Goal: Task Accomplishment & Management: Use online tool/utility

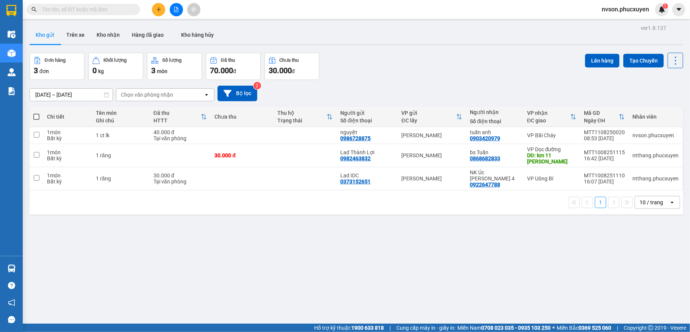
click at [117, 11] on input "text" at bounding box center [86, 9] width 89 height 8
paste input "0965999630"
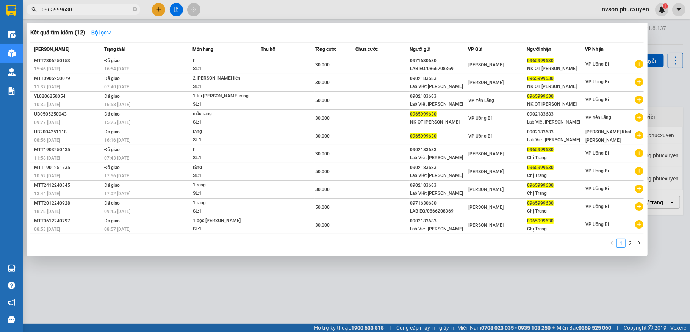
type input "0965999630"
click at [136, 10] on icon "close-circle" at bounding box center [135, 9] width 5 height 5
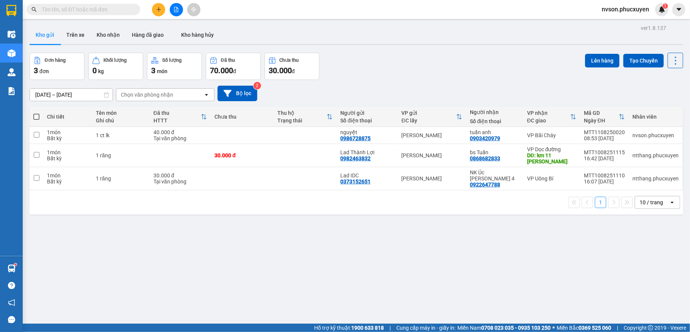
click at [111, 10] on input "text" at bounding box center [86, 9] width 89 height 8
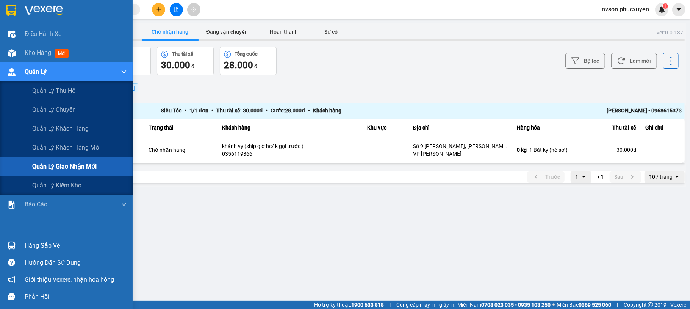
click at [16, 67] on div at bounding box center [11, 72] width 13 height 13
click at [12, 69] on img at bounding box center [12, 72] width 8 height 8
click at [55, 162] on span "Quản lý giao nhận mới" at bounding box center [64, 166] width 64 height 9
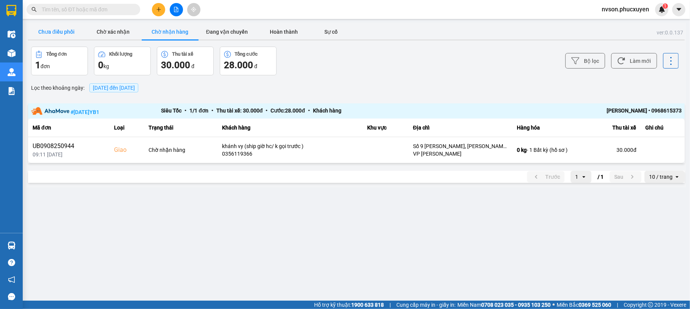
click at [55, 32] on button "Chưa điều phối" at bounding box center [56, 31] width 57 height 15
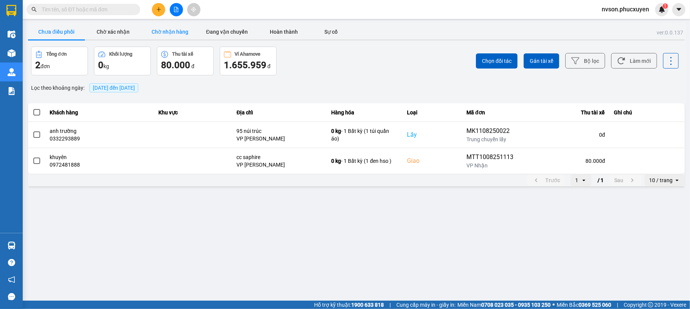
click at [165, 32] on button "Chờ nhận hàng" at bounding box center [170, 31] width 57 height 15
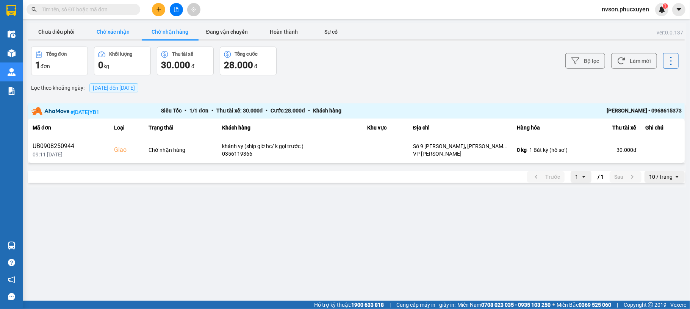
click at [114, 28] on button "Chờ xác nhận" at bounding box center [113, 31] width 57 height 15
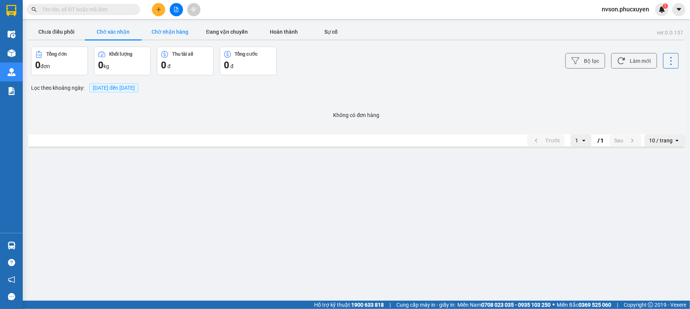
click at [182, 31] on button "Chờ nhận hàng" at bounding box center [170, 31] width 57 height 15
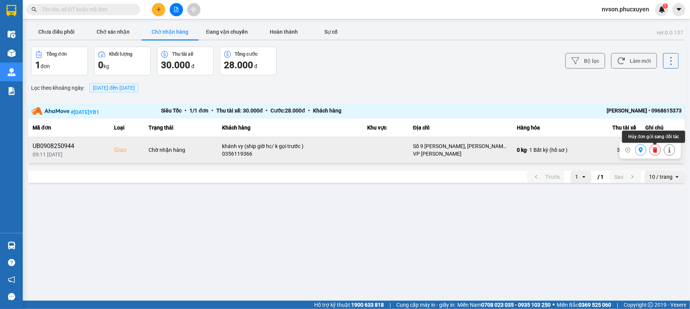
click at [657, 150] on icon at bounding box center [654, 149] width 5 height 5
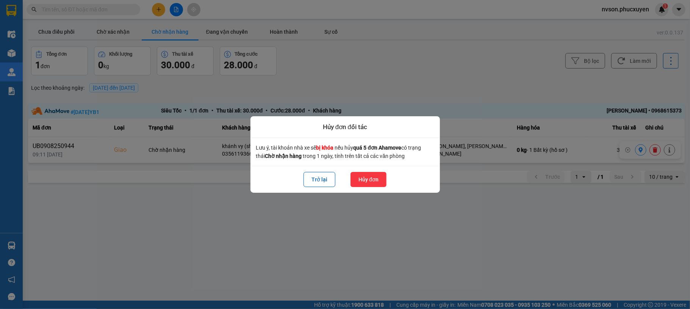
click at [364, 175] on button "Hủy đơn" at bounding box center [368, 179] width 36 height 15
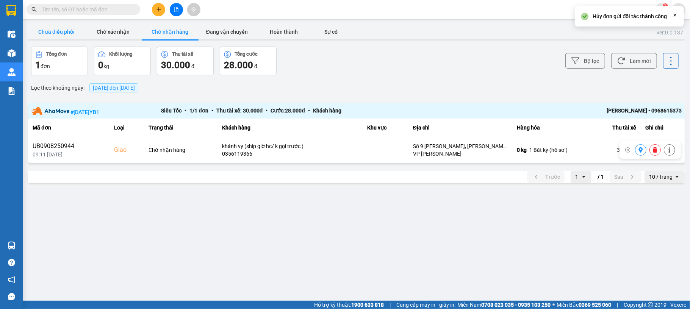
click at [64, 34] on button "Chưa điều phối" at bounding box center [56, 31] width 57 height 15
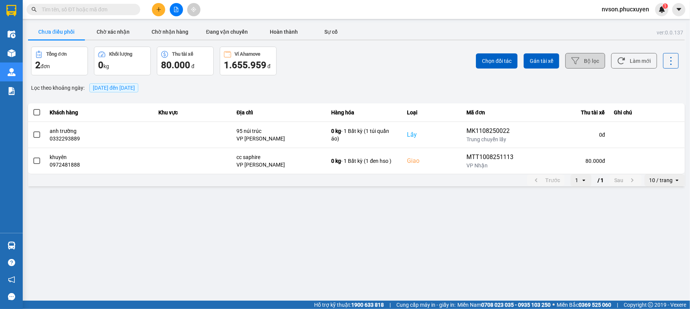
click at [596, 60] on button "Bộ lọc" at bounding box center [585, 61] width 40 height 16
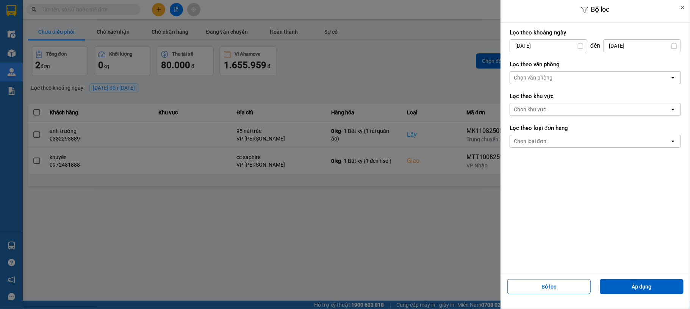
click at [520, 46] on input "[DATE]" at bounding box center [548, 46] width 77 height 12
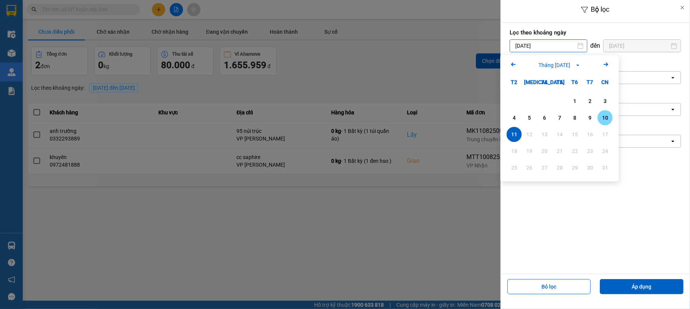
click at [605, 119] on div "10" at bounding box center [604, 117] width 11 height 9
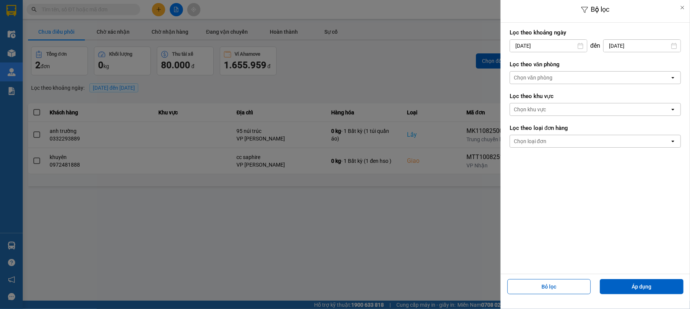
click at [517, 44] on input "10/08/2025" at bounding box center [548, 46] width 77 height 12
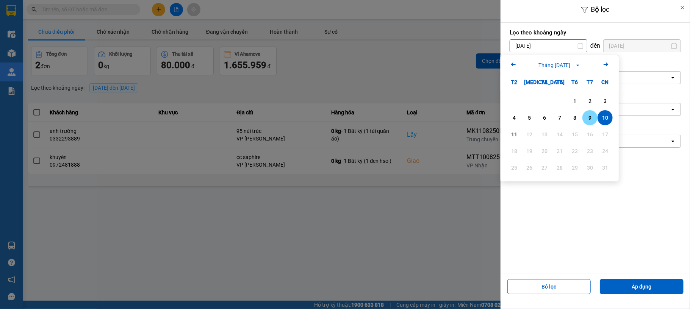
click at [584, 120] on div "9" at bounding box center [589, 117] width 15 height 15
type input "09/08/2025"
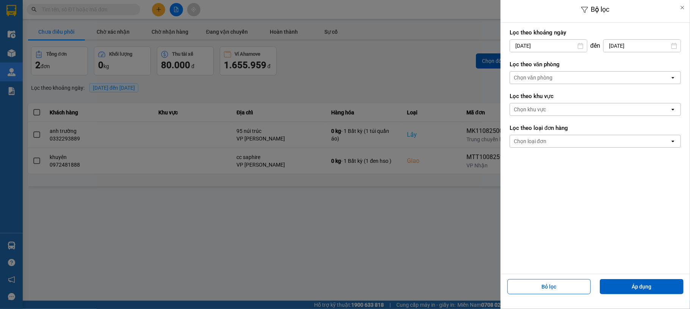
click at [602, 76] on div "Chọn văn phòng" at bounding box center [590, 78] width 160 height 12
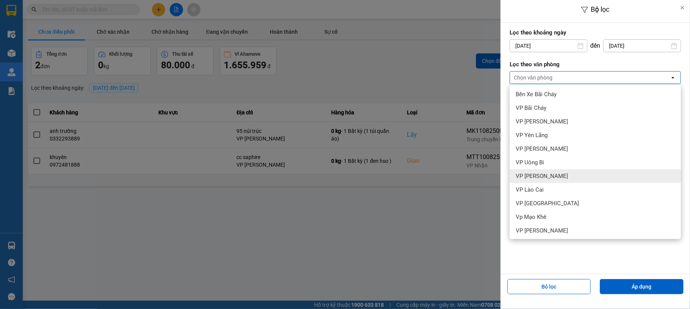
scroll to position [97, 0]
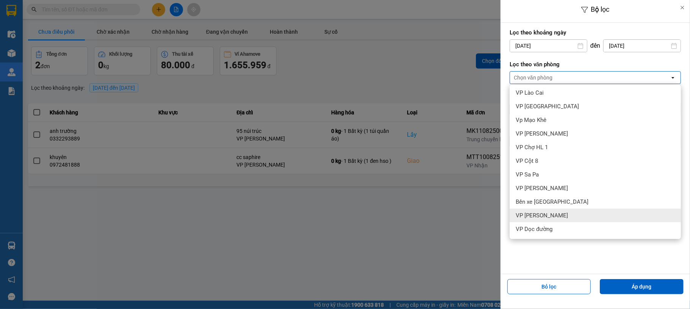
click at [579, 212] on div "VP [PERSON_NAME]" at bounding box center [594, 216] width 171 height 14
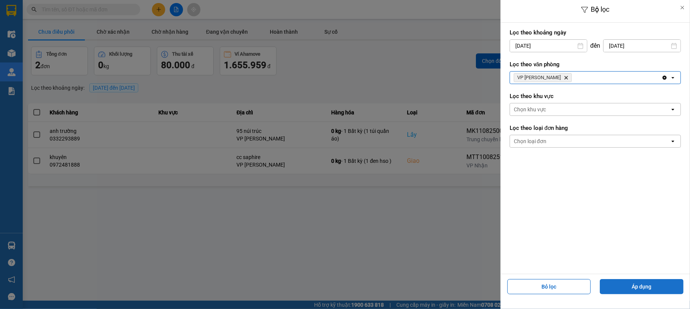
click at [642, 286] on button "Áp dụng" at bounding box center [641, 286] width 84 height 15
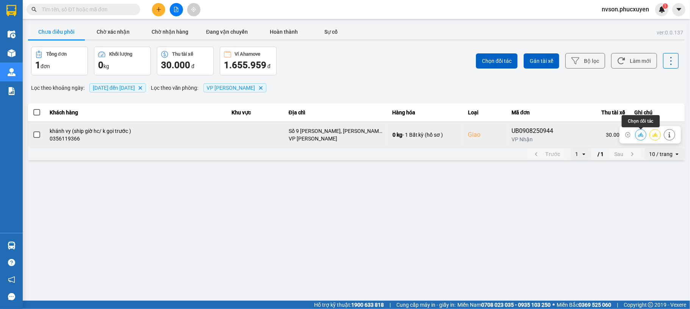
click at [640, 138] on button at bounding box center [640, 134] width 11 height 13
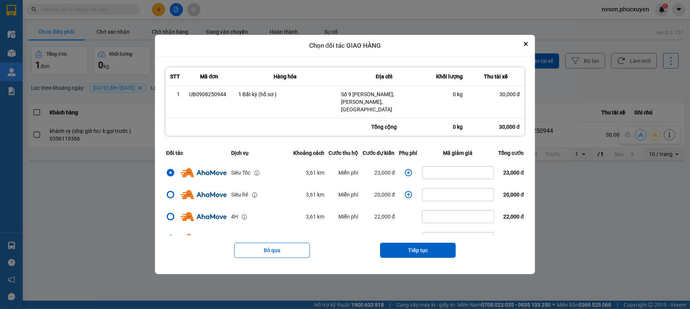
click at [404, 169] on icon "dialog" at bounding box center [408, 173] width 8 height 8
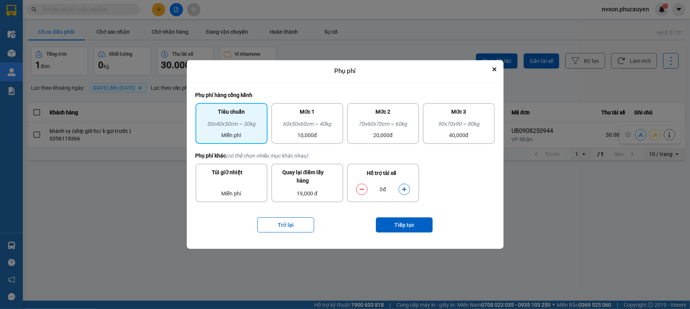
click at [402, 190] on icon "dialog" at bounding box center [403, 189] width 5 height 5
click at [397, 222] on button "Tiếp tục" at bounding box center [404, 224] width 57 height 15
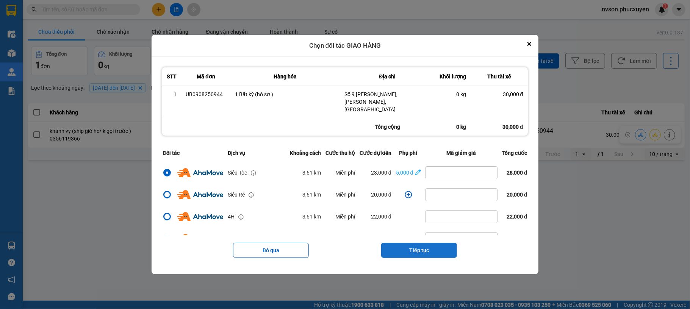
click at [432, 246] on button "Tiếp tục" at bounding box center [419, 250] width 76 height 15
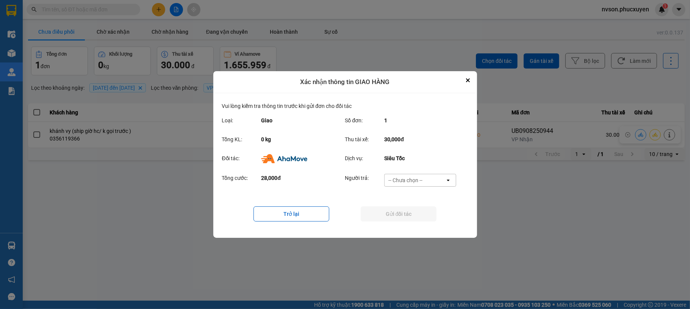
click at [429, 181] on div "-- Chưa chọn --" at bounding box center [414, 180] width 61 height 12
click at [423, 222] on div "Ví Ahamove" at bounding box center [420, 224] width 72 height 14
click at [426, 179] on div "Ví Ahamove" at bounding box center [414, 180] width 61 height 12
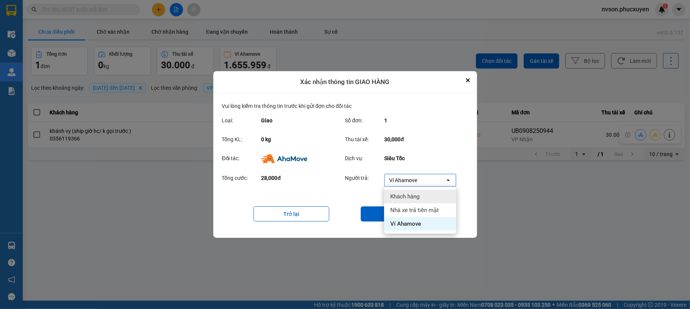
click at [415, 193] on span "Khách hàng" at bounding box center [404, 197] width 29 height 8
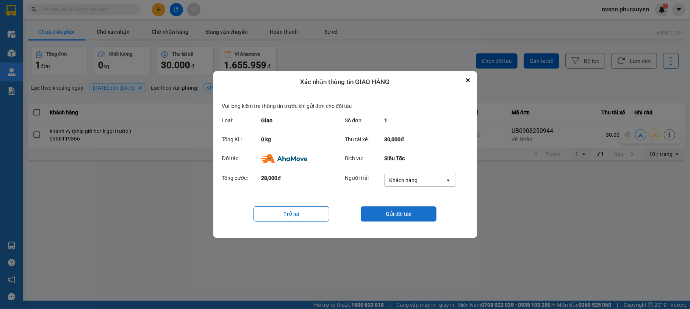
click at [411, 212] on button "Gửi đối tác" at bounding box center [399, 213] width 76 height 15
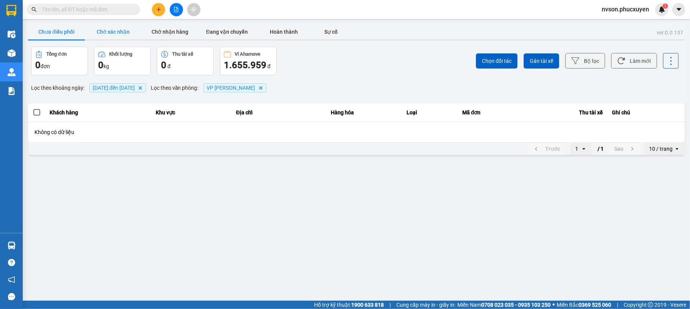
click at [122, 31] on button "Chờ xác nhận" at bounding box center [113, 31] width 57 height 15
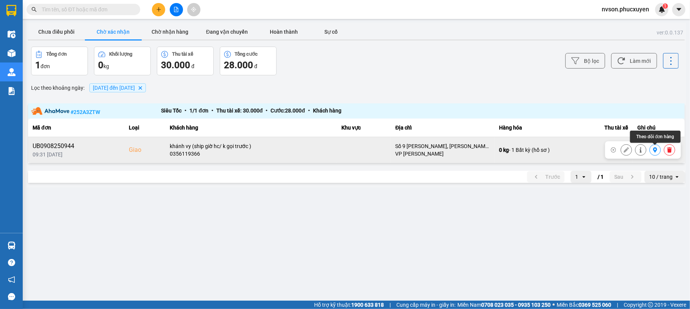
click at [653, 149] on icon at bounding box center [654, 149] width 5 height 5
click at [122, 29] on button "Chờ xác nhận" at bounding box center [113, 31] width 57 height 15
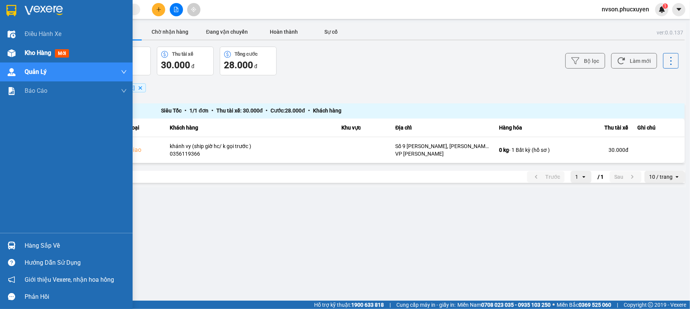
click at [0, 47] on div "Kho hàng mới" at bounding box center [66, 53] width 133 height 19
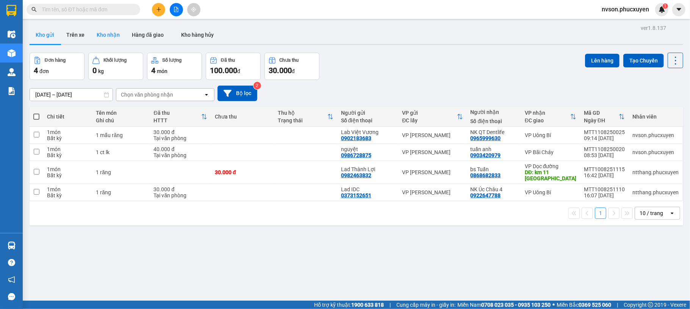
click at [106, 38] on button "Kho nhận" at bounding box center [108, 35] width 35 height 18
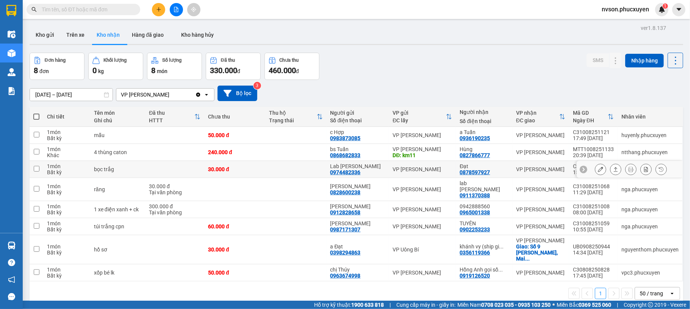
click at [255, 170] on div "30.000 đ" at bounding box center [234, 169] width 53 height 6
checkbox input "true"
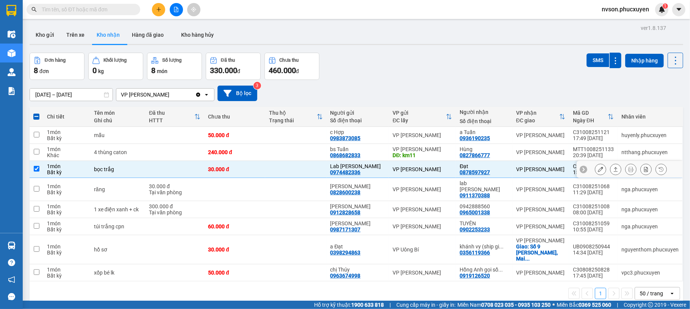
click at [598, 169] on icon at bounding box center [600, 169] width 5 height 5
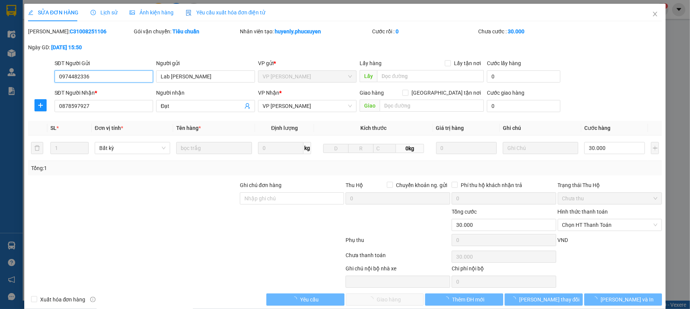
type input "0974482336"
type input "Lab Đỗ Gia"
type input "0878597927"
type input "Đạt"
type input "30.000"
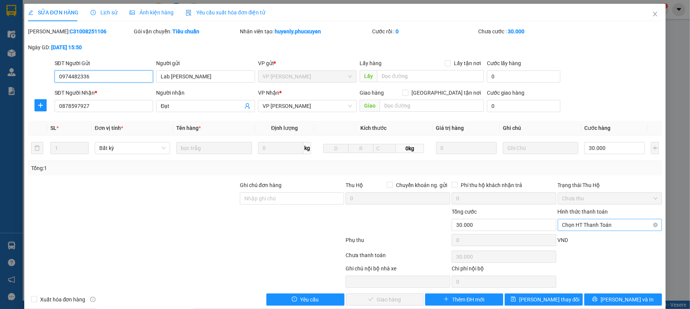
click at [597, 226] on span "Chọn HT Thanh Toán" at bounding box center [609, 224] width 95 height 11
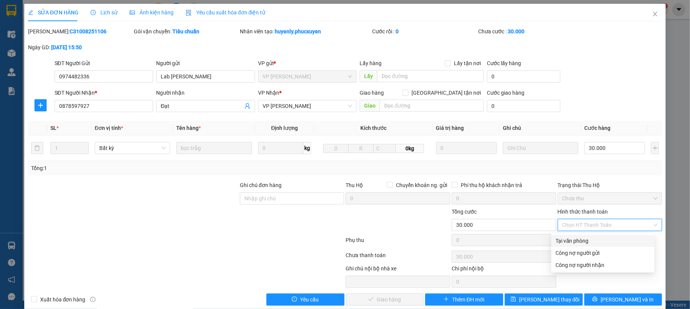
click at [585, 239] on div "Tại văn phòng" at bounding box center [603, 241] width 94 height 8
type input "0"
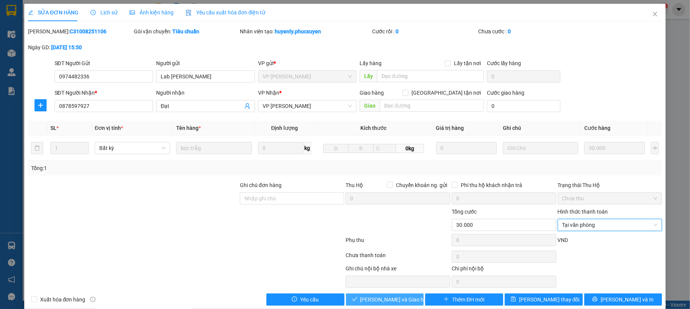
click at [402, 300] on span "Lưu và Giao hàng" at bounding box center [396, 299] width 73 height 8
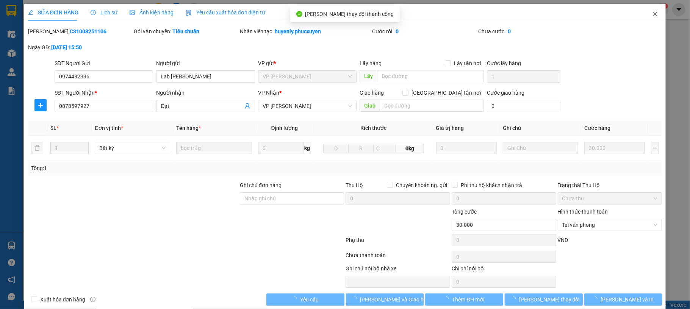
click at [649, 17] on span "Close" at bounding box center [654, 14] width 21 height 21
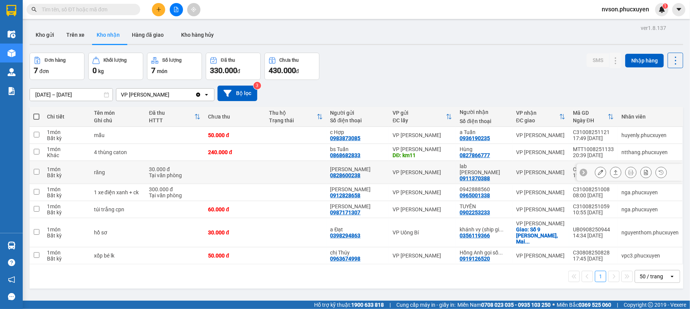
click at [383, 171] on td "Trang Nhung 0828600238" at bounding box center [357, 172] width 62 height 23
checkbox input "true"
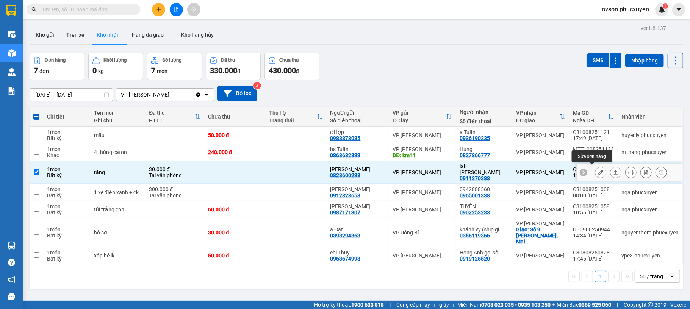
click at [595, 173] on button at bounding box center [600, 172] width 11 height 13
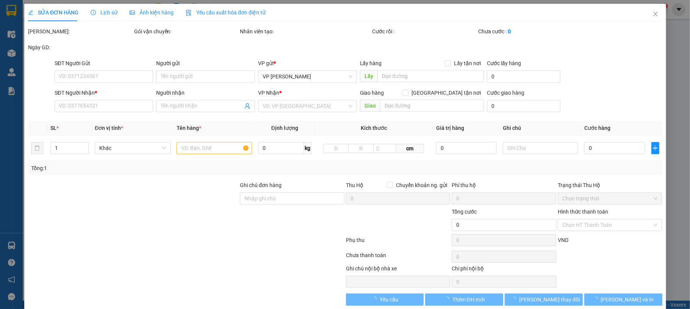
type input "0828600238"
type input "Trang Nhung"
type input "0911370388"
type input "lab Hùng Hân"
type input "30.000"
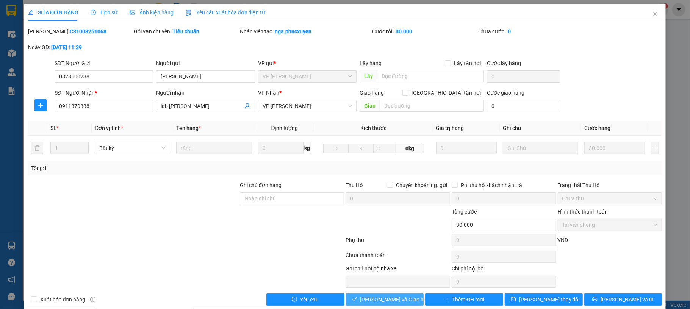
click at [382, 302] on span "Lưu và Giao hàng" at bounding box center [396, 299] width 73 height 8
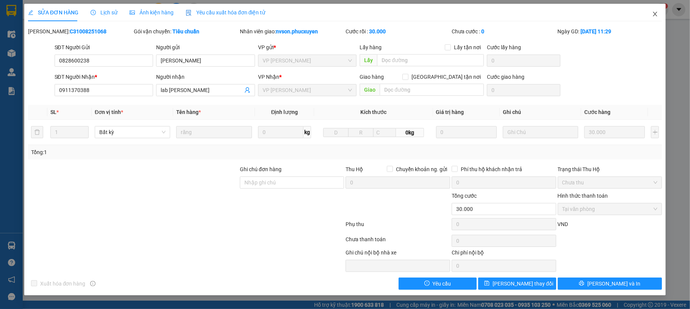
click at [657, 19] on span "Close" at bounding box center [654, 14] width 21 height 21
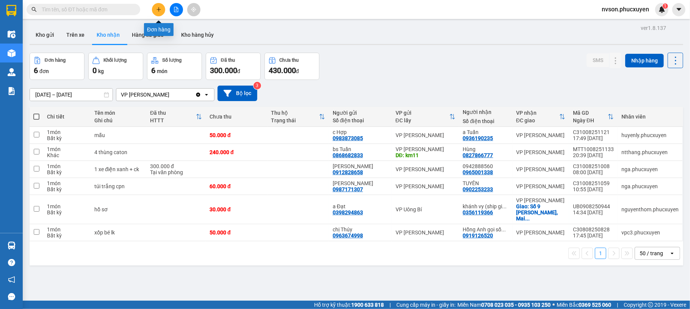
click at [159, 11] on icon "plus" at bounding box center [158, 9] width 5 height 5
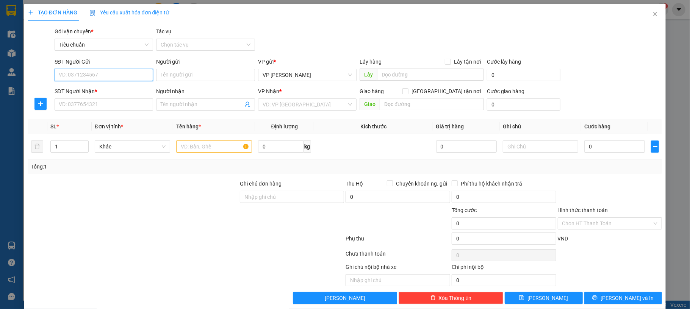
click at [110, 73] on input "SĐT Người Gửi" at bounding box center [104, 75] width 99 height 12
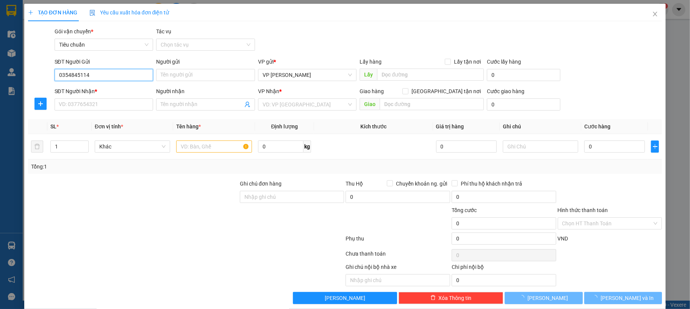
click at [110, 73] on input "0354845114" at bounding box center [104, 75] width 99 height 12
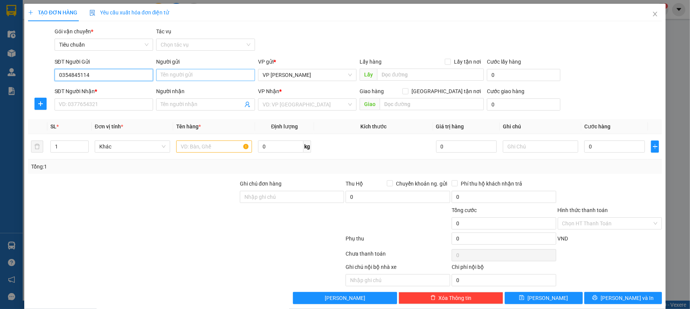
type input "0354845114"
click at [167, 75] on input "Người gửi" at bounding box center [205, 75] width 99 height 12
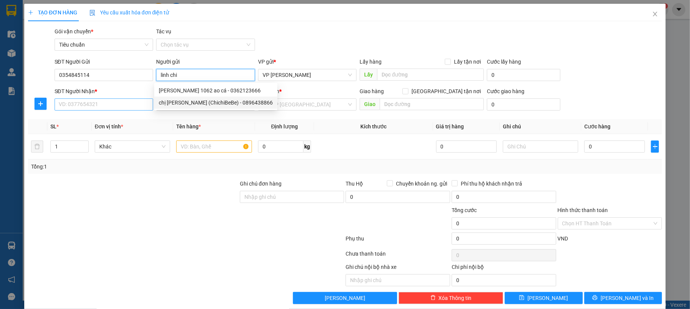
type input "linh chi"
click at [116, 111] on input "SĐT Người Nhận *" at bounding box center [104, 104] width 99 height 12
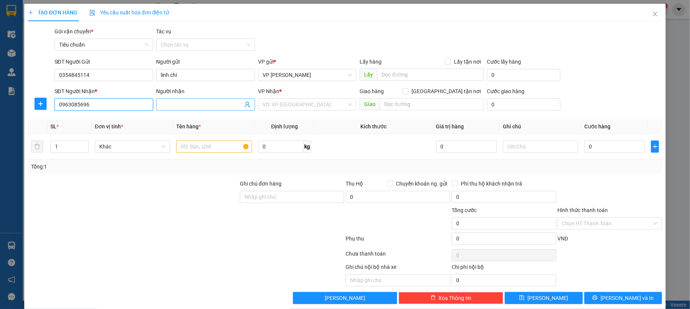
type input "0963085696"
click at [167, 105] on input "Người nhận" at bounding box center [202, 104] width 82 height 8
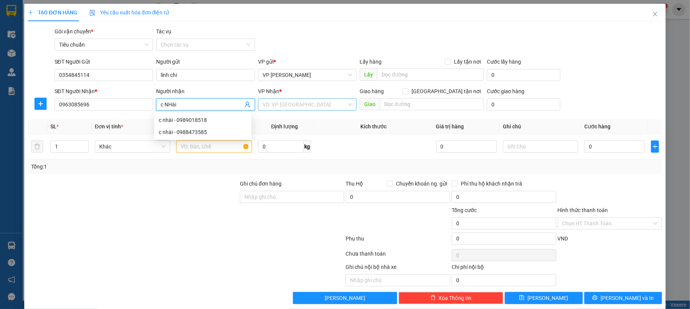
type input "c NHài"
click at [303, 108] on input "search" at bounding box center [304, 104] width 84 height 11
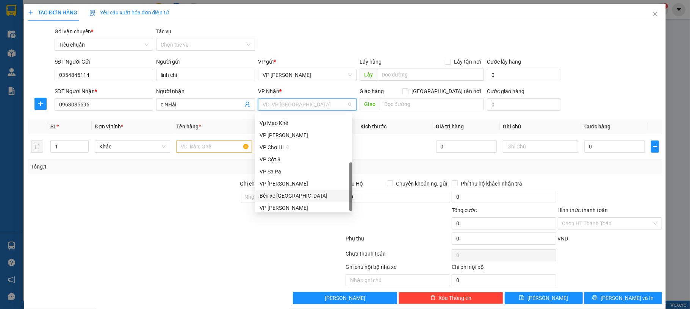
scroll to position [121, 0]
drag, startPoint x: 292, startPoint y: 202, endPoint x: 324, endPoint y: 183, distance: 37.0
click at [292, 202] on div "VP Dọc đường" at bounding box center [303, 205] width 88 height 8
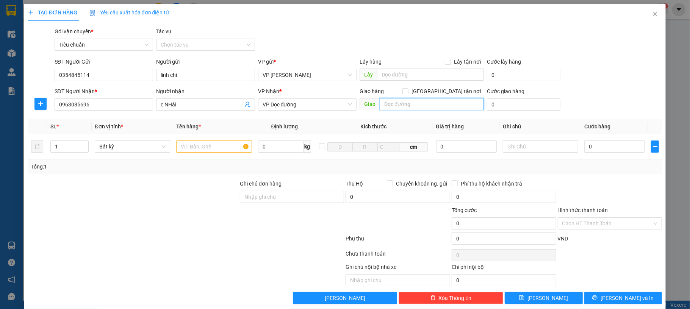
click at [410, 108] on input "text" at bounding box center [431, 104] width 104 height 12
type input "mạo khê , đông triều"
click at [226, 145] on input "text" at bounding box center [213, 146] width 75 height 12
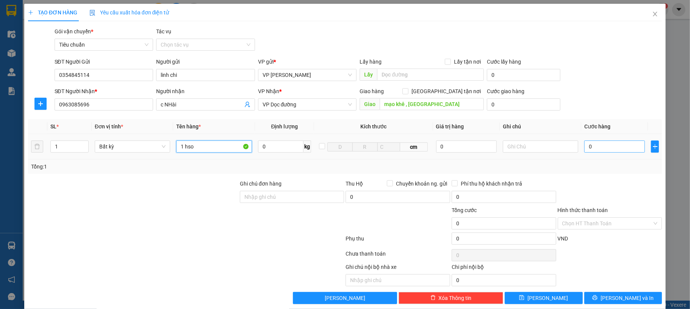
type input "1 hso"
click at [588, 144] on input "0" at bounding box center [614, 146] width 61 height 12
type input "30"
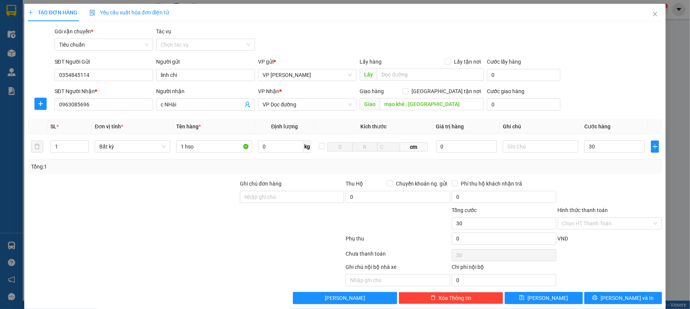
type input "30.000"
click at [599, 97] on div "SĐT Người Nhận * 0963085696 Người nhận c NHài VP Nhận * VP Dọc đường Giao hàng …" at bounding box center [358, 100] width 610 height 27
click at [451, 107] on input "mạo khê , đông triều" at bounding box center [431, 104] width 104 height 12
click at [451, 104] on input "mạo khê , đông triều" at bounding box center [431, 104] width 104 height 12
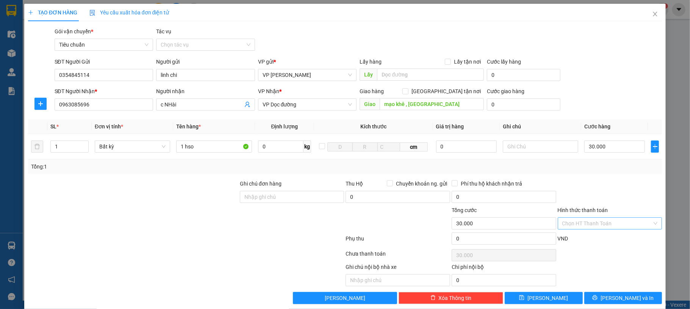
click at [605, 223] on input "Hình thức thanh toán" at bounding box center [607, 223] width 90 height 11
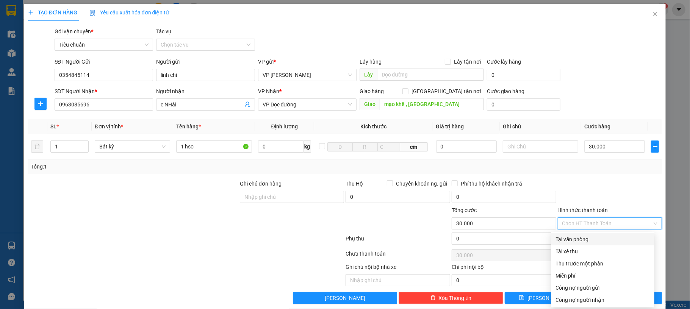
click at [604, 239] on div "Tại văn phòng" at bounding box center [603, 239] width 94 height 8
type input "0"
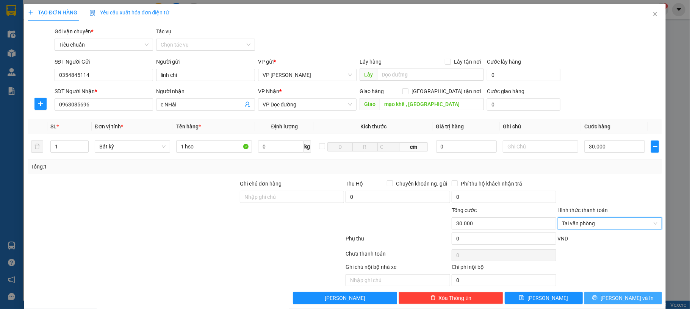
click at [613, 298] on span "[PERSON_NAME] và In" at bounding box center [626, 298] width 53 height 8
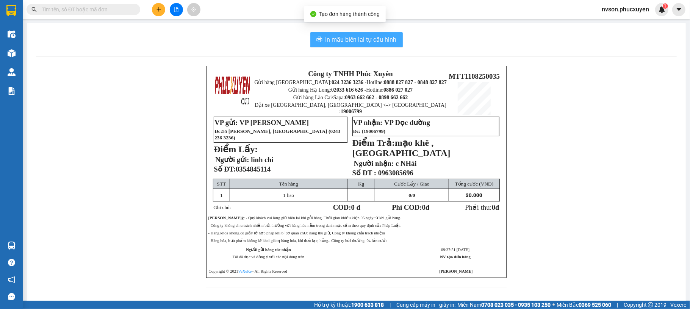
click at [368, 44] on span "In mẫu biên lai tự cấu hình" at bounding box center [360, 39] width 71 height 9
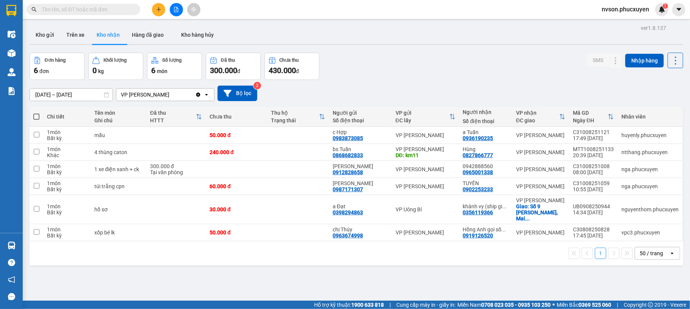
click at [116, 10] on input "text" at bounding box center [86, 9] width 89 height 8
click at [156, 7] on icon "plus" at bounding box center [158, 9] width 5 height 5
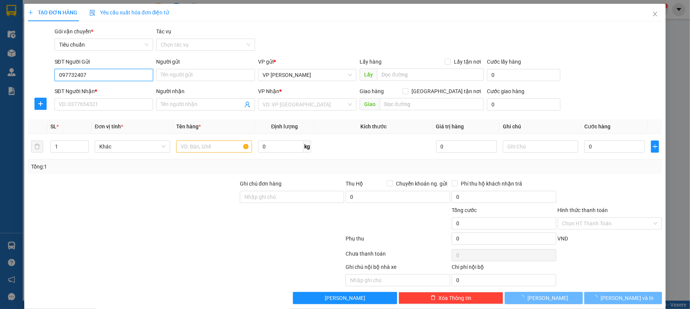
type input "0977324071"
click at [94, 93] on div "0977324071 - a Quyết" at bounding box center [102, 90] width 88 height 8
type input "a Quyết"
type input "0977324071"
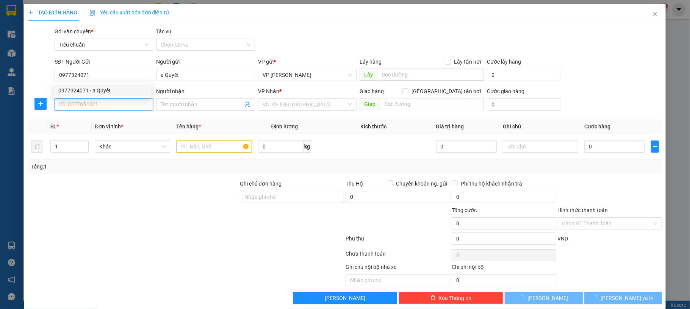
click at [105, 108] on input "SĐT Người Nhận *" at bounding box center [104, 104] width 99 height 12
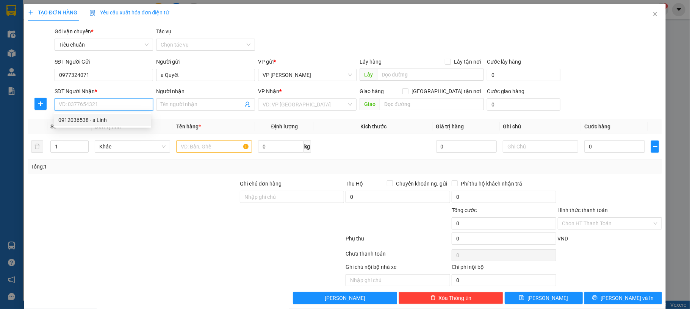
click at [123, 122] on div "0912036538 - a Linh" at bounding box center [102, 120] width 88 height 8
type input "0912036538"
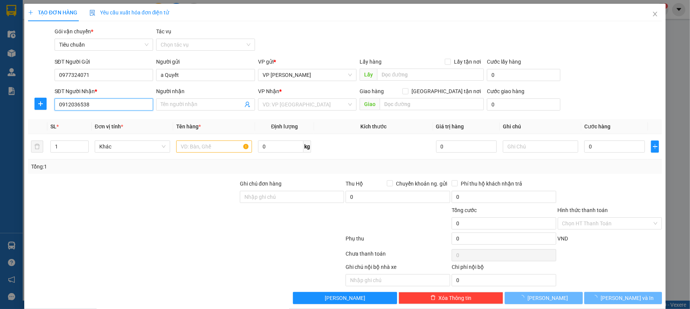
type input "a Linh"
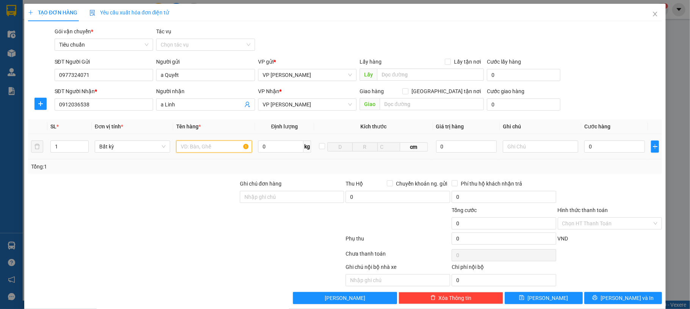
click at [217, 147] on input "text" at bounding box center [213, 146] width 75 height 12
type input "1 hso"
click at [587, 145] on input "0" at bounding box center [614, 146] width 61 height 12
type input "30"
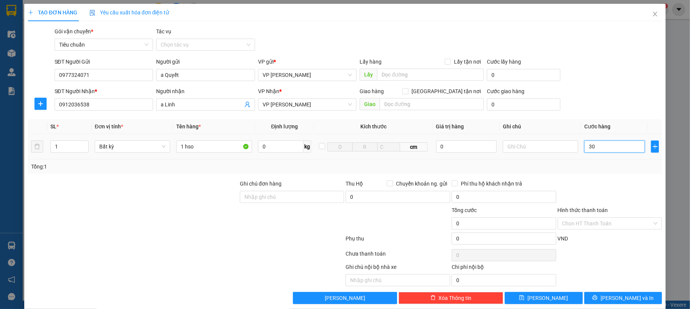
type input "30"
click at [607, 87] on div "SĐT Người Nhận * 0912036538 Người nhận a Linh VP Nhận * VP Hạ Long Giao hàng Gi…" at bounding box center [358, 100] width 610 height 27
type input "30.000"
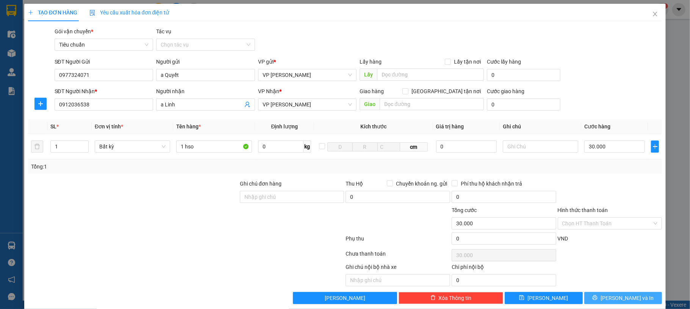
click at [600, 298] on button "[PERSON_NAME] và In" at bounding box center [623, 298] width 78 height 12
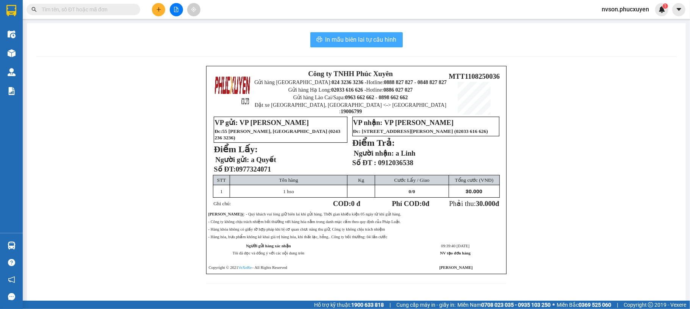
click at [376, 34] on button "In mẫu biên lai tự cấu hình" at bounding box center [356, 39] width 92 height 15
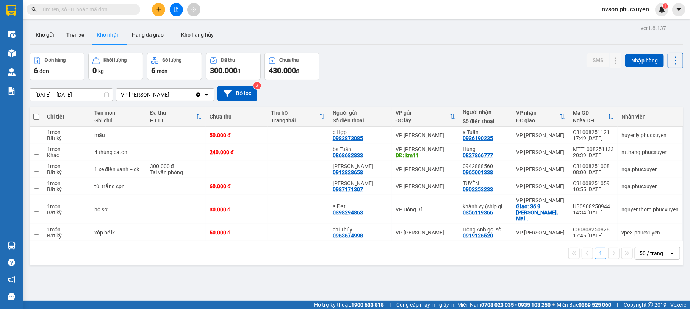
click at [103, 10] on input "text" at bounding box center [86, 9] width 89 height 8
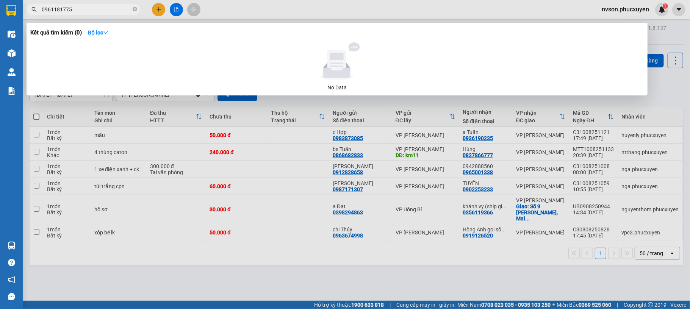
type input "0961181775"
click at [442, 265] on div at bounding box center [345, 154] width 690 height 309
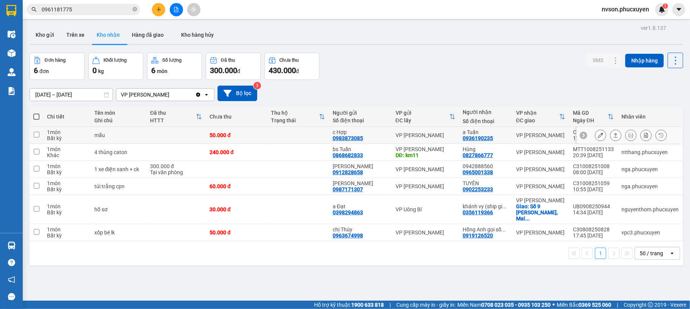
drag, startPoint x: 442, startPoint y: 129, endPoint x: 447, endPoint y: 131, distance: 4.8
click at [443, 129] on td "VP [PERSON_NAME]" at bounding box center [425, 135] width 67 height 17
checkbox input "true"
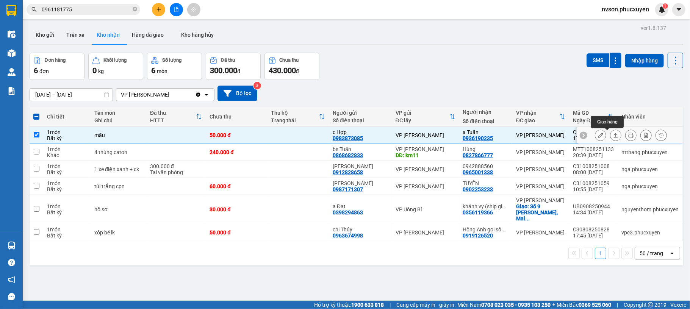
click at [598, 135] on icon at bounding box center [600, 135] width 5 height 5
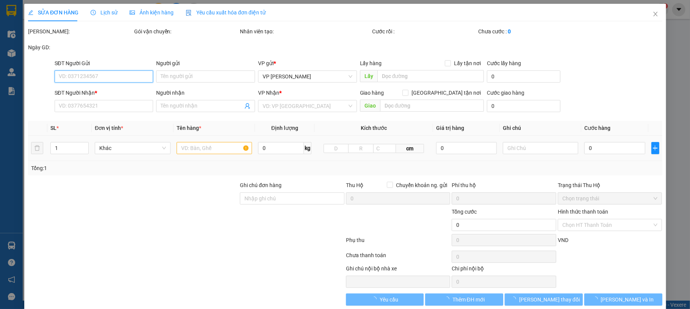
type input "0983873085"
type input "c Hợp"
type input "0936190235"
type input "a Tuấn"
type input "50.000"
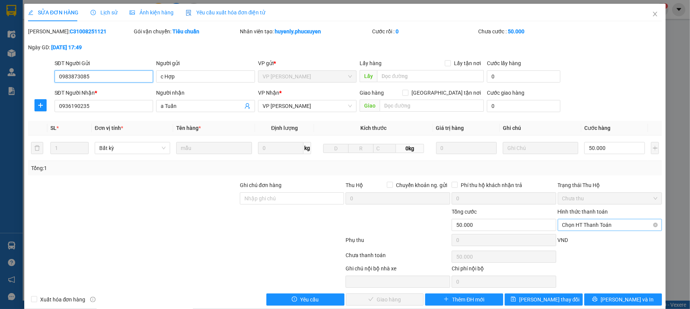
click at [574, 228] on span "Chọn HT Thanh Toán" at bounding box center [609, 224] width 95 height 11
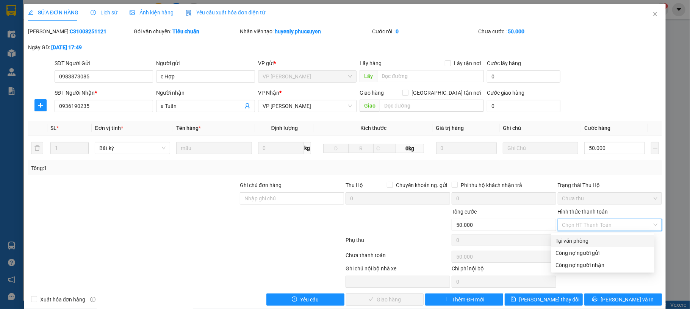
click at [568, 241] on div "Tại văn phòng" at bounding box center [603, 241] width 94 height 8
type input "0"
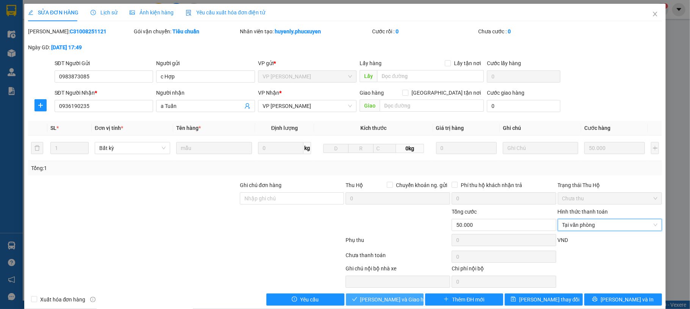
click at [397, 300] on span "Lưu và Giao hàng" at bounding box center [396, 299] width 73 height 8
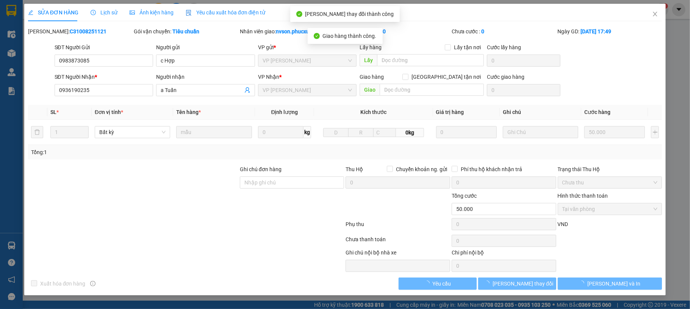
click at [640, 12] on div "SỬA ĐƠN HÀNG Lịch sử Ảnh kiện hàng Yêu cầu xuất hóa đơn điện tử" at bounding box center [345, 12] width 634 height 17
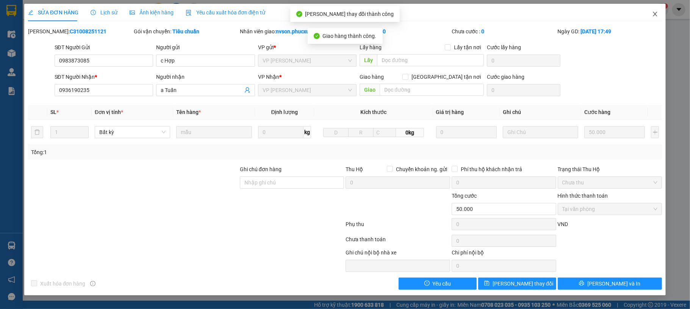
click at [654, 11] on icon "close" at bounding box center [655, 14] width 6 height 6
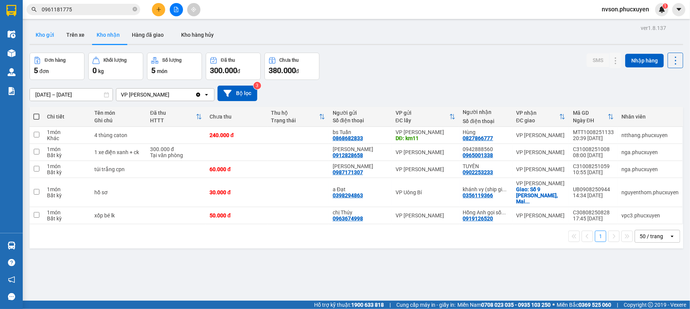
click at [49, 41] on button "Kho gửi" at bounding box center [45, 35] width 31 height 18
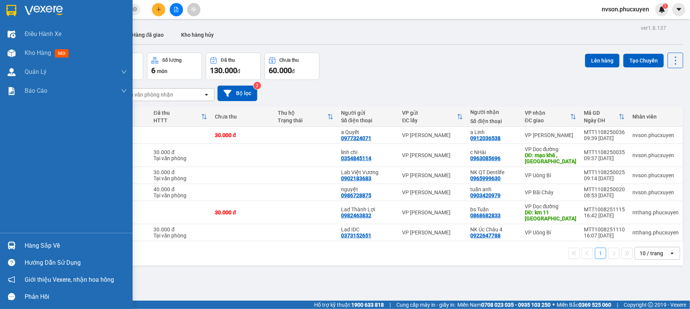
click at [11, 242] on img at bounding box center [12, 246] width 8 height 8
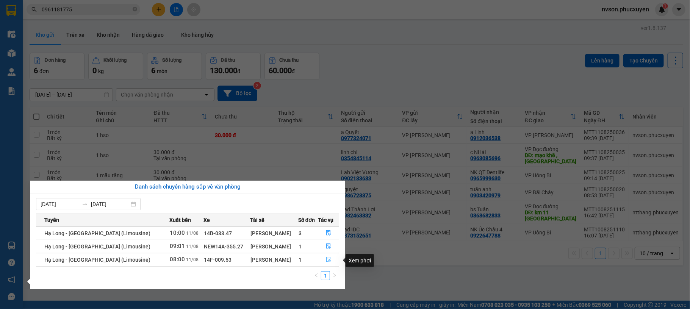
click at [328, 261] on icon "file-done" at bounding box center [328, 259] width 5 height 5
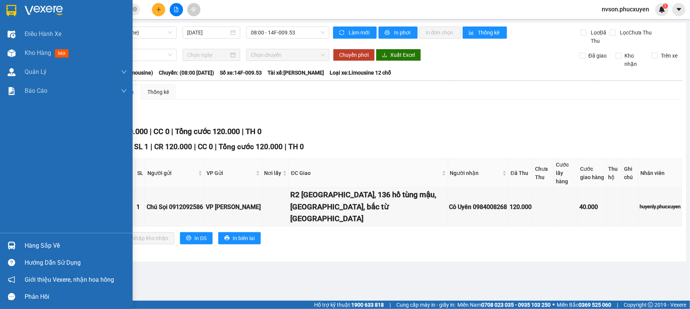
click at [8, 247] on img at bounding box center [12, 246] width 8 height 8
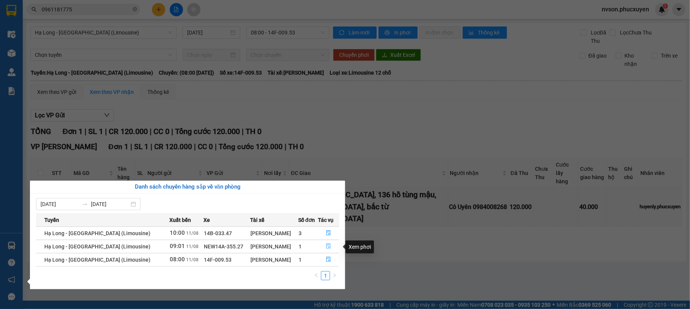
click at [330, 249] on button "button" at bounding box center [328, 246] width 20 height 12
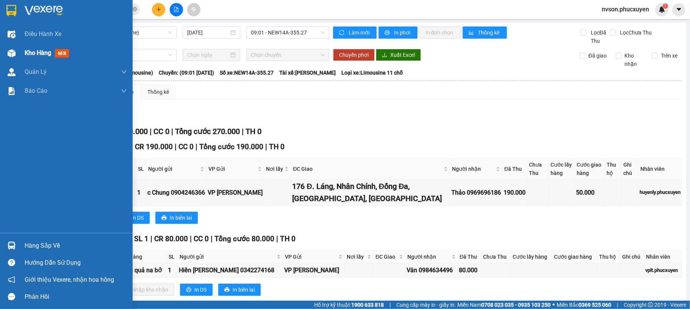
click at [20, 52] on div "Kho hàng mới" at bounding box center [66, 53] width 133 height 19
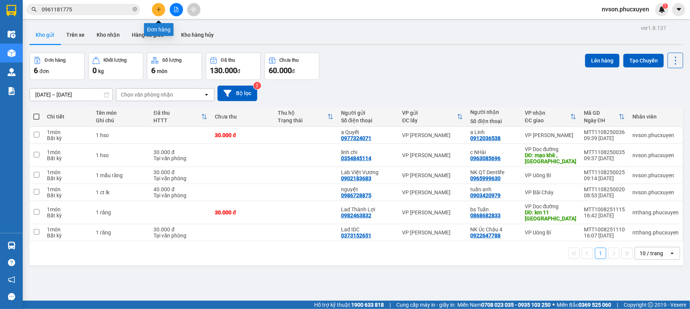
click at [159, 11] on icon "plus" at bounding box center [158, 9] width 5 height 5
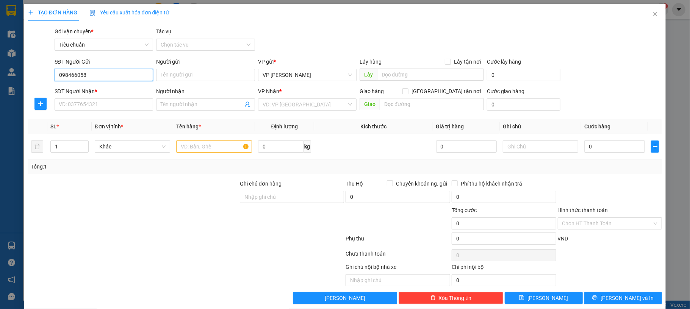
type input "0984660588"
click at [112, 77] on input "0984660588" at bounding box center [104, 75] width 99 height 12
click at [111, 90] on div "0984660588 - Lab Bảo Chi" at bounding box center [102, 90] width 88 height 8
type input "Lab Bảo Chi"
type input "0984660588"
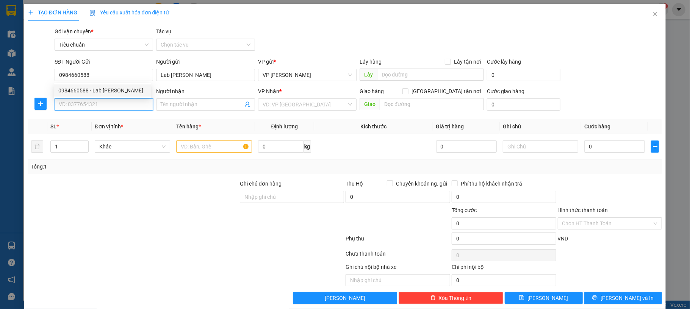
click at [108, 100] on input "SĐT Người Nhận *" at bounding box center [104, 104] width 99 height 12
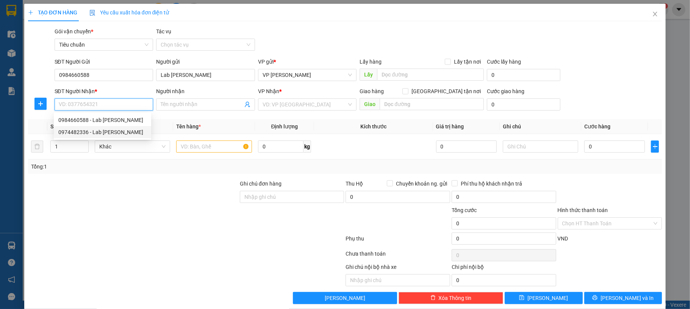
click at [123, 126] on div "0974482336 - Lab Đỗ Gia" at bounding box center [102, 132] width 97 height 12
type input "0974482336"
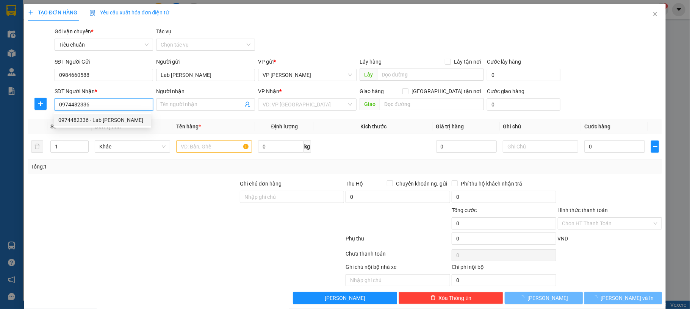
type input "Lab Đỗ Gia"
checkbox input "true"
type input "lấy hàng ctt"
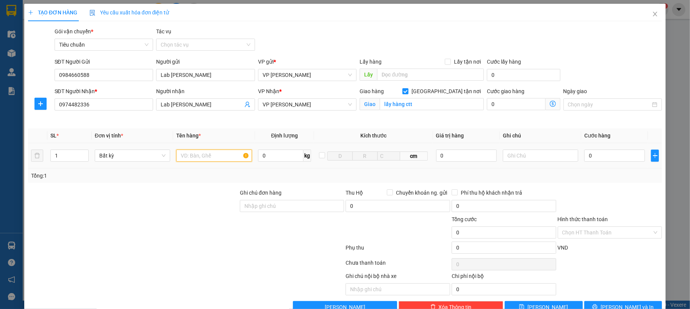
click at [198, 161] on input "text" at bounding box center [213, 156] width 75 height 12
click at [426, 103] on input "lấy hàng ctt" at bounding box center [431, 104] width 104 height 12
click at [407, 91] on input "[GEOGRAPHIC_DATA] tận nơi" at bounding box center [404, 90] width 5 height 5
checkbox input "false"
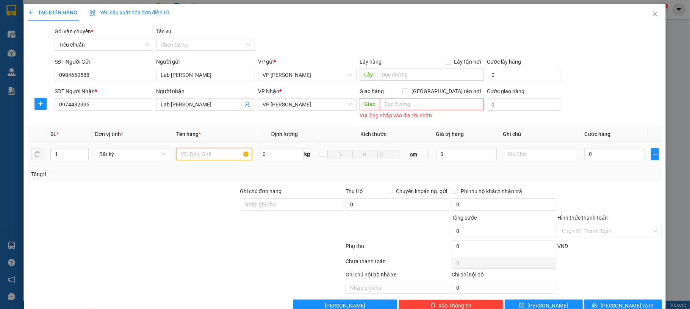
click at [218, 157] on input "text" at bounding box center [213, 154] width 75 height 12
type input "1 mẫu"
click at [602, 159] on input "0" at bounding box center [614, 154] width 61 height 12
type input "30"
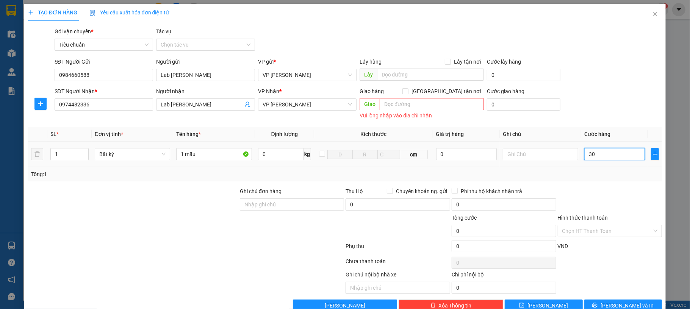
type input "30"
type input "30.000"
click at [599, 120] on div "SĐT Người Nhận * 0974482336 Người nhận Lab Đỗ Gia VP Nhận * VP Hạ Long Giao hàn…" at bounding box center [358, 104] width 610 height 34
click at [609, 229] on input "Hình thức thanh toán" at bounding box center [607, 230] width 90 height 11
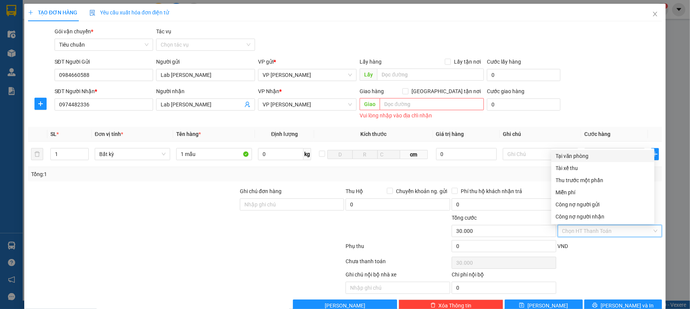
click at [611, 161] on div "Tại văn phòng" at bounding box center [602, 156] width 103 height 12
type input "0"
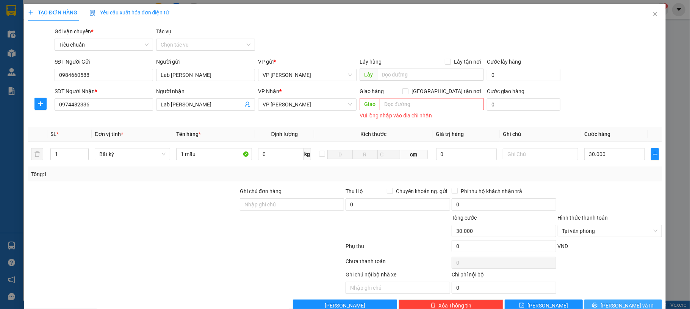
click at [620, 302] on button "[PERSON_NAME] và In" at bounding box center [623, 306] width 78 height 12
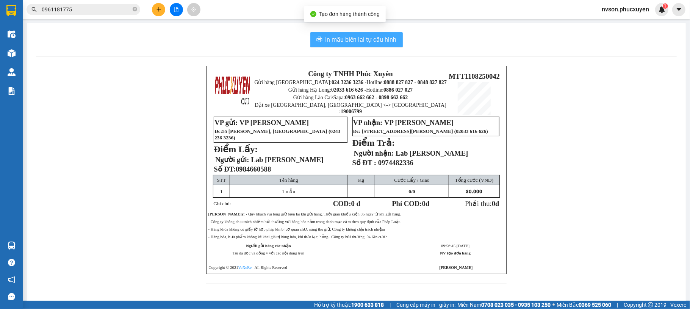
click at [357, 41] on span "In mẫu biên lai tự cấu hình" at bounding box center [360, 39] width 71 height 9
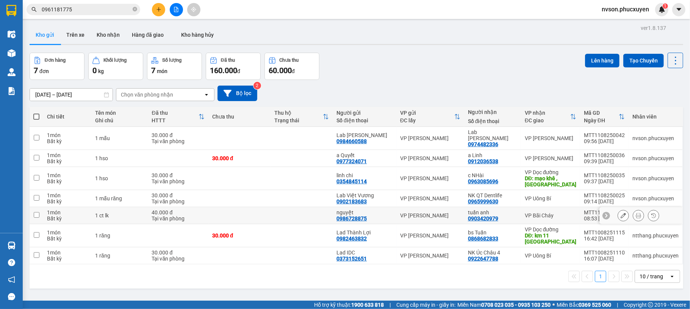
click at [243, 212] on td at bounding box center [239, 215] width 62 height 17
checkbox input "true"
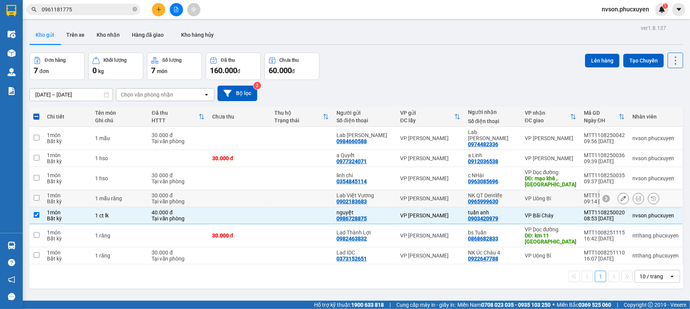
click at [298, 198] on td at bounding box center [301, 198] width 62 height 17
checkbox input "true"
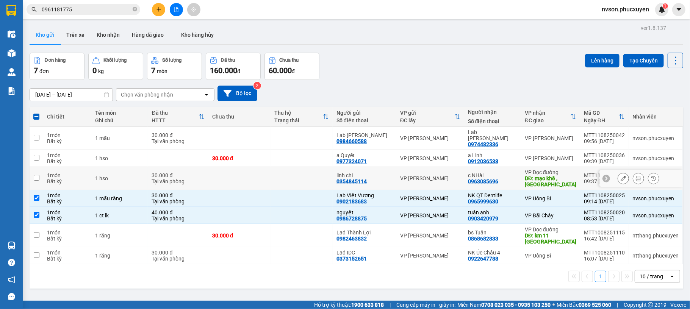
click at [270, 172] on td at bounding box center [239, 178] width 62 height 23
checkbox input "true"
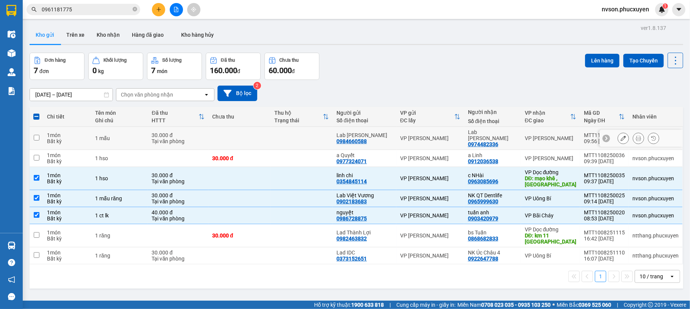
click at [287, 134] on td at bounding box center [301, 138] width 62 height 23
checkbox input "true"
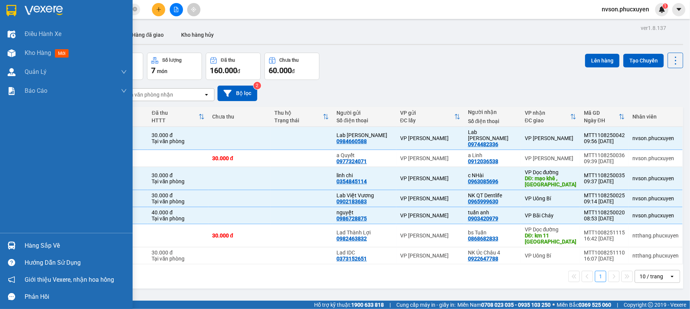
click at [18, 245] on div "Hàng sắp về" at bounding box center [66, 245] width 133 height 17
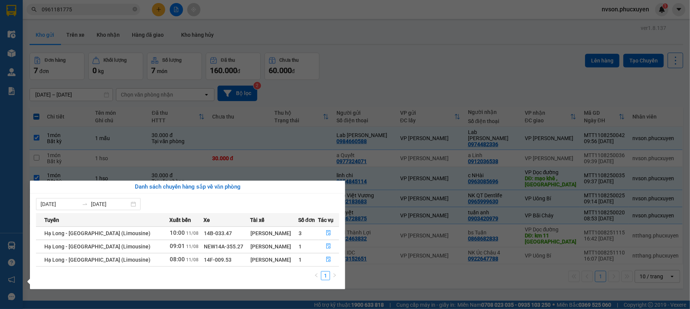
click at [392, 85] on section "Kết quả tìm kiếm ( 0 ) Bộ lọc No Data 0961181775 nvson.phucxuyen 1 Điều hành xe…" at bounding box center [345, 154] width 690 height 309
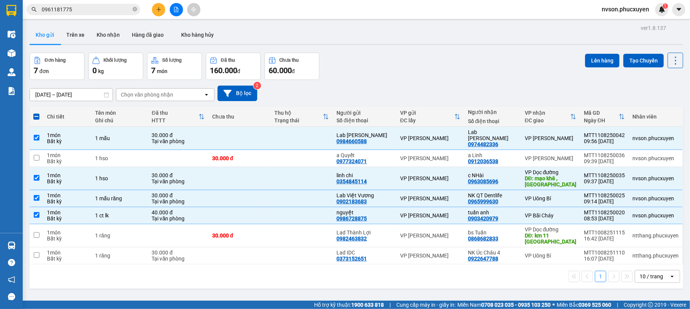
click at [37, 120] on span at bounding box center [36, 117] width 6 height 6
click at [36, 113] on input "checkbox" at bounding box center [36, 113] width 0 height 0
checkbox input "true"
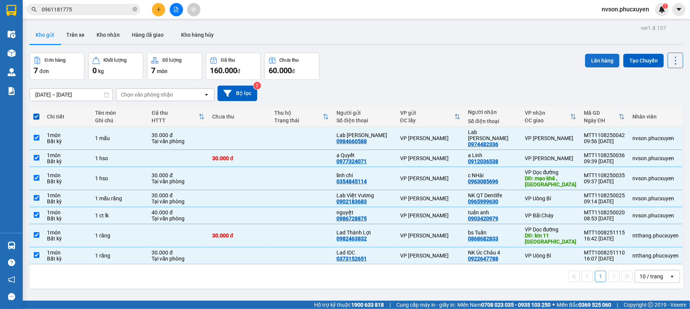
click at [585, 62] on button "Lên hàng" at bounding box center [602, 61] width 34 height 14
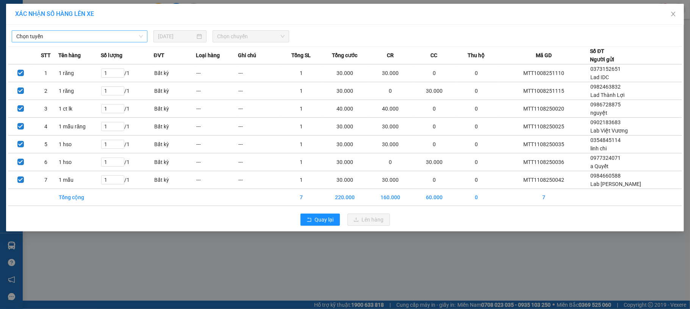
click at [129, 35] on span "Chọn tuyến" at bounding box center [79, 36] width 126 height 11
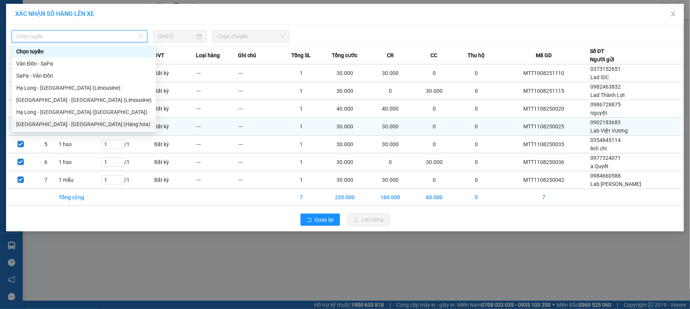
click at [98, 120] on div "Hà Nội - Hạ Long (Hàng hóa)" at bounding box center [83, 124] width 135 height 8
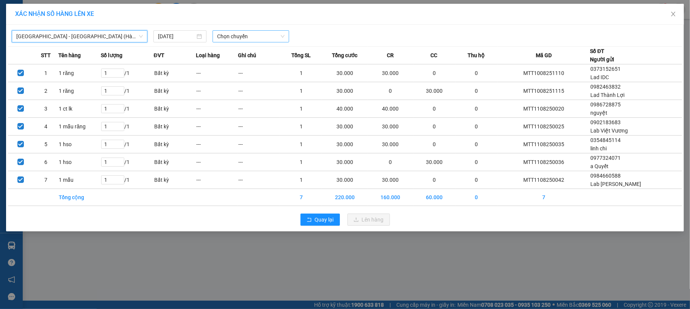
click at [254, 34] on span "Chọn chuyến" at bounding box center [250, 36] width 67 height 11
click at [251, 60] on div "10:00 - 14H-009.42" at bounding box center [246, 63] width 59 height 8
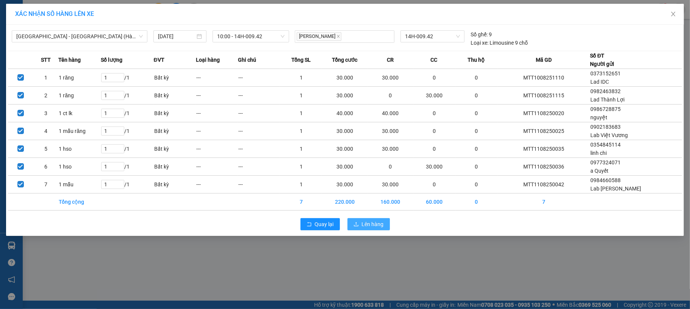
click at [372, 220] on button "Lên hàng" at bounding box center [368, 224] width 42 height 12
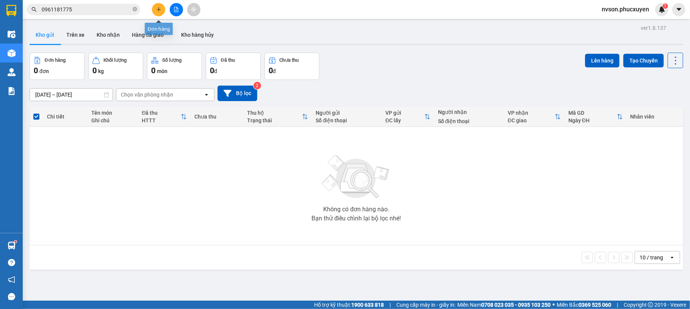
click at [159, 9] on icon "plus" at bounding box center [158, 9] width 4 height 0
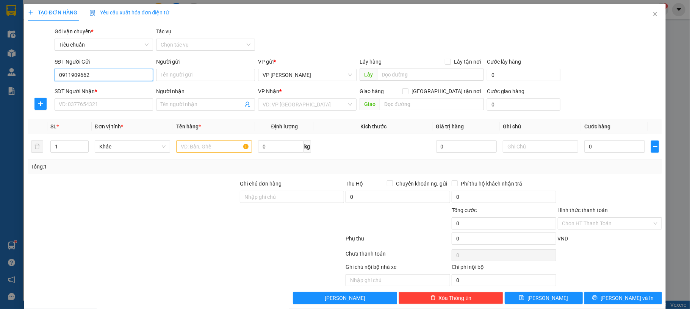
click at [118, 81] on input "0911909662" at bounding box center [104, 75] width 99 height 12
type input "0911909662"
click at [193, 72] on input "Người gửi" at bounding box center [205, 75] width 99 height 12
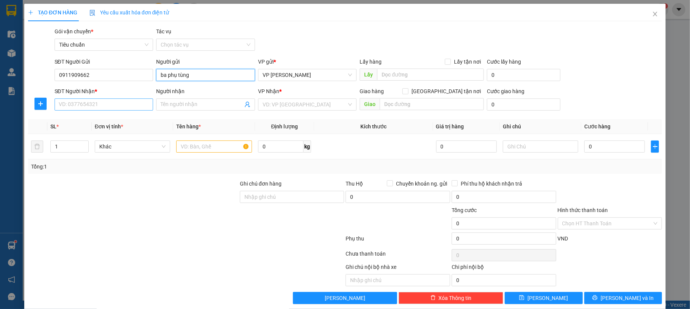
type input "ba phụ tùng"
click at [107, 108] on input "SĐT Người Nhận *" at bounding box center [104, 104] width 99 height 12
type input "0364559668"
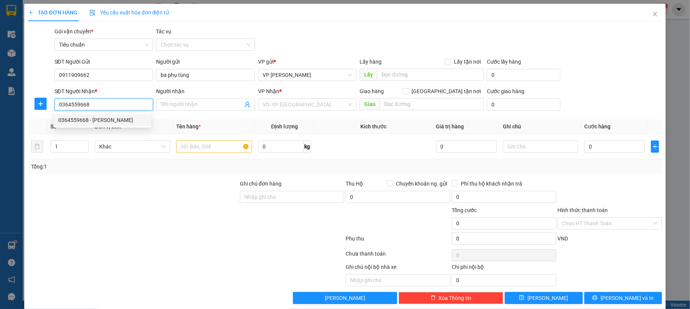
click at [107, 117] on div "0364559668 - Anh Hùng" at bounding box center [102, 120] width 88 height 8
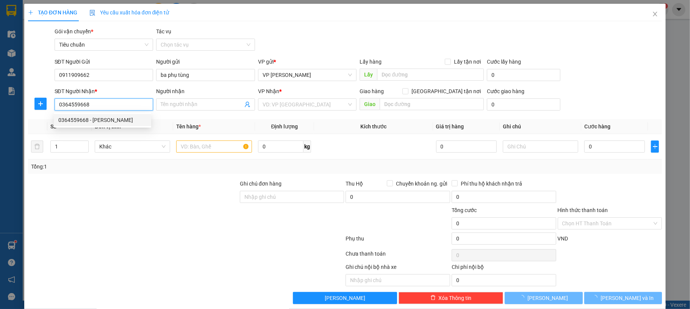
type input "Anh Hùng"
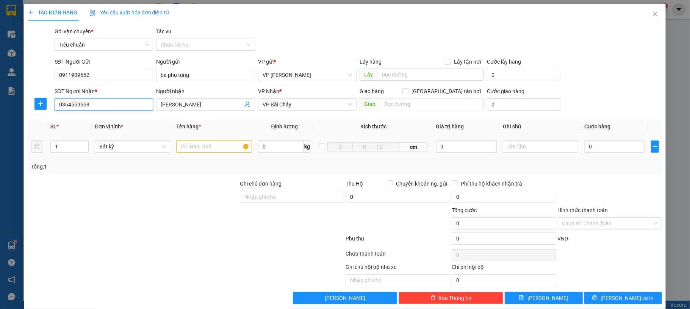
type input "0364559668"
click at [209, 151] on input "text" at bounding box center [213, 146] width 75 height 12
type input "1 bọc lk"
click at [529, 151] on input "text" at bounding box center [540, 146] width 75 height 12
type input "c"
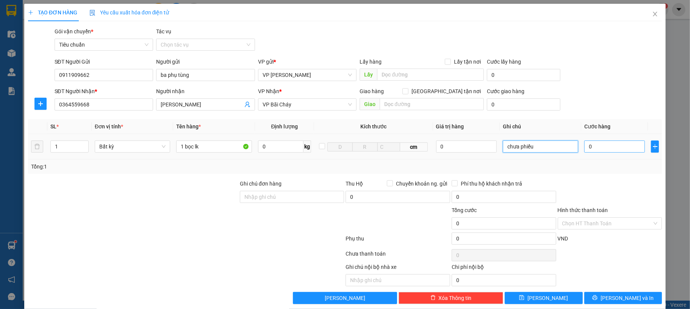
type input "chưa phiếu"
click at [594, 151] on input "0" at bounding box center [614, 146] width 61 height 12
type input "30"
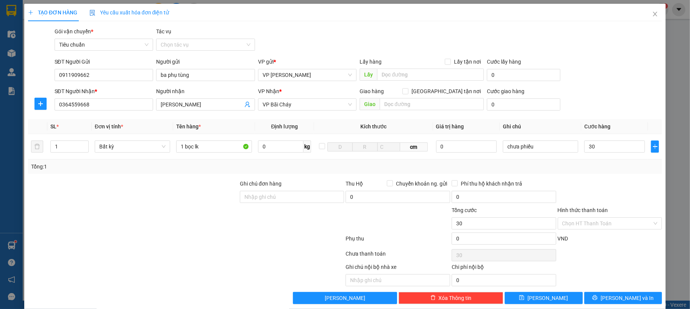
click at [604, 93] on div "SĐT Người Nhận * 0364559668 Người nhận Anh Hùng VP Nhận * VP Bãi Cháy Giao hàng…" at bounding box center [358, 100] width 610 height 27
type input "30.000"
click at [607, 296] on button "[PERSON_NAME] và In" at bounding box center [623, 298] width 78 height 12
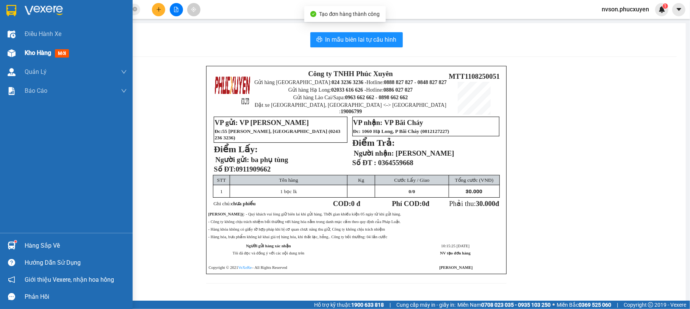
click at [19, 55] on div "Kho hàng mới" at bounding box center [66, 53] width 133 height 19
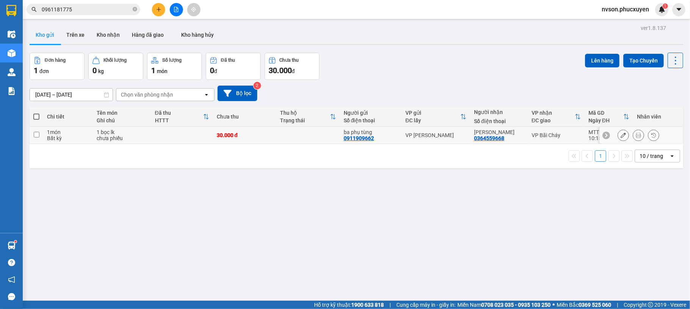
click at [272, 140] on td "30.000 đ" at bounding box center [245, 135] width 64 height 17
checkbox input "true"
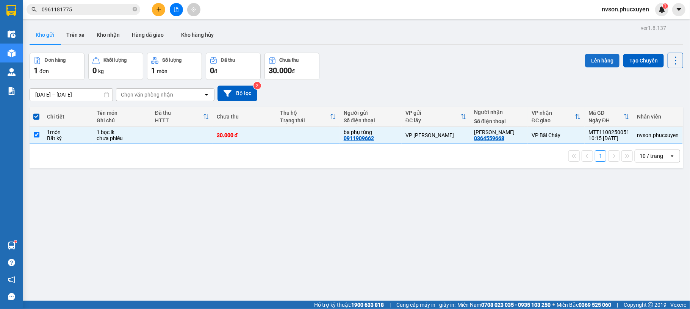
click at [591, 59] on button "Lên hàng" at bounding box center [602, 61] width 34 height 14
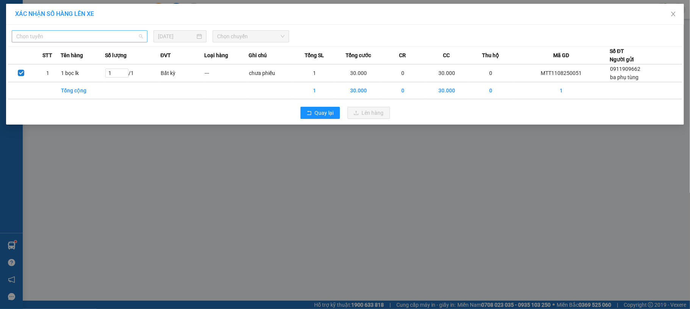
click at [117, 36] on span "Chọn tuyến" at bounding box center [79, 36] width 126 height 11
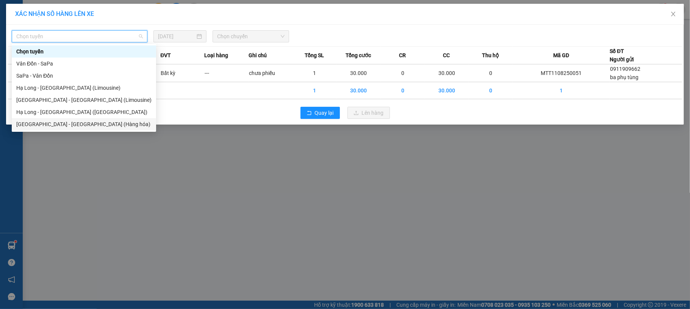
click at [102, 121] on div "Hà Nội - Hạ Long (Hàng hóa)" at bounding box center [83, 124] width 135 height 8
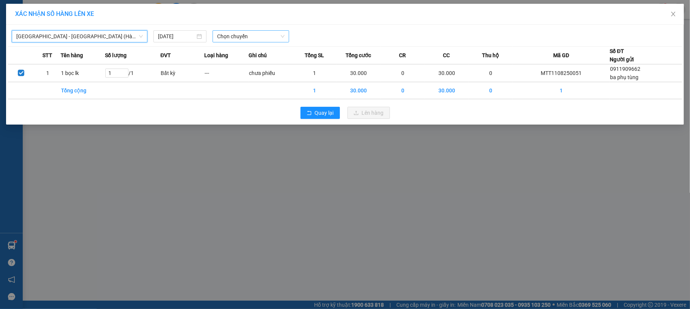
click at [236, 40] on span "Chọn chuyến" at bounding box center [250, 36] width 67 height 11
click at [231, 59] on div "10:00 - 14H-009.42" at bounding box center [246, 63] width 59 height 8
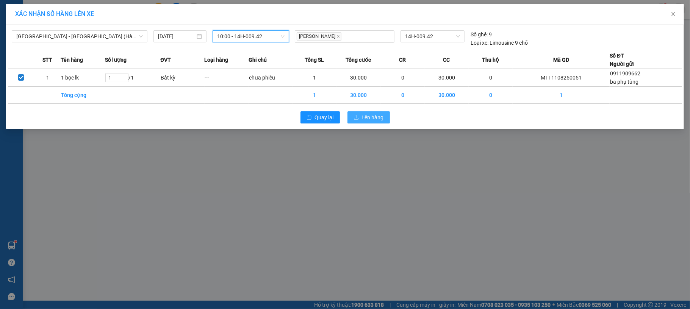
click at [375, 119] on span "Lên hàng" at bounding box center [373, 117] width 22 height 8
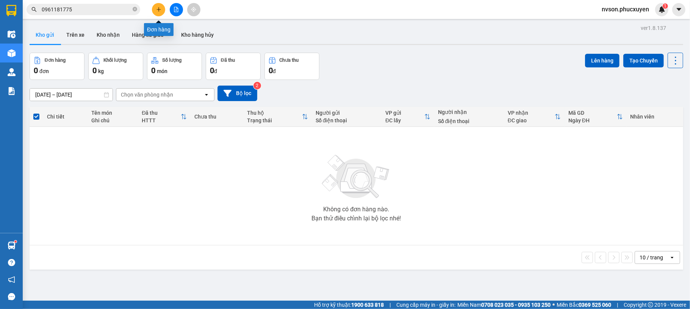
click at [155, 5] on button at bounding box center [158, 9] width 13 height 13
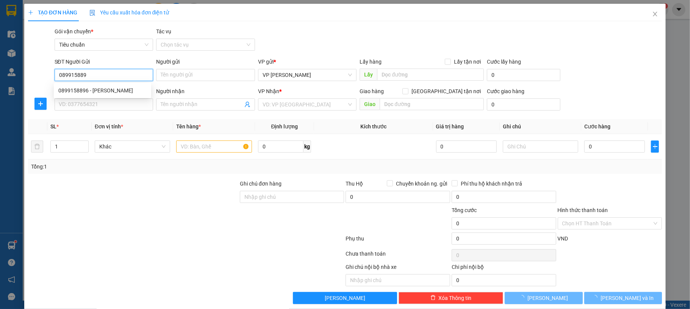
type input "0899158896"
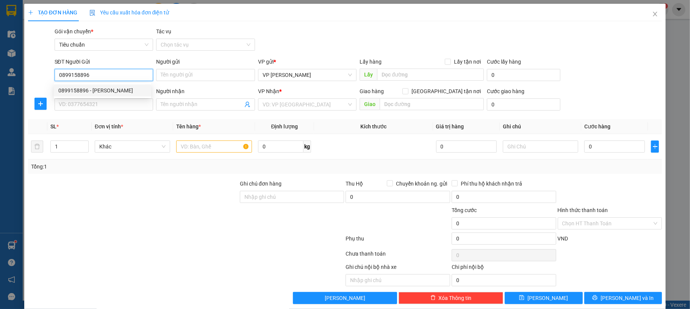
click at [108, 92] on div "0899158896 - Đức Bảo" at bounding box center [102, 90] width 88 height 8
type input "[PERSON_NAME]"
type input "0899158896"
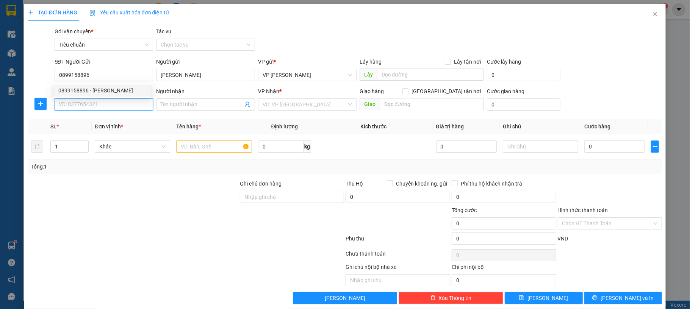
click at [107, 106] on input "SĐT Người Nhận *" at bounding box center [104, 104] width 99 height 12
type input "0792961666"
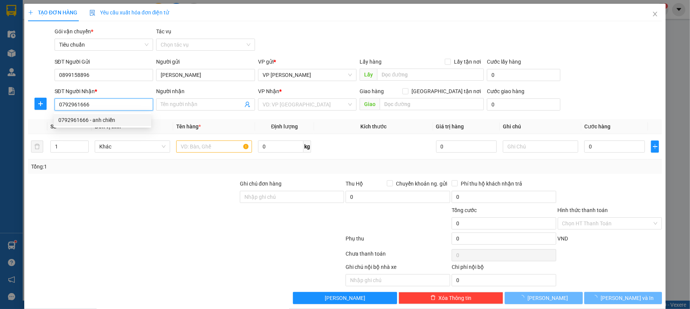
click at [104, 119] on div "0792961666 - anh chiến" at bounding box center [102, 120] width 88 height 8
type input "anh chiến"
type input "n3 hùng thắng"
checkbox input "true"
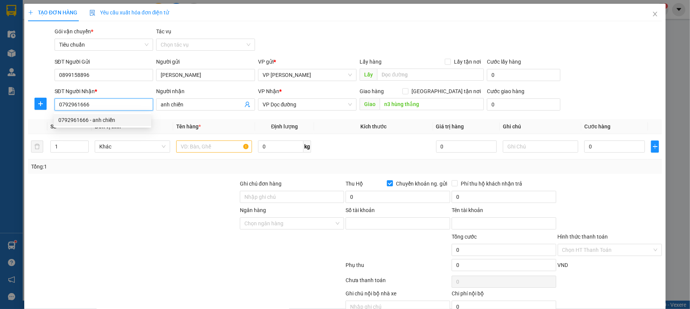
type input "0965869386"
type input "vũ thị huyền lương"
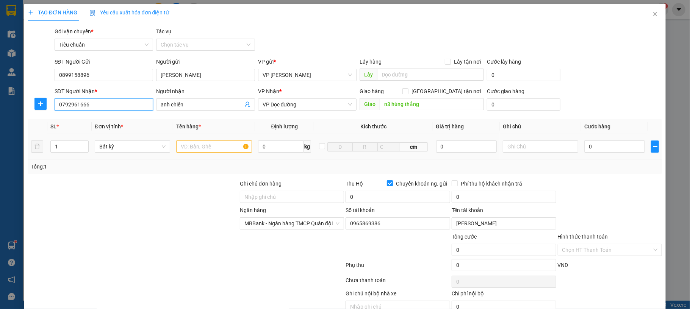
type input "0792961666"
click at [198, 147] on input "text" at bounding box center [213, 146] width 75 height 12
type input "1 can nuoc rửa xe"
click at [597, 152] on input "0" at bounding box center [614, 146] width 61 height 12
click at [72, 104] on input "0792961666" at bounding box center [104, 104] width 99 height 12
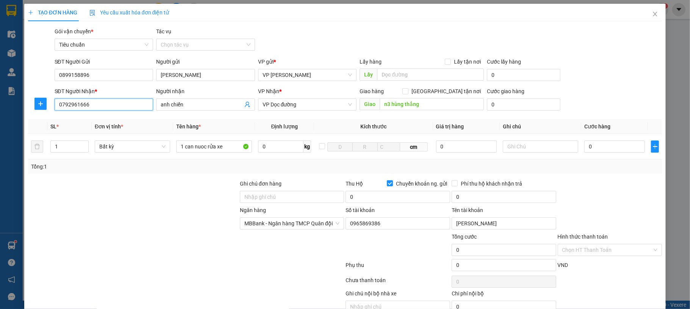
click at [72, 104] on input "0792961666" at bounding box center [104, 104] width 99 height 12
click at [609, 150] on input "0" at bounding box center [614, 146] width 61 height 12
type input "80"
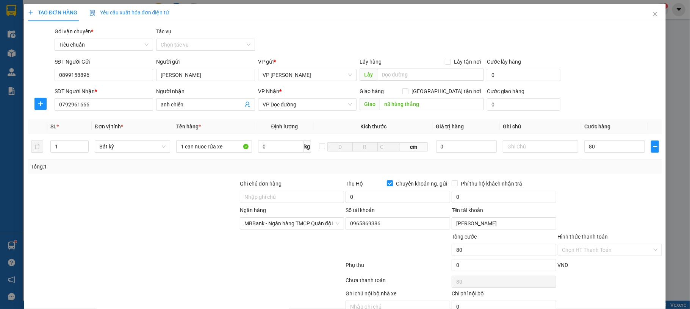
type input "80.000"
click at [590, 92] on div "SĐT Người Nhận * 0792961666 Người nhận anh chiến VP Nhận * VP Dọc đường Giao hà…" at bounding box center [358, 100] width 610 height 27
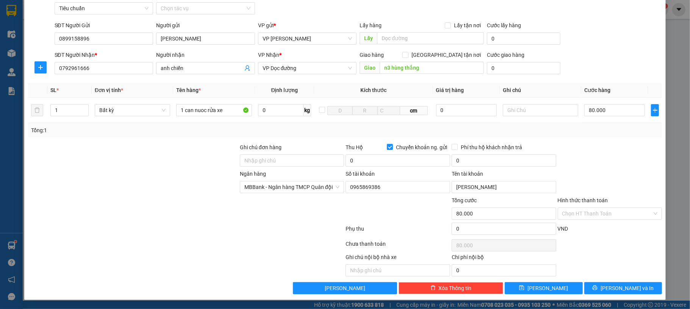
click at [609, 281] on div "Transit Pickup Surcharge Ids Transit Deliver Surcharge Ids Transit Deliver Surc…" at bounding box center [345, 142] width 634 height 303
click at [613, 283] on button "[PERSON_NAME] và In" at bounding box center [623, 288] width 78 height 12
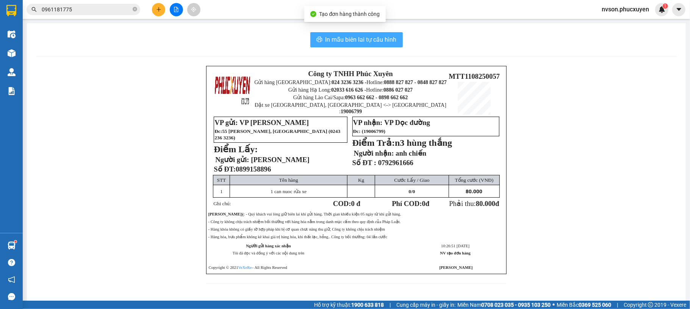
click at [344, 38] on span "In mẫu biên lai tự cấu hình" at bounding box center [360, 39] width 71 height 9
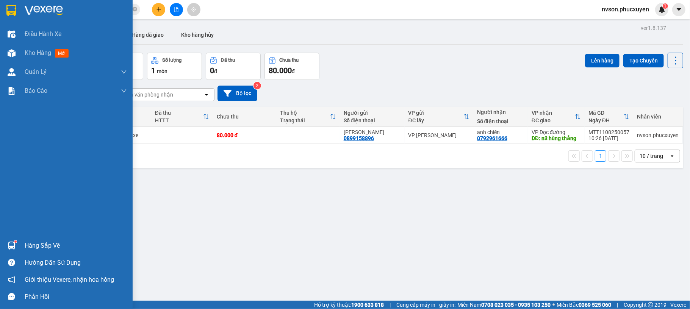
click at [13, 242] on img at bounding box center [12, 246] width 8 height 8
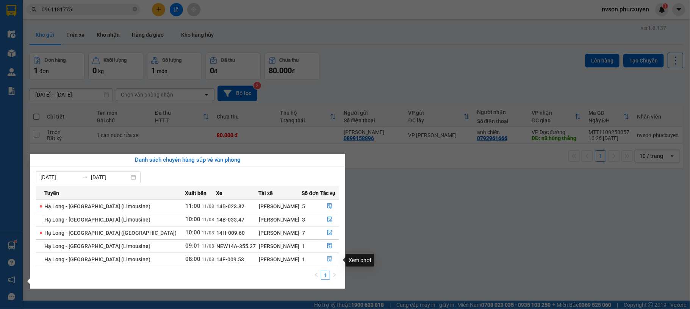
click at [328, 259] on icon "file-done" at bounding box center [329, 258] width 5 height 5
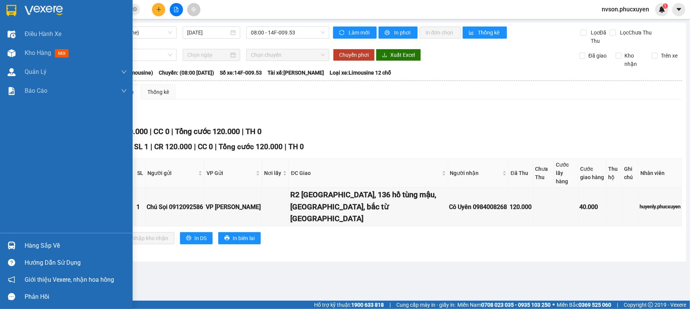
click at [11, 239] on div at bounding box center [11, 245] width 13 height 13
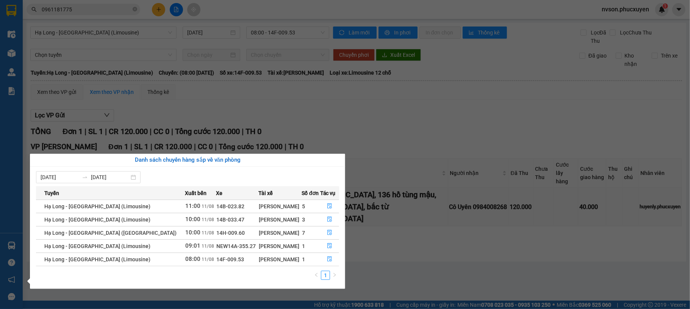
click at [392, 137] on section "Kết quả tìm kiếm ( 0 ) Bộ lọc No Data 0961181775 nvson.phucxuyen 1 Điều hành xe…" at bounding box center [345, 154] width 690 height 309
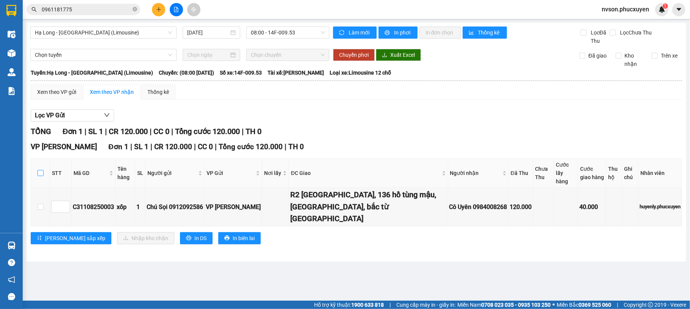
click at [40, 172] on input "checkbox" at bounding box center [40, 173] width 6 height 6
checkbox input "true"
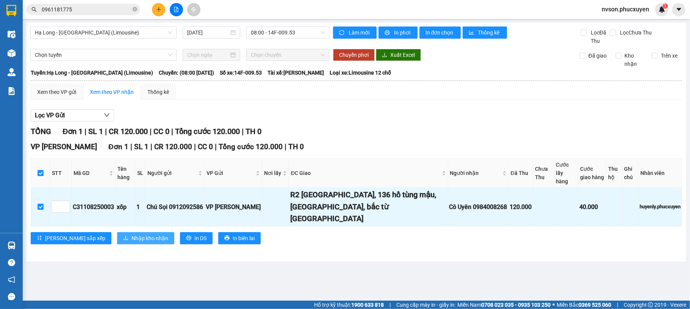
click at [131, 234] on span "Nhập kho nhận" at bounding box center [149, 238] width 37 height 8
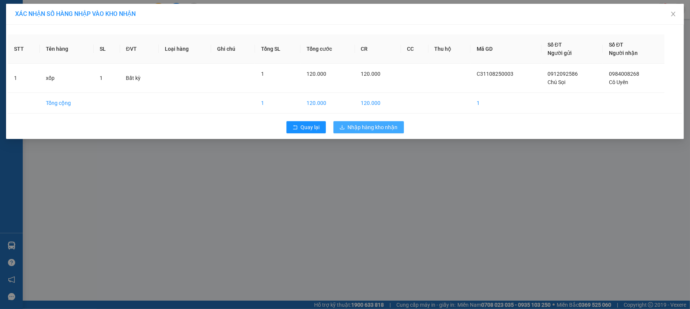
click at [364, 130] on span "Nhập hàng kho nhận" at bounding box center [373, 127] width 50 height 8
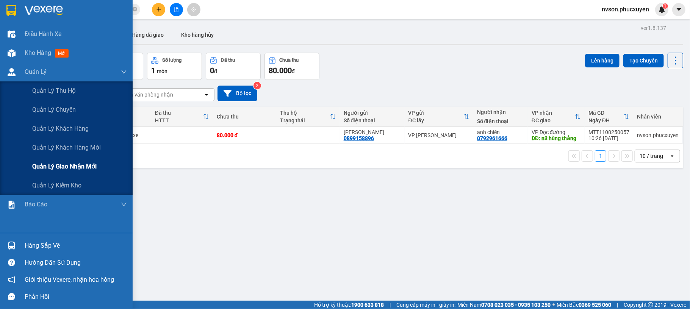
click at [45, 172] on div "Quản lý giao nhận mới" at bounding box center [79, 166] width 95 height 19
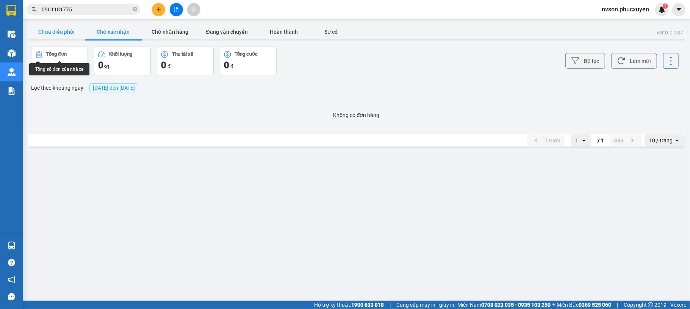
click at [58, 34] on button "Chưa điều phối" at bounding box center [56, 31] width 57 height 15
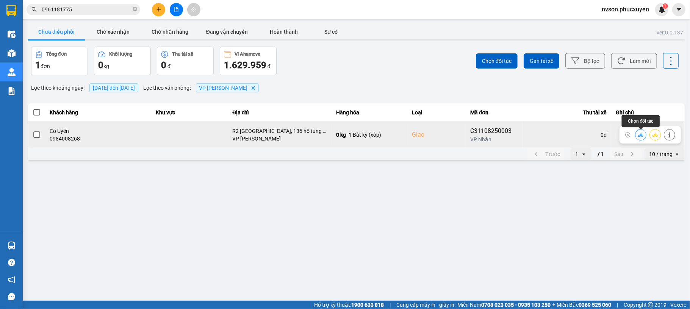
click at [638, 134] on icon at bounding box center [640, 134] width 5 height 5
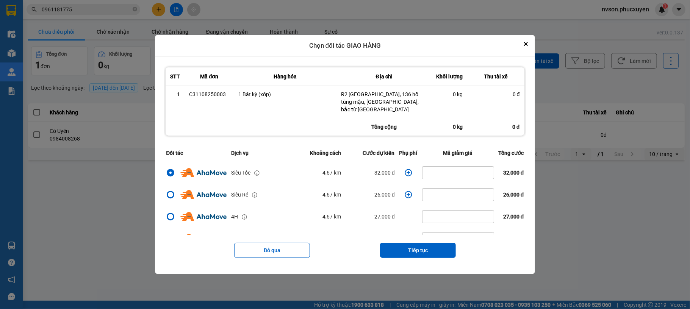
click at [404, 169] on icon "dialog" at bounding box center [407, 172] width 7 height 7
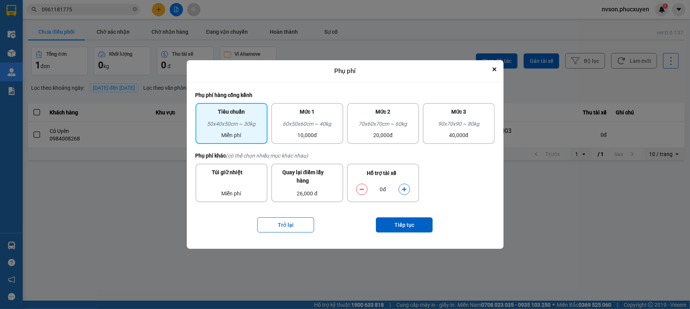
click at [402, 188] on icon "dialog" at bounding box center [403, 189] width 5 height 5
click at [401, 221] on button "Tiếp tục" at bounding box center [404, 224] width 57 height 15
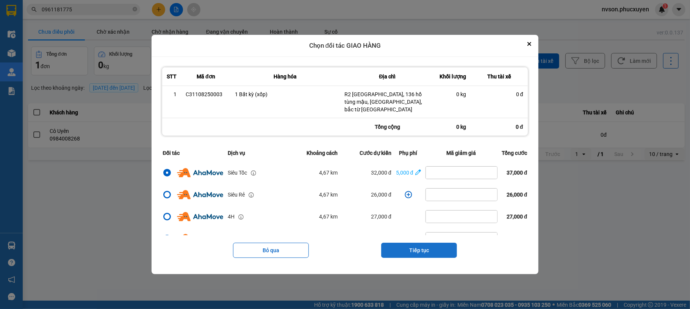
click at [412, 245] on button "Tiếp tục" at bounding box center [419, 250] width 76 height 15
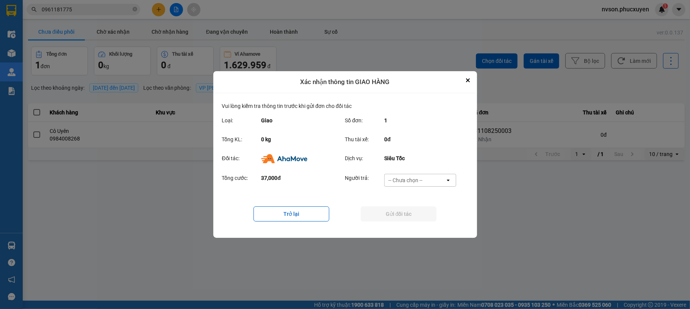
click at [415, 178] on div "-- Chưa chọn --" at bounding box center [405, 180] width 34 height 8
click at [417, 223] on span "Ví Ahamove" at bounding box center [405, 224] width 31 height 8
click at [414, 220] on button "Gửi đối tác" at bounding box center [399, 213] width 76 height 15
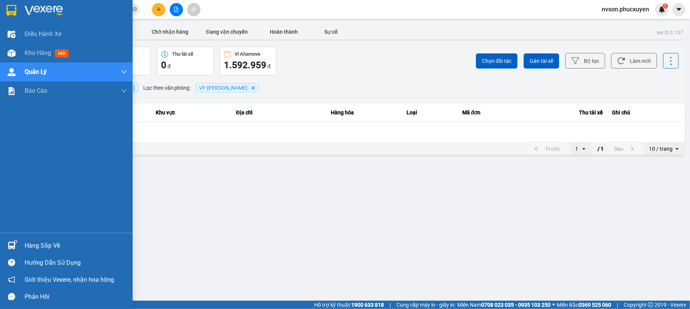
click at [43, 248] on div "Hàng sắp về" at bounding box center [76, 245] width 102 height 11
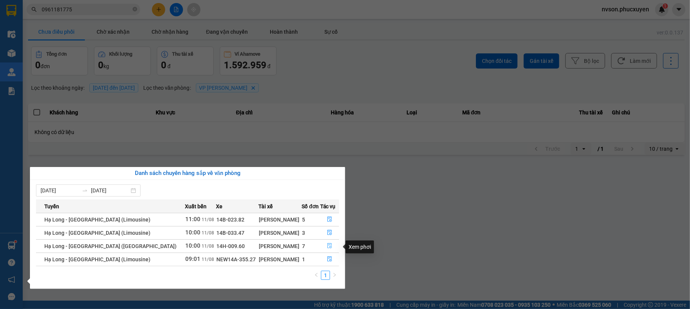
click at [323, 248] on button "button" at bounding box center [329, 246] width 19 height 12
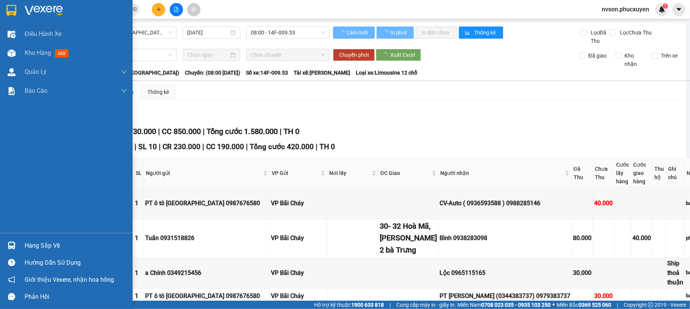
click at [11, 242] on img at bounding box center [12, 246] width 8 height 8
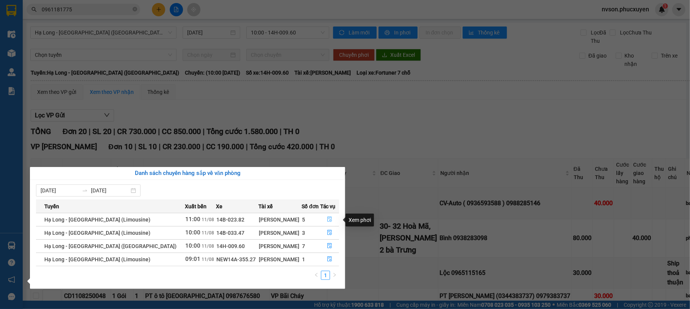
click at [328, 221] on icon "file-done" at bounding box center [329, 219] width 5 height 5
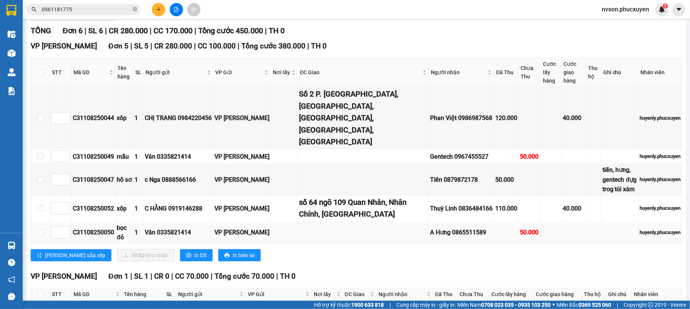
scroll to position [50, 0]
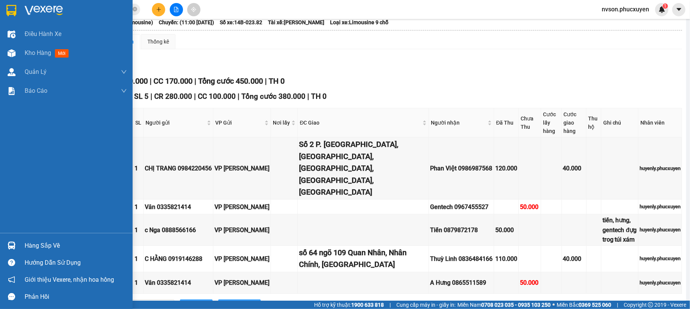
click at [12, 246] on img at bounding box center [12, 246] width 8 height 8
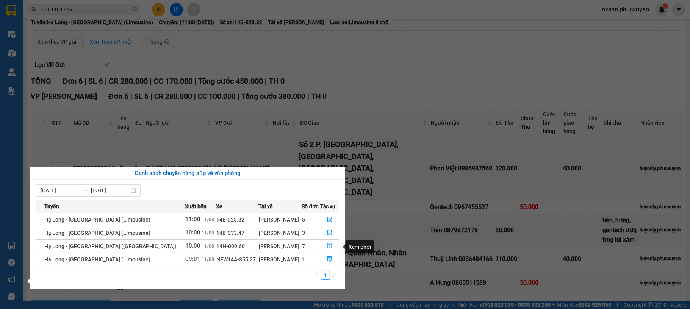
click at [329, 247] on icon "file-done" at bounding box center [329, 245] width 5 height 5
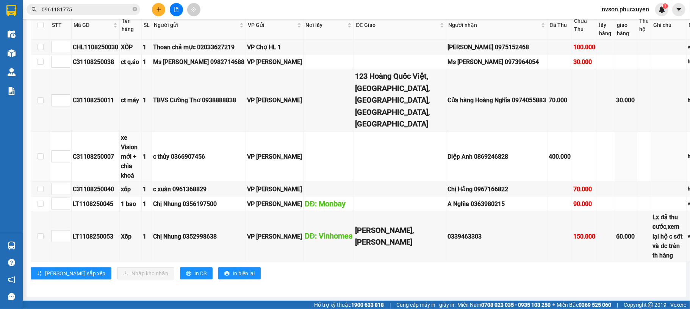
scroll to position [726, 0]
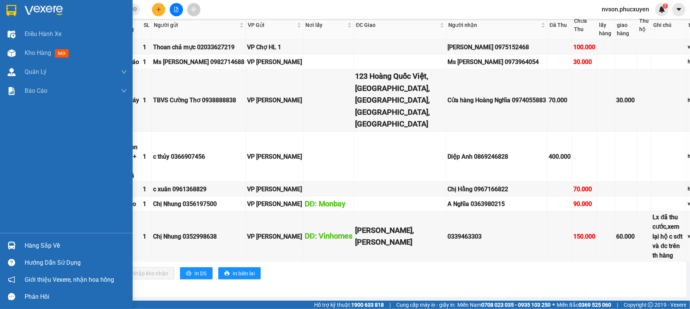
click at [15, 246] on img at bounding box center [12, 246] width 8 height 8
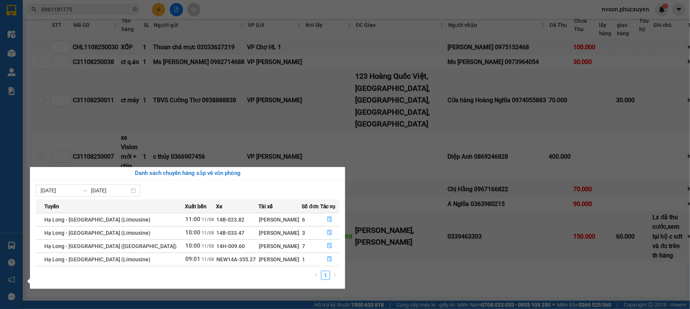
click at [157, 8] on section "Kết quả tìm kiếm ( 0 ) Bộ lọc No Data 0961181775 nvson.phucxuyen 1 Điều hành xe…" at bounding box center [345, 154] width 690 height 309
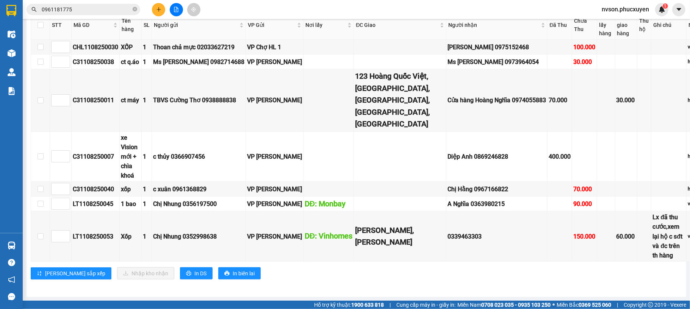
click at [157, 8] on icon "plus" at bounding box center [158, 9] width 5 height 5
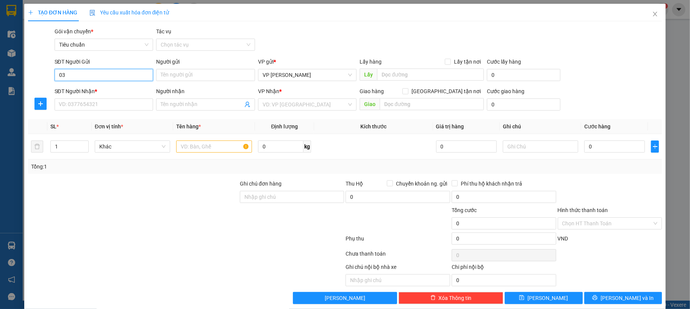
type input "0"
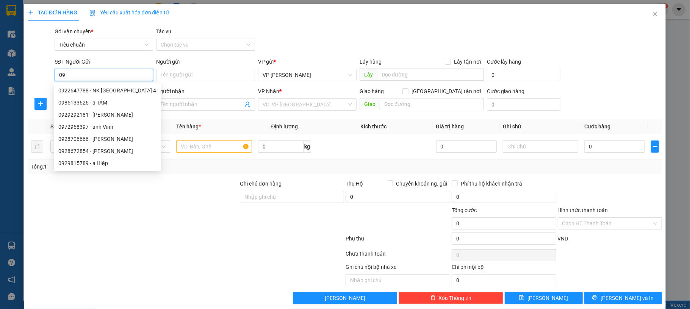
type input "0"
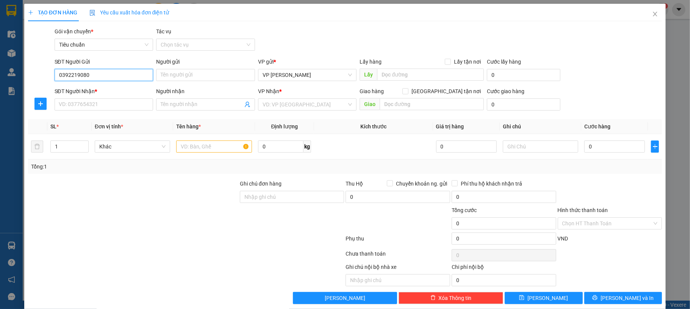
click at [131, 73] on input "0392219080" at bounding box center [104, 75] width 99 height 12
type input "0392219080"
click at [183, 78] on input "Người gửi" at bounding box center [205, 75] width 99 height 12
click at [167, 75] on input "Người gửi" at bounding box center [205, 75] width 99 height 12
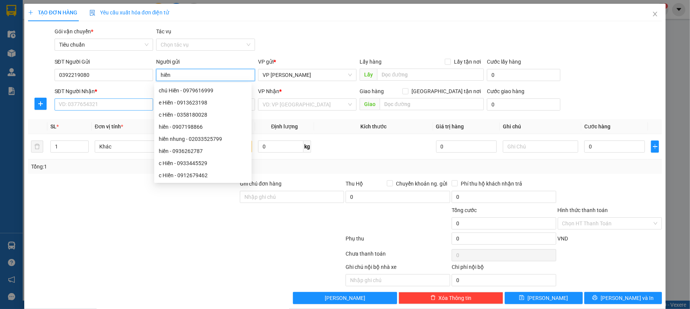
type input "hiền"
click at [128, 110] on input "SĐT Người Nhận *" at bounding box center [104, 104] width 99 height 12
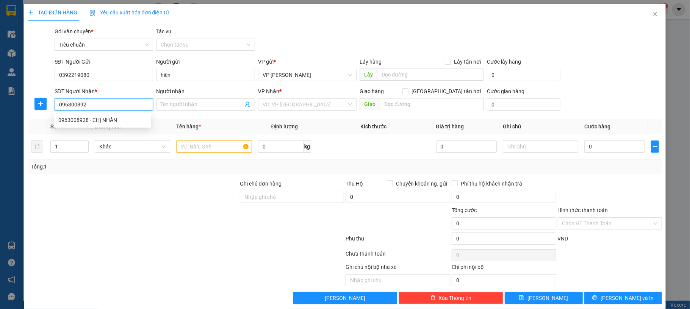
type input "0963008928"
click at [131, 122] on div "0963008928 - CHỊ NHÀN" at bounding box center [102, 120] width 88 height 8
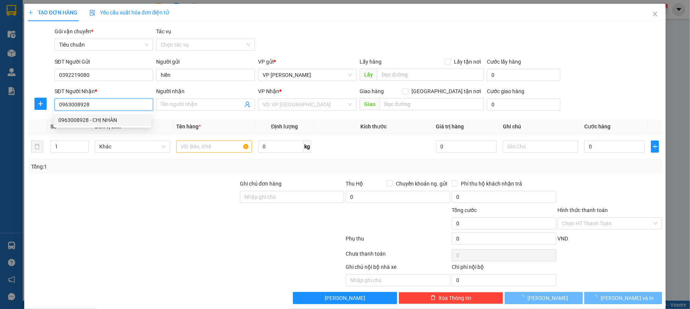
type input "CHỊ NHÀN"
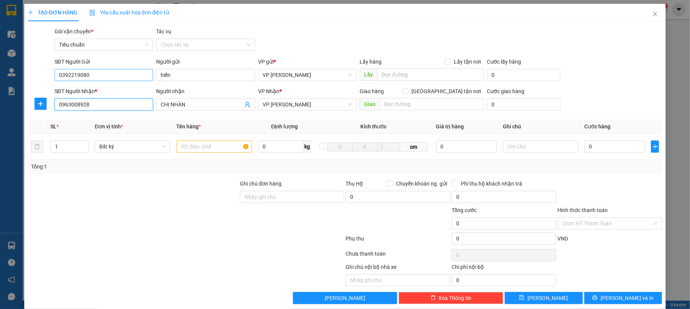
type input "0963008928"
click at [119, 76] on input "0392219080" at bounding box center [104, 75] width 99 height 12
click at [119, 76] on input "0912049919" at bounding box center [104, 75] width 99 height 12
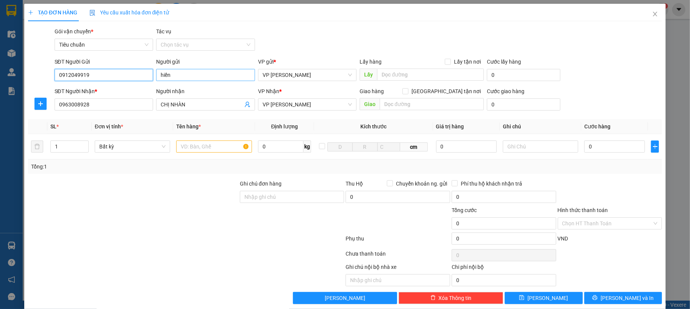
type input "0912049919"
click at [178, 76] on input "hiền" at bounding box center [205, 75] width 99 height 12
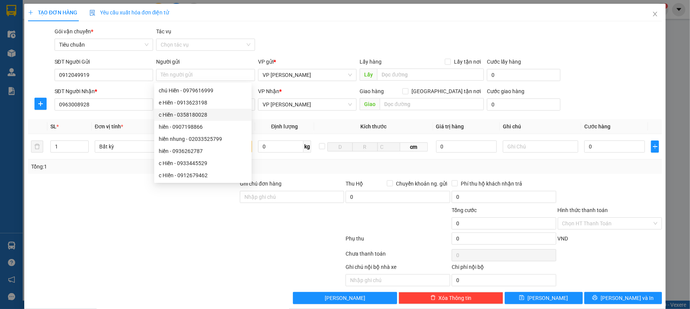
click at [110, 239] on div at bounding box center [186, 240] width 318 height 15
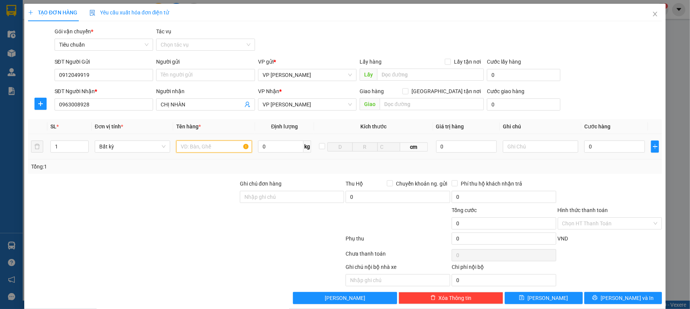
click at [212, 149] on input "text" at bounding box center [213, 146] width 75 height 12
type input "1 ct"
click at [598, 144] on input "0" at bounding box center [614, 146] width 61 height 12
type input "60"
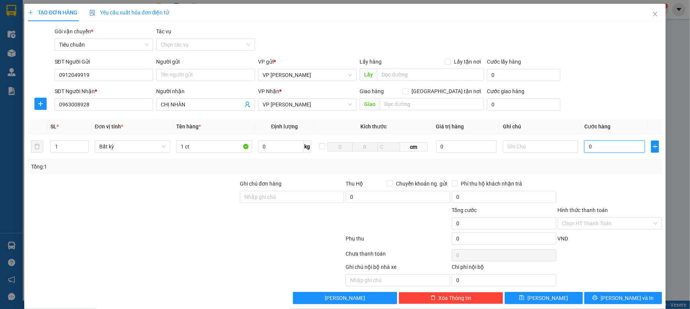
type input "60"
click at [632, 73] on div "SĐT Người Gửi 0912049919 Người gửi Tên người gửi VP gửi * VP Dương Đình Nghệ Lấ…" at bounding box center [358, 71] width 610 height 27
type input "60.000"
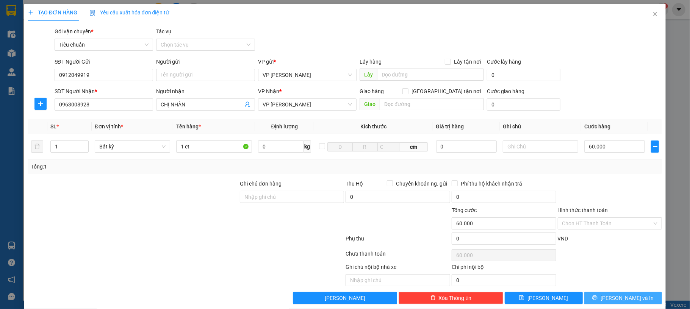
click at [629, 300] on span "[PERSON_NAME] và In" at bounding box center [626, 298] width 53 height 8
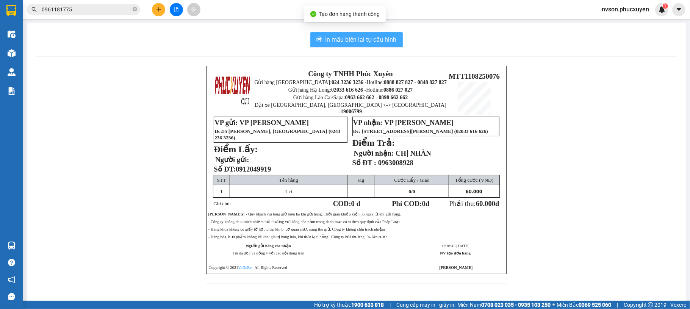
click at [363, 39] on span "In mẫu biên lai tự cấu hình" at bounding box center [360, 39] width 71 height 9
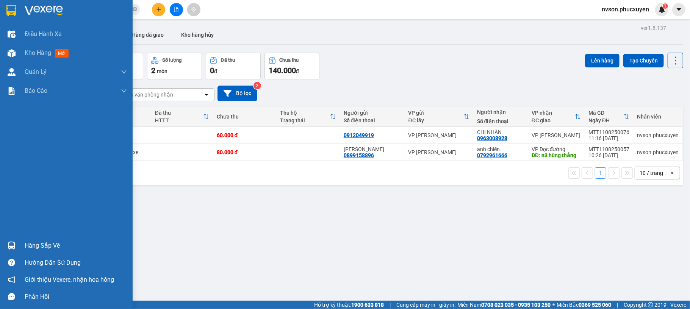
click at [5, 245] on div at bounding box center [11, 245] width 13 height 13
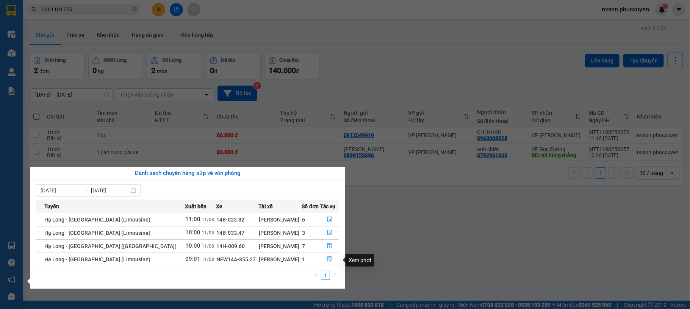
click at [328, 261] on icon "file-done" at bounding box center [329, 259] width 5 height 5
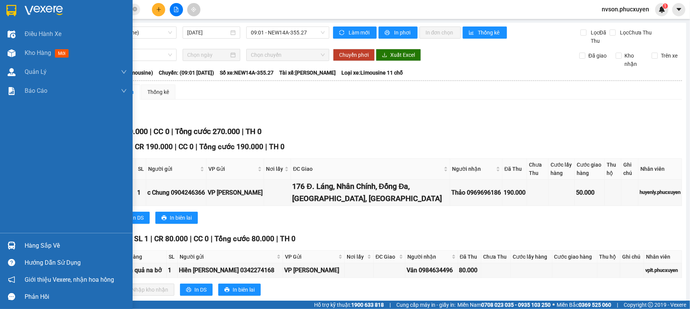
click at [14, 237] on div "Hàng sắp về" at bounding box center [66, 245] width 133 height 17
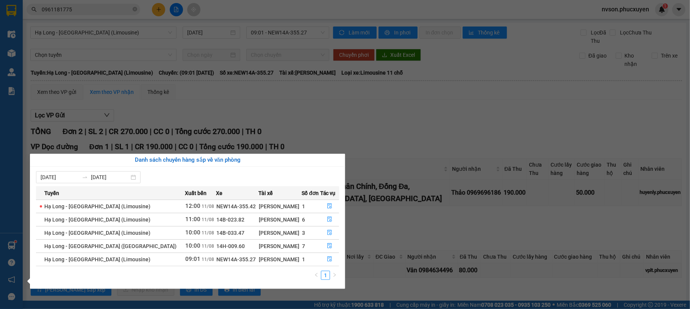
click at [386, 132] on section "Kết quả tìm kiếm ( 0 ) Bộ lọc No Data 0961181775 nvson.phucxuyen 1 Điều hành xe…" at bounding box center [345, 154] width 690 height 309
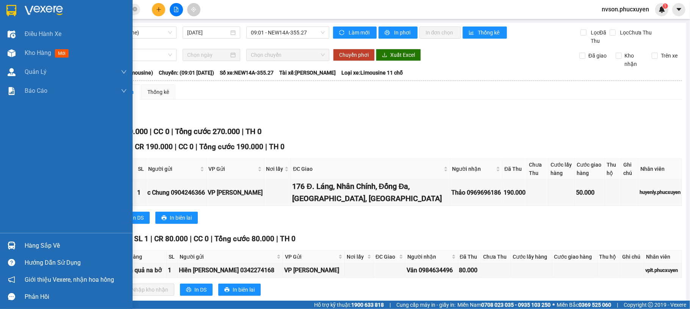
click at [19, 242] on div "Hàng sắp về" at bounding box center [66, 245] width 133 height 17
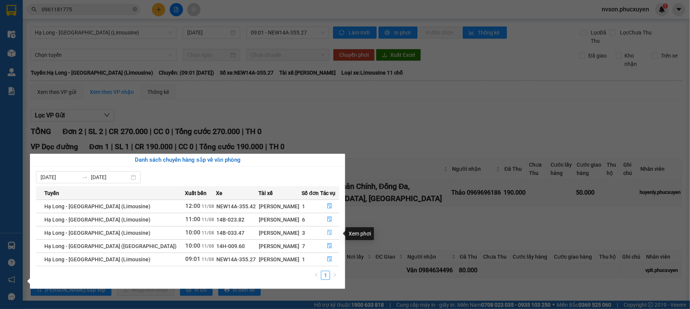
click at [327, 232] on icon "file-done" at bounding box center [329, 232] width 5 height 5
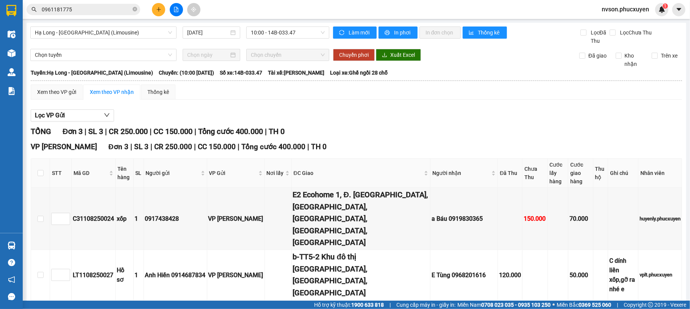
click at [343, 142] on div "VP Dương Đình Nghệ Đơn 3 | SL 3 | CR 250.000 | CC 150.000 | Tổng cước 400.000 |…" at bounding box center [356, 146] width 651 height 11
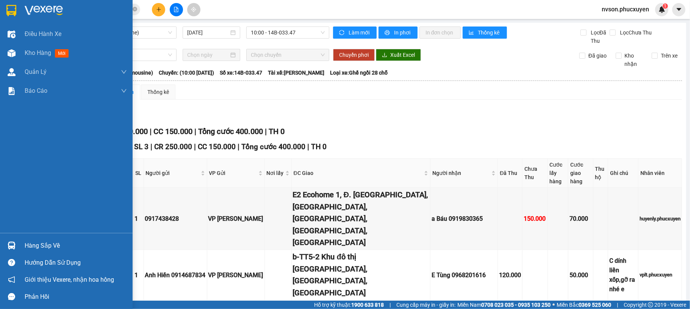
click at [16, 239] on div at bounding box center [11, 245] width 13 height 13
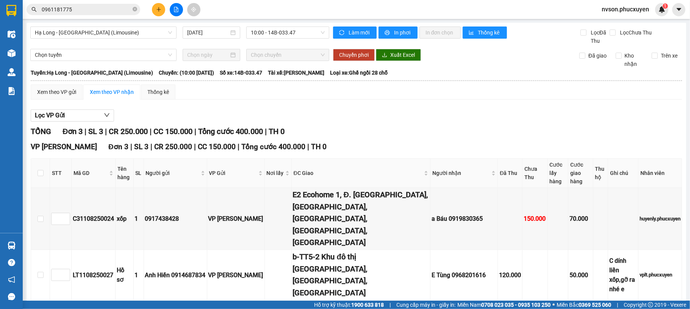
click at [376, 137] on section "Kết quả tìm kiếm ( 0 ) Bộ lọc No Data 0961181775 nvson.phucxuyen 1 Điều hành xe…" at bounding box center [345, 154] width 690 height 309
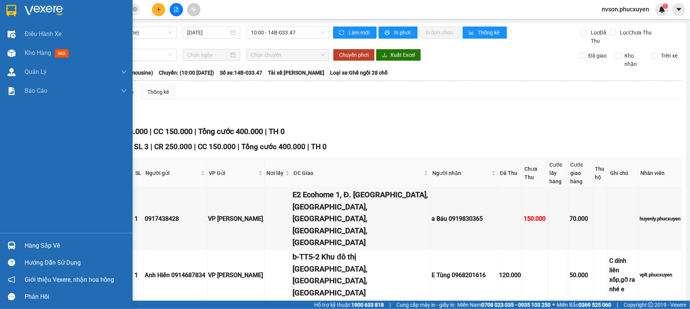
click at [1, 242] on div "Hàng sắp về" at bounding box center [66, 245] width 133 height 17
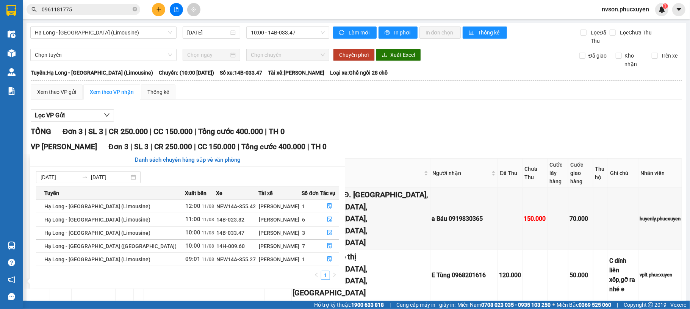
click at [376, 139] on section "Kết quả tìm kiếm ( 0 ) Bộ lọc No Data 0961181775 nvson.phucxuyen 1 Điều hành xe…" at bounding box center [345, 154] width 690 height 309
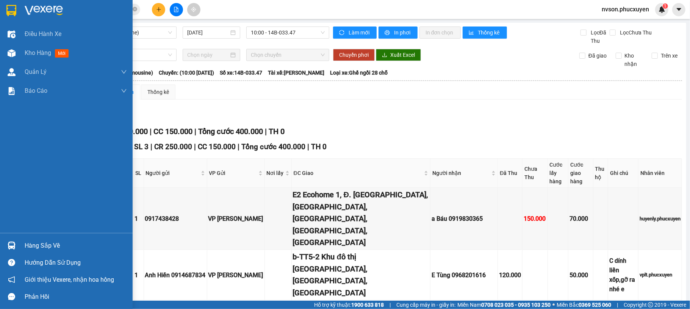
click at [3, 249] on div "Hàng sắp về" at bounding box center [66, 245] width 133 height 17
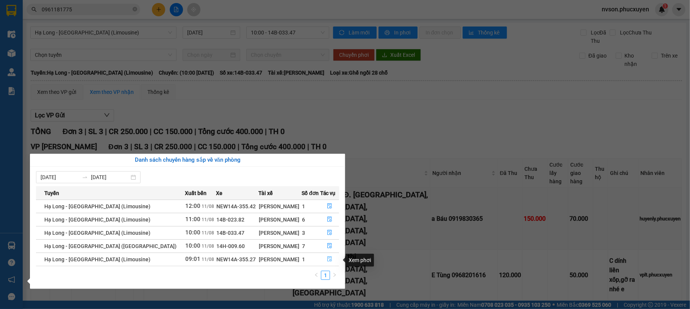
click at [329, 264] on button "button" at bounding box center [329, 259] width 19 height 12
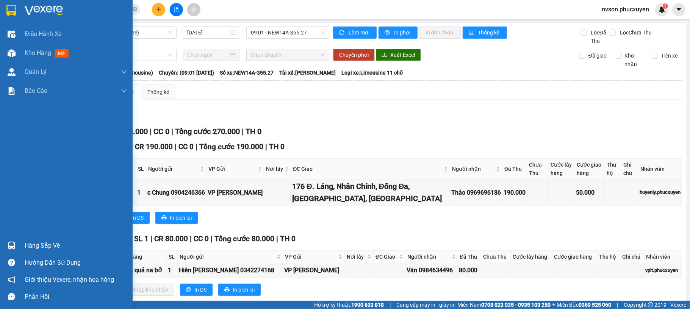
click at [8, 245] on img at bounding box center [12, 246] width 8 height 8
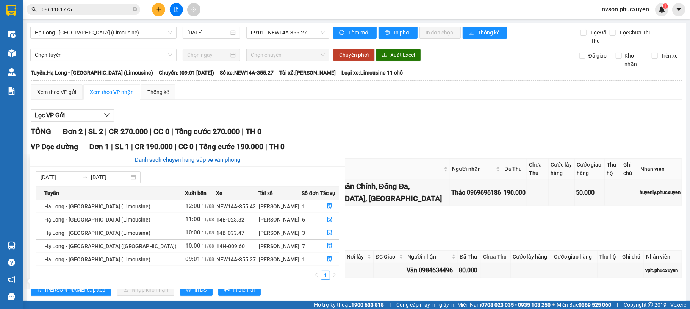
click at [276, 61] on section "Kết quả tìm kiếm ( 0 ) Bộ lọc No Data 0961181775 nvson.phucxuyen 1 Điều hành xe…" at bounding box center [345, 154] width 690 height 309
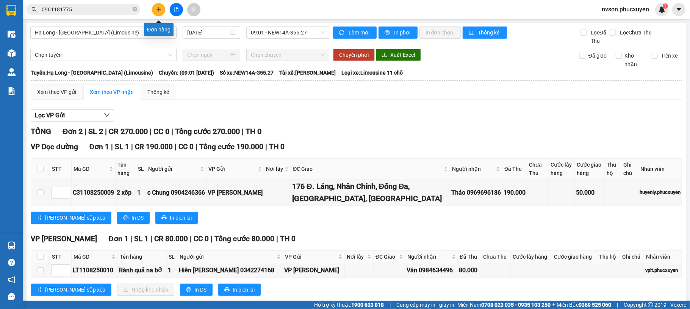
click at [155, 5] on button at bounding box center [158, 9] width 13 height 13
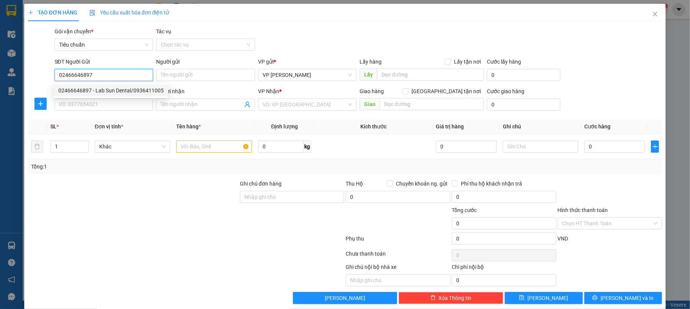
type input "02466646897"
type input "Lab Sun Dental/0936411005"
click at [140, 90] on div "02466646897 - Lab Sun Dental/0936411005" at bounding box center [110, 90] width 105 height 8
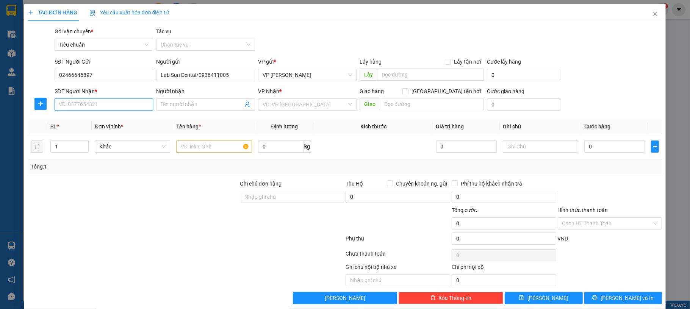
click at [121, 102] on input "SĐT Người Nhận *" at bounding box center [104, 104] width 99 height 12
click at [122, 122] on div "0979923638 - bsi Lực/0852339666" at bounding box center [102, 120] width 88 height 8
type input "0979923638"
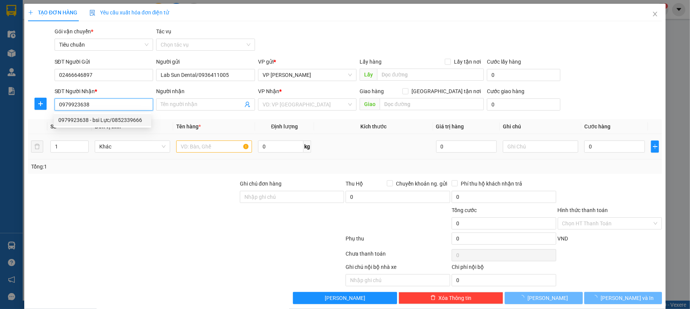
type input "bsi Lực/0852339666"
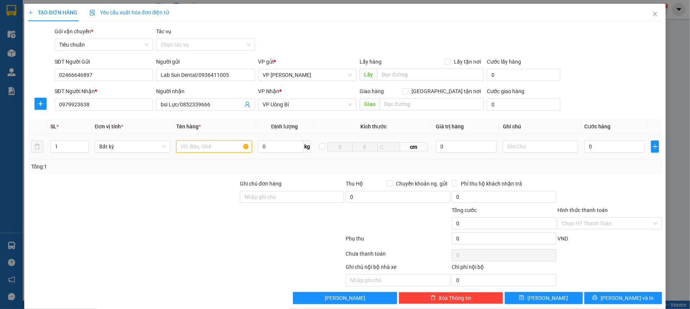
click at [203, 142] on input "text" at bounding box center [213, 146] width 75 height 12
type input "1 mẫu"
click at [615, 147] on input "0" at bounding box center [614, 146] width 61 height 12
click at [609, 95] on div "SĐT Người Nhận * 0979923638 Người nhận bsi Lực/0852339666 VP Nhận * VP Uông Bí …" at bounding box center [358, 100] width 610 height 27
click at [597, 227] on input "Hình thức thanh toán" at bounding box center [607, 223] width 90 height 11
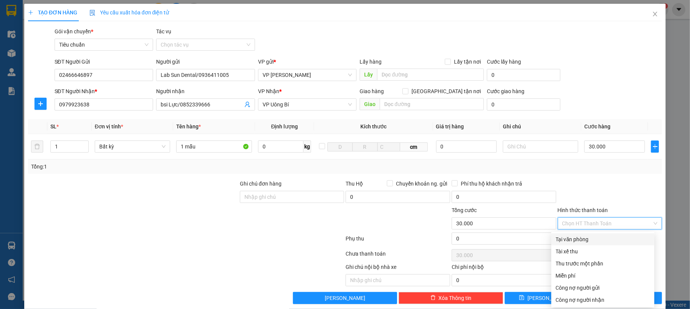
click at [580, 243] on div "Tại văn phòng" at bounding box center [603, 239] width 94 height 8
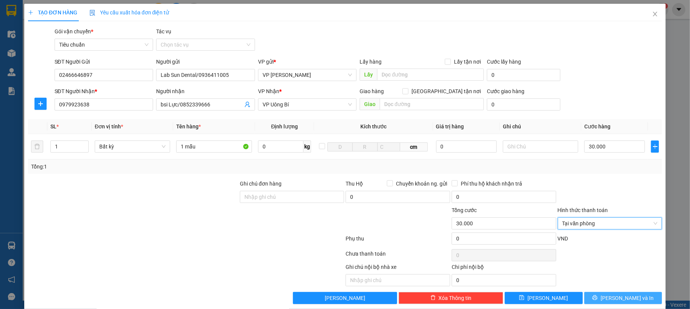
click at [604, 295] on button "[PERSON_NAME] và In" at bounding box center [623, 298] width 78 height 12
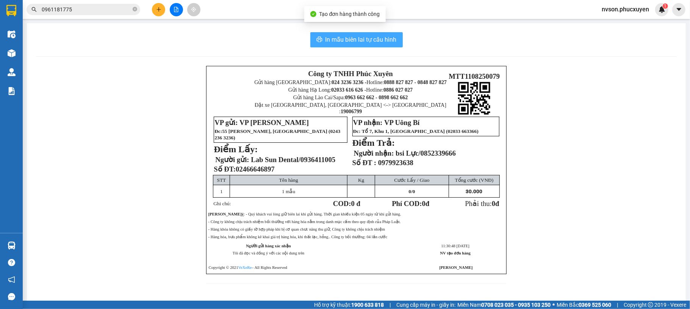
click at [319, 42] on button "In mẫu biên lai tự cấu hình" at bounding box center [356, 39] width 92 height 15
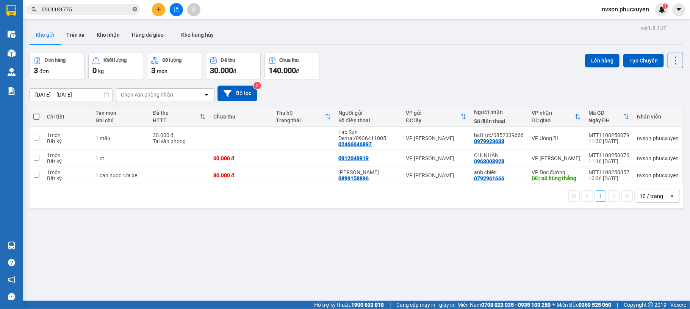
click at [135, 10] on icon "close-circle" at bounding box center [135, 9] width 5 height 5
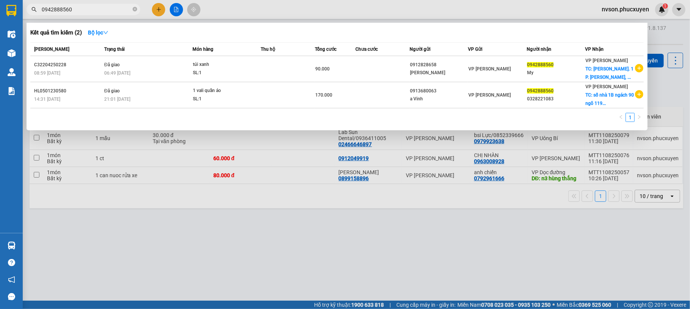
click at [76, 10] on input "0942888560" at bounding box center [86, 9] width 89 height 8
type input "0942888560"
click at [382, 231] on div at bounding box center [345, 154] width 690 height 309
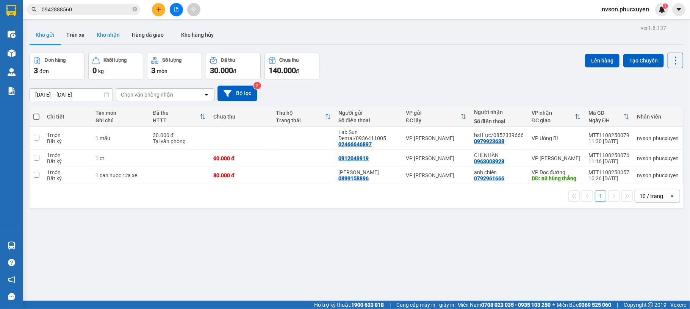
click at [120, 34] on button "Kho nhận" at bounding box center [108, 35] width 35 height 18
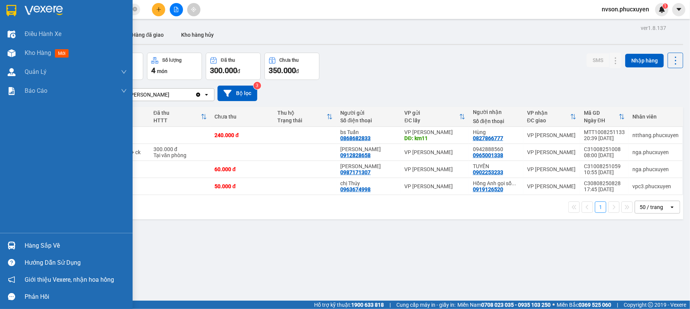
click at [27, 247] on div "Hàng sắp về" at bounding box center [76, 245] width 102 height 11
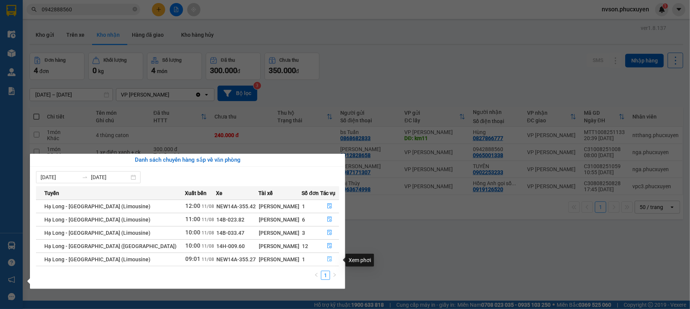
click at [330, 261] on button "button" at bounding box center [329, 259] width 19 height 12
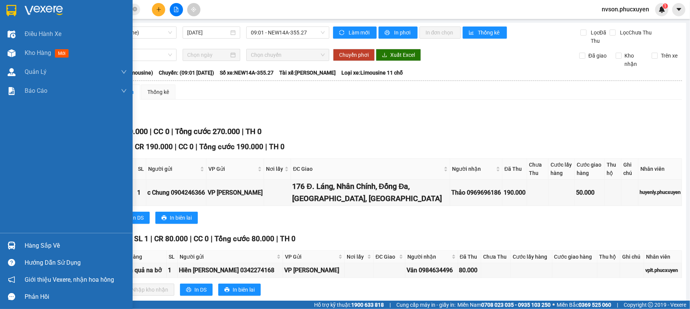
click at [20, 248] on div "Hàng sắp về" at bounding box center [66, 245] width 133 height 17
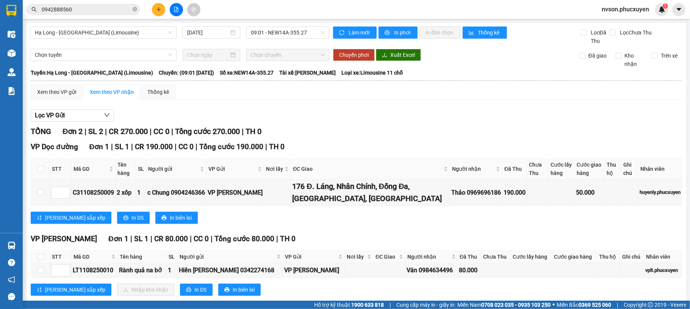
click at [376, 226] on section "Kết quả tìm kiếm ( 2 ) Bộ lọc Mã ĐH Trạng thái Món hàng Thu hộ Tổng cước Chưa c…" at bounding box center [345, 154] width 690 height 309
click at [42, 259] on input "checkbox" at bounding box center [40, 257] width 6 height 6
checkbox input "true"
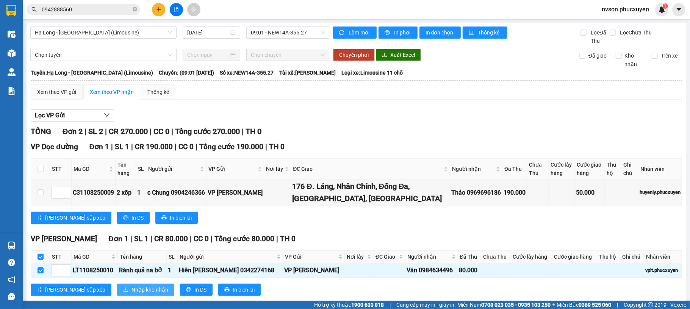
click at [132, 288] on span "Nhập kho nhận" at bounding box center [149, 290] width 37 height 8
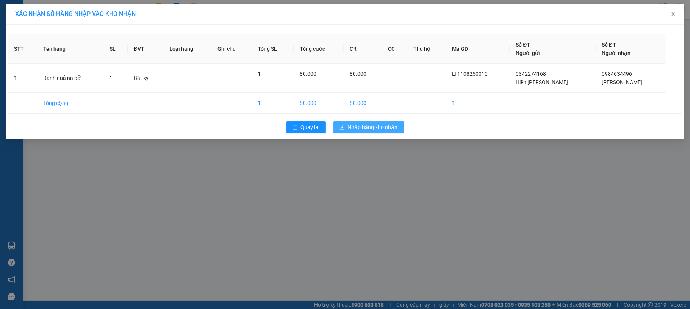
click at [367, 131] on span "Nhập hàng kho nhận" at bounding box center [373, 127] width 50 height 8
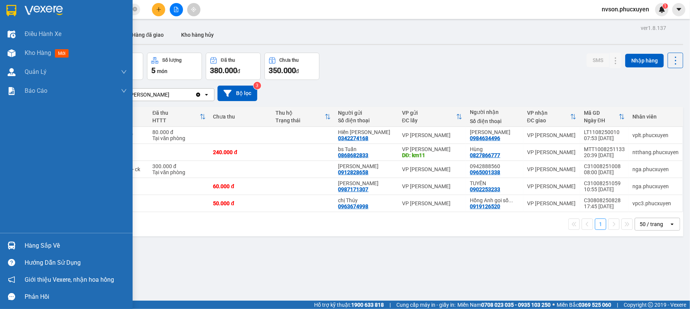
click at [53, 242] on div "Hàng sắp về" at bounding box center [76, 245] width 102 height 11
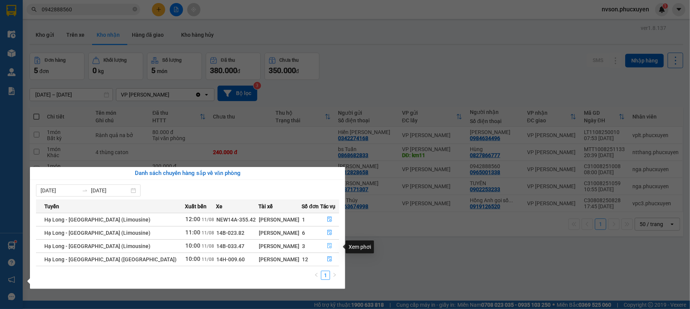
click at [327, 249] on icon "file-done" at bounding box center [329, 246] width 5 height 5
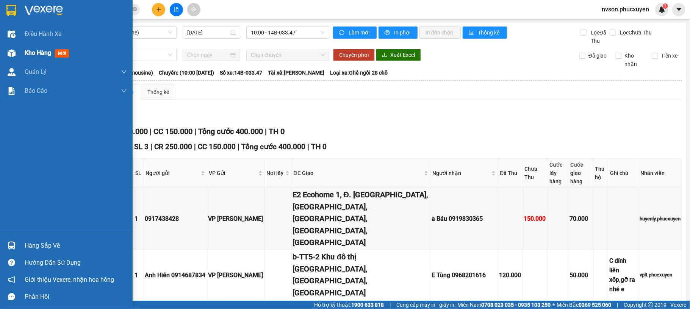
click at [23, 48] on div "Kho hàng mới" at bounding box center [66, 53] width 133 height 19
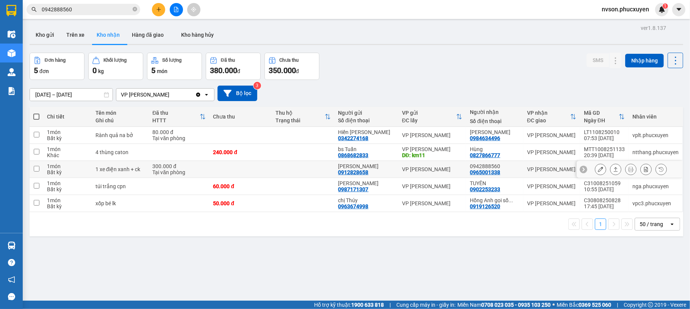
click at [438, 170] on div "VP [PERSON_NAME]" at bounding box center [432, 169] width 60 height 6
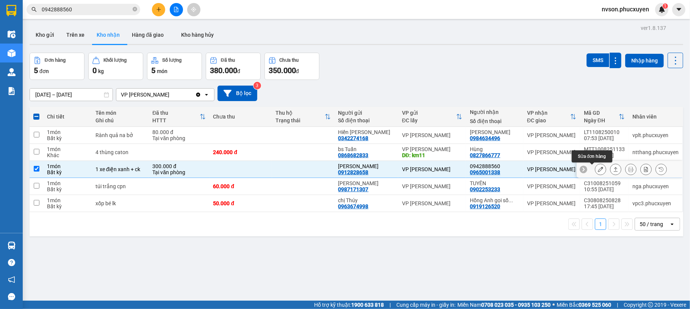
click at [595, 167] on button at bounding box center [600, 169] width 11 height 13
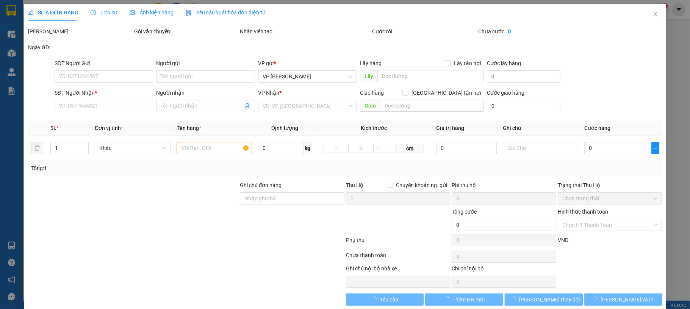
type input "0912828658"
type input "c Vân"
type input "0965001338"
type input "0942888560"
type input "300.000"
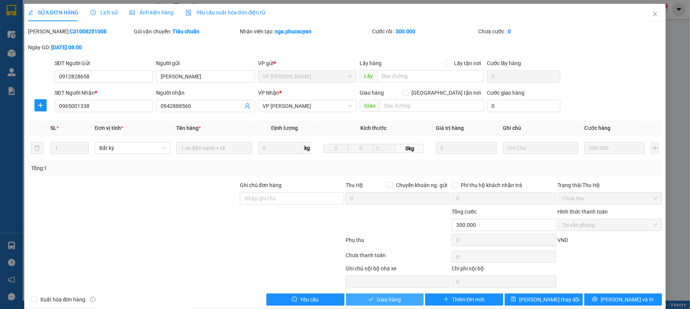
click at [394, 300] on span "Giao hàng" at bounding box center [388, 299] width 24 height 8
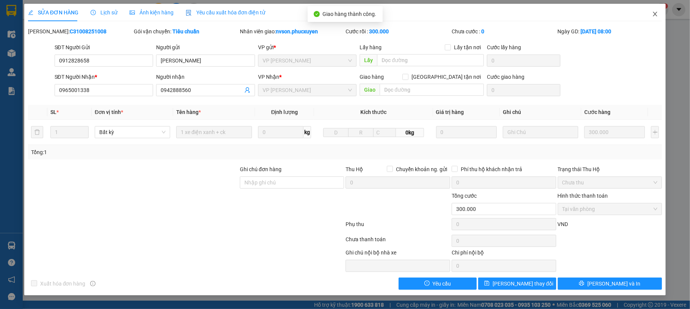
click at [648, 17] on span "Close" at bounding box center [654, 14] width 21 height 21
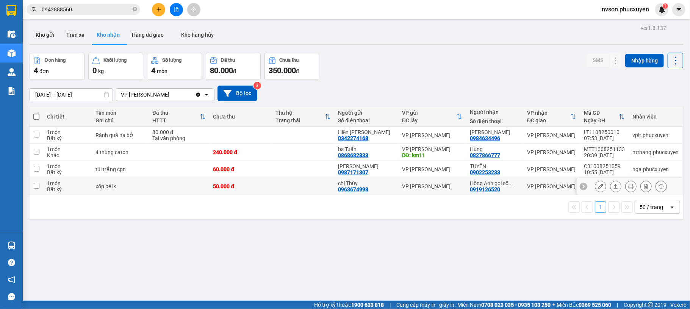
click at [312, 187] on td at bounding box center [303, 186] width 62 height 17
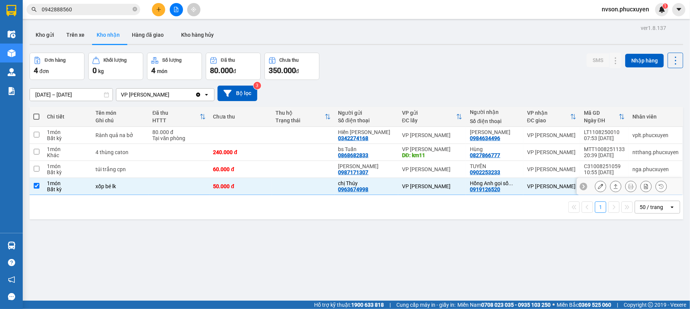
checkbox input "true"
click at [595, 190] on button at bounding box center [600, 186] width 11 height 13
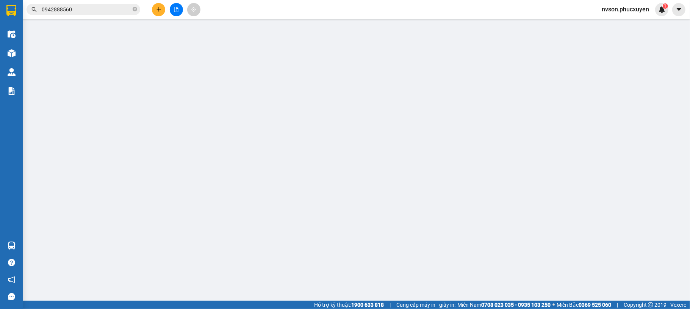
type input "0963674998"
type input "chị Thúy"
type input "0919126520"
type input "Hồng Anh gọi số này"
type input "50.000"
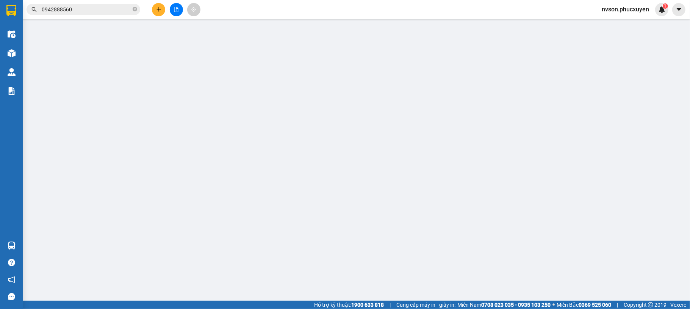
type input "50.000"
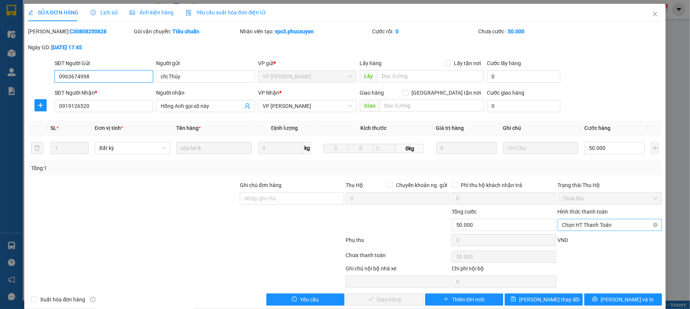
click at [606, 225] on span "Chọn HT Thanh Toán" at bounding box center [609, 224] width 95 height 11
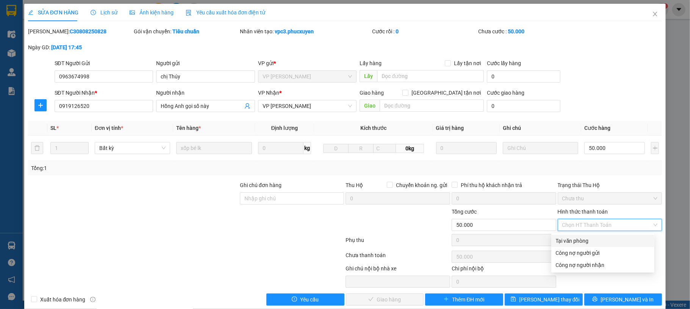
click at [587, 242] on div "Tại văn phòng" at bounding box center [603, 241] width 94 height 8
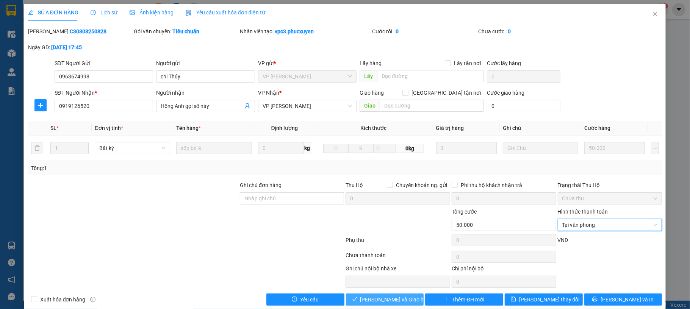
click at [407, 297] on button "Lưu và Giao hàng" at bounding box center [385, 299] width 78 height 12
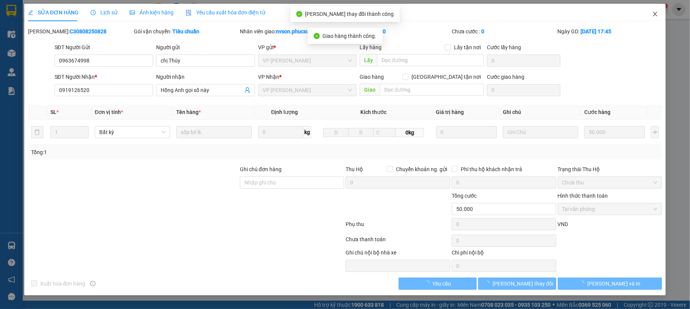
click at [648, 14] on span "Close" at bounding box center [654, 14] width 21 height 21
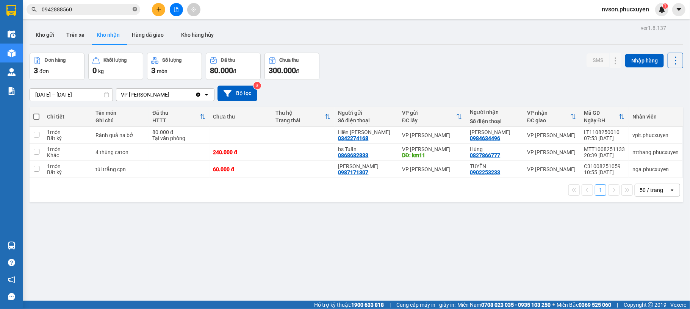
click at [135, 9] on icon "close-circle" at bounding box center [135, 9] width 5 height 5
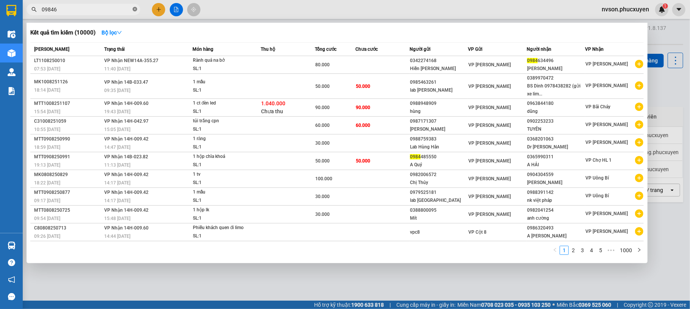
type input "098463"
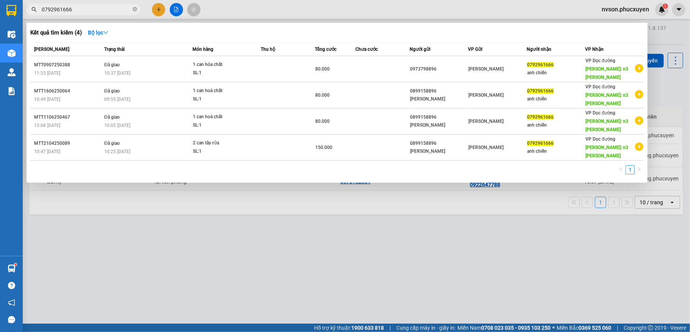
type input "0792961666"
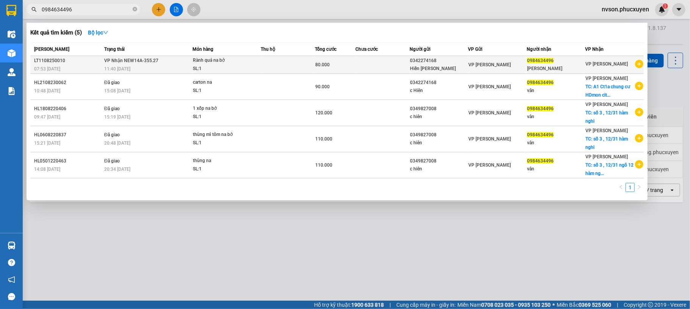
type input "0984634496"
click at [238, 67] on div "SL: 1" at bounding box center [221, 69] width 57 height 8
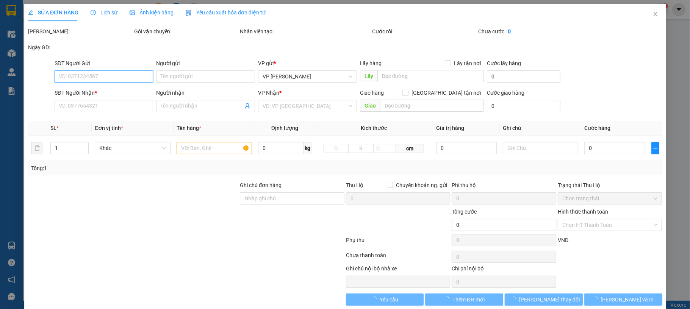
type input "0342274168"
type input "Hiền Jenny"
type input "0984634496"
type input "Vân"
type input "80.000"
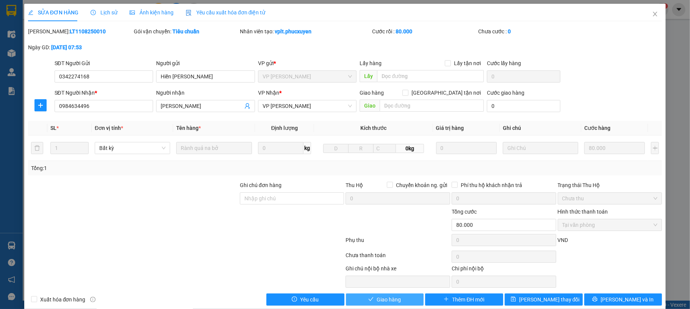
click at [376, 302] on span "Giao hàng" at bounding box center [388, 299] width 24 height 8
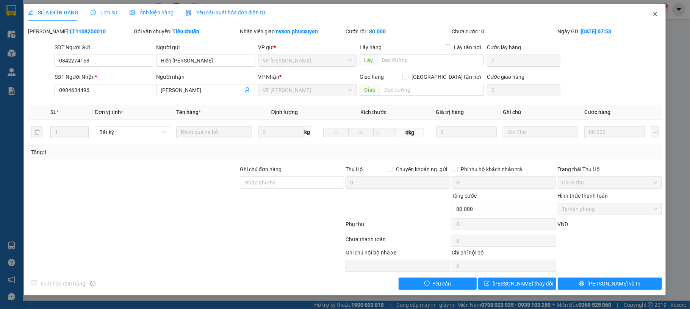
click at [653, 13] on icon "close" at bounding box center [655, 14] width 6 height 6
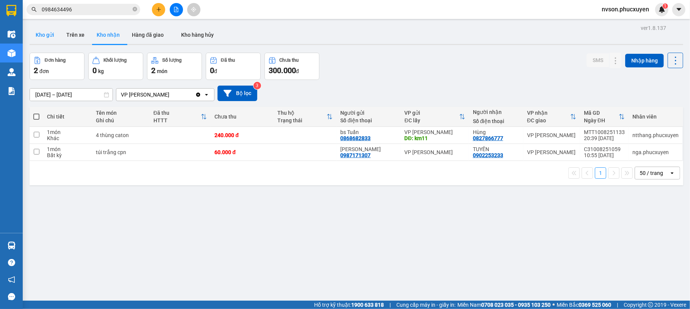
click at [47, 35] on button "Kho gửi" at bounding box center [45, 35] width 31 height 18
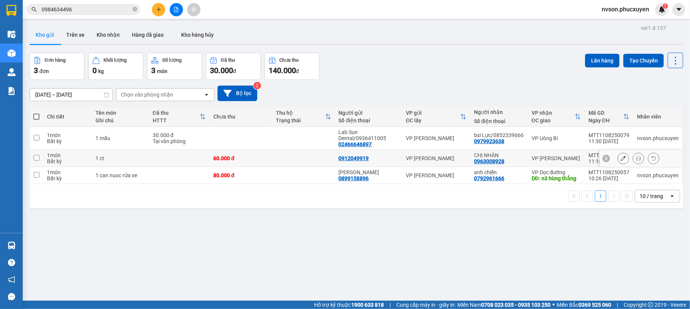
click at [262, 154] on td "60.000 đ" at bounding box center [240, 158] width 62 height 17
checkbox input "true"
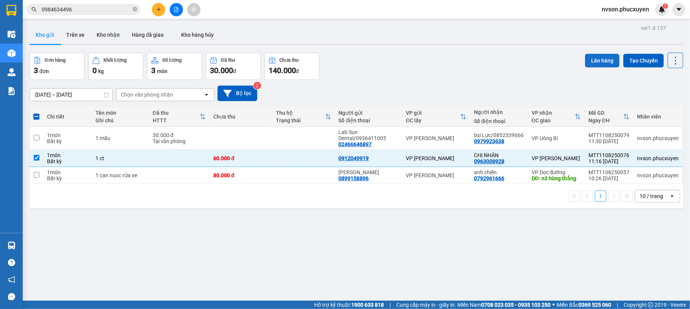
click at [596, 58] on button "Lên hàng" at bounding box center [602, 61] width 34 height 14
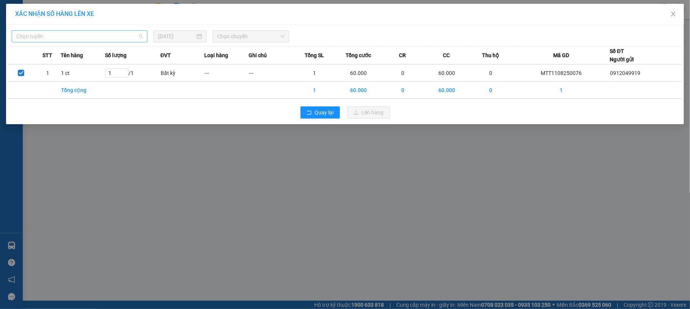
click at [118, 33] on span "Chọn tuyến" at bounding box center [79, 36] width 126 height 11
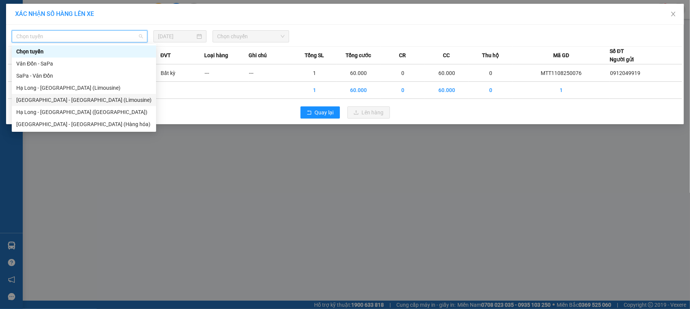
click at [91, 97] on div "Hà Nội - Hạ Long (Limousine)" at bounding box center [83, 100] width 135 height 8
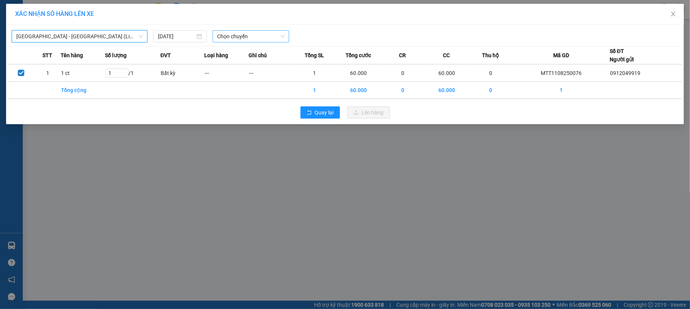
click at [249, 38] on span "Chọn chuyến" at bounding box center [250, 36] width 67 height 11
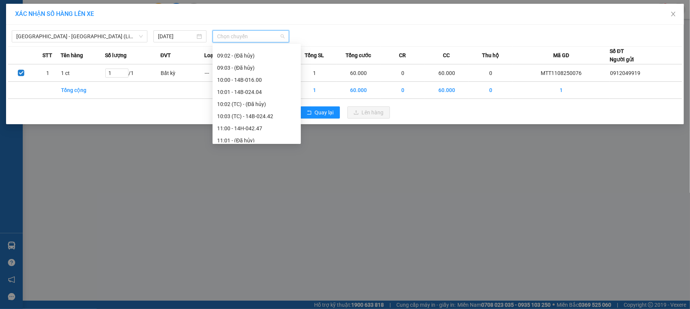
scroll to position [303, 0]
click at [261, 114] on div "13:00 - NEW14H-042.86" at bounding box center [256, 112] width 79 height 8
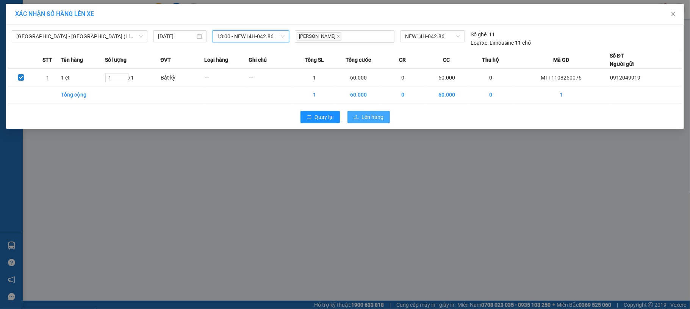
click at [379, 117] on span "Lên hàng" at bounding box center [373, 117] width 22 height 8
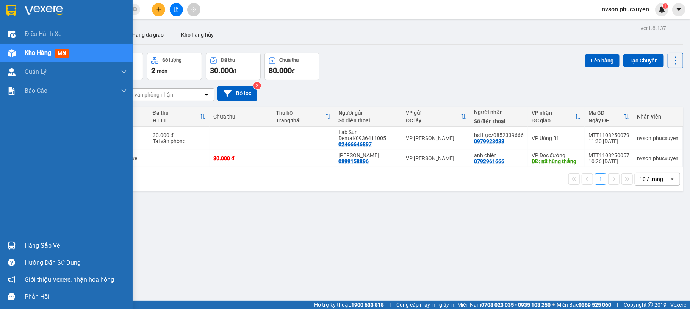
click at [19, 245] on div "Hàng sắp về" at bounding box center [66, 245] width 133 height 17
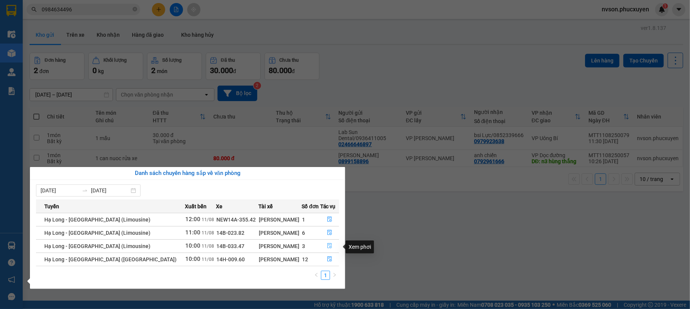
click at [327, 245] on icon "file-done" at bounding box center [329, 246] width 5 height 5
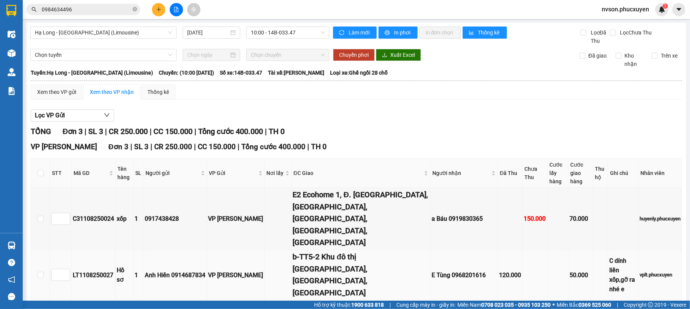
click at [322, 251] on div "b-TT5-2 Khu đô thị Him Lam,Vạn Phúc,Hà Đông" at bounding box center [361, 275] width 136 height 48
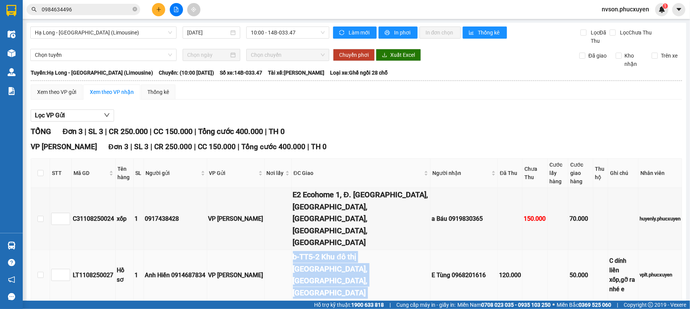
click at [322, 251] on div "b-TT5-2 Khu đô thị Him Lam,Vạn Phúc,Hà Đông" at bounding box center [361, 275] width 136 height 48
copy div "b-TT5-2 Khu đô thị Him Lam,Vạn Phúc,Hà Đông"
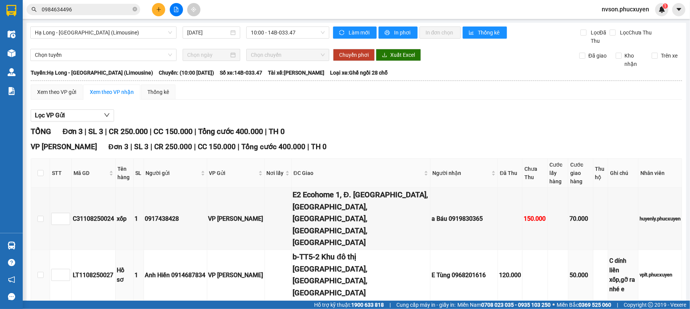
drag, startPoint x: 322, startPoint y: 242, endPoint x: 384, endPoint y: 111, distance: 145.0
click at [384, 111] on div "Lọc VP Gửi" at bounding box center [356, 115] width 651 height 12
click at [293, 251] on div "b-TT5-2 Khu đô thị Him Lam,Vạn Phúc,Hà Đông" at bounding box center [361, 275] width 136 height 48
click at [41, 272] on input "checkbox" at bounding box center [40, 275] width 6 height 6
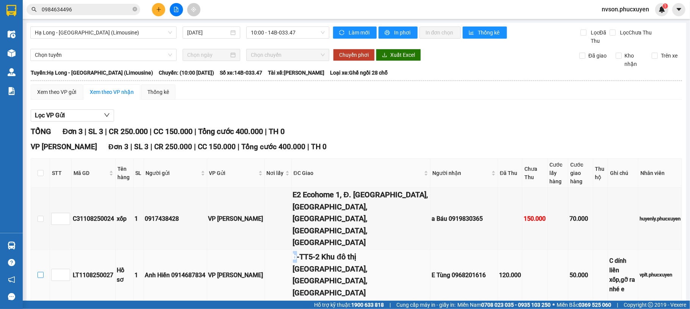
checkbox input "true"
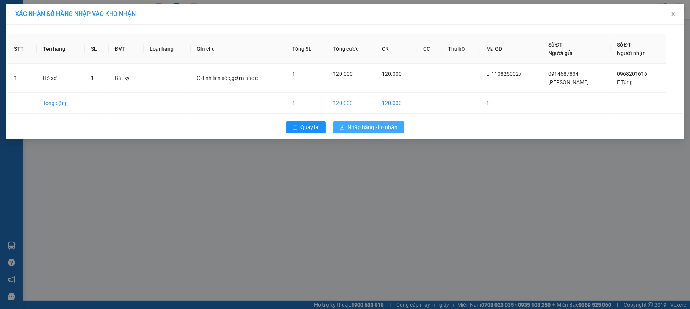
click at [373, 129] on span "Nhập hàng kho nhận" at bounding box center [373, 127] width 50 height 8
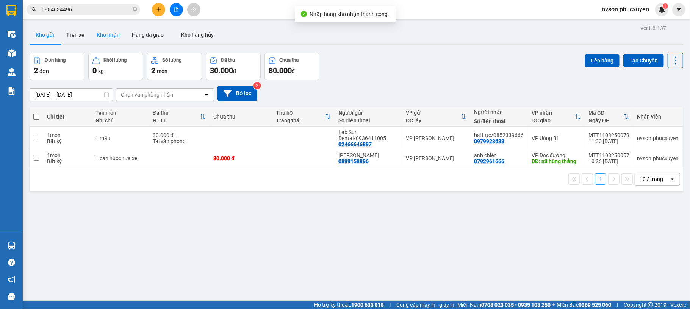
click at [117, 34] on button "Kho nhận" at bounding box center [108, 35] width 35 height 18
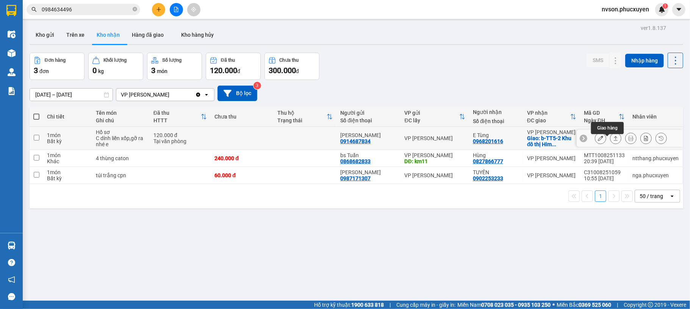
click at [596, 139] on button at bounding box center [600, 138] width 11 height 13
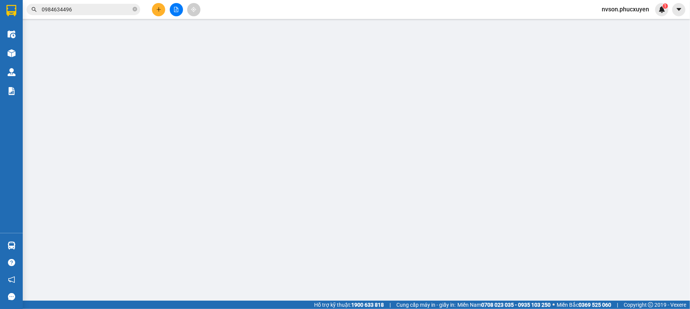
type input "0914687834"
type input "[PERSON_NAME]"
type input "0968201616"
type input "E Tùng"
checkbox input "true"
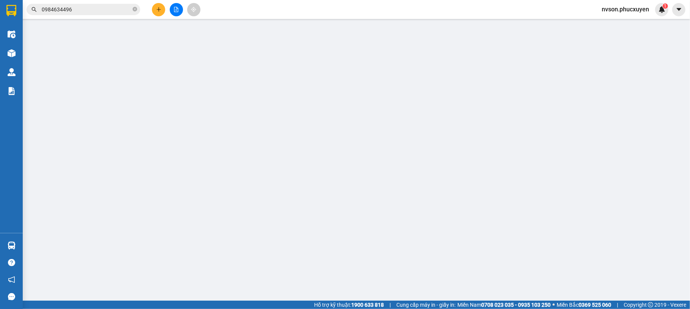
type input "b-TT5-2 Khu đô thị Him Lam,Vạn Phúc,Hà Đông"
type input "120.000"
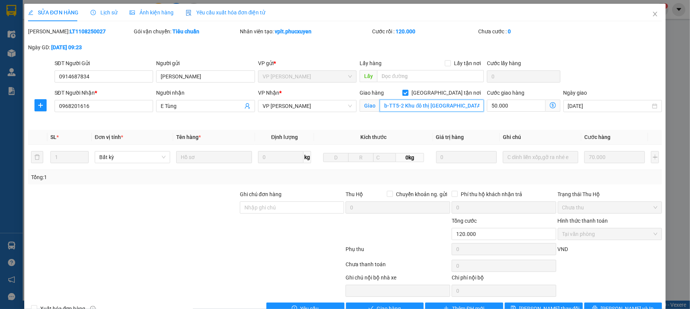
click at [386, 105] on input "b-TT5-2 Khu đô thị Him Lam,Vạn Phúc,Hà Đông" at bounding box center [431, 106] width 104 height 12
type input "BTT5-2 Khu đô thị Him Lam,Vạn Phúc,Hà Đông"
click at [529, 303] on div "Total Paid Fee 120.000 Total UnPaid Fee 0 Cash Collection Total Fee Mã ĐH: LT11…" at bounding box center [345, 170] width 634 height 287
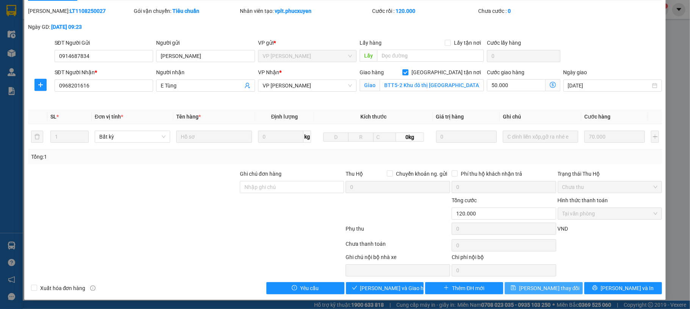
click at [529, 285] on span "[PERSON_NAME] thay đổi" at bounding box center [549, 288] width 61 height 8
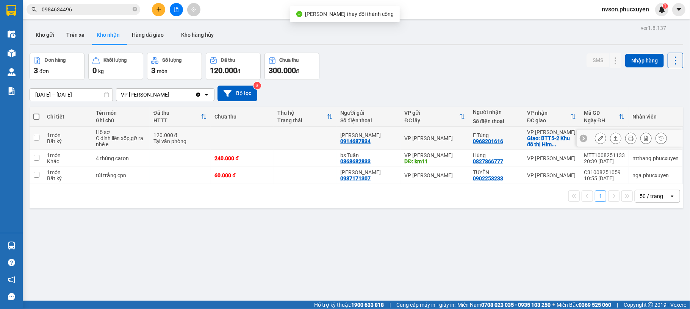
click at [598, 141] on icon at bounding box center [600, 138] width 5 height 5
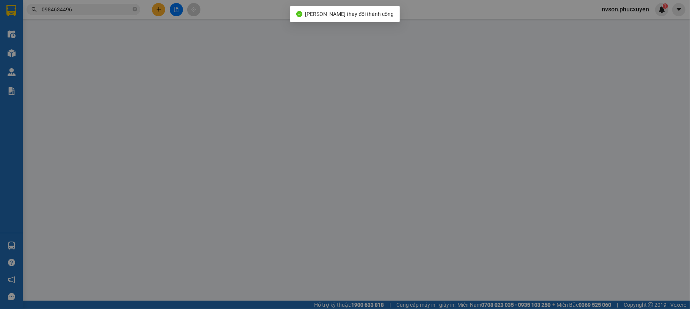
type input "0914687834"
type input "[PERSON_NAME]"
type input "0968201616"
type input "E Tùng"
checkbox input "true"
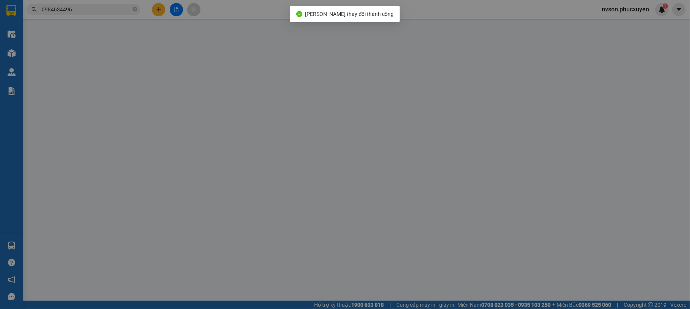
type input "BTT5-2 Khu đô thị Him Lam,Vạn Phúc,Hà Đông"
type input "120.000"
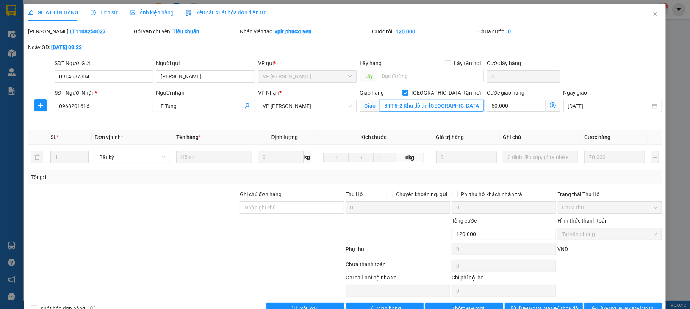
click at [405, 103] on input "BTT5-2 Khu đô thị Him Lam,Vạn Phúc,Hà Đông" at bounding box center [431, 106] width 104 height 12
click at [456, 41] on div "Cước rồi : 120.000" at bounding box center [424, 35] width 106 height 16
click at [652, 16] on icon "close" at bounding box center [655, 14] width 6 height 6
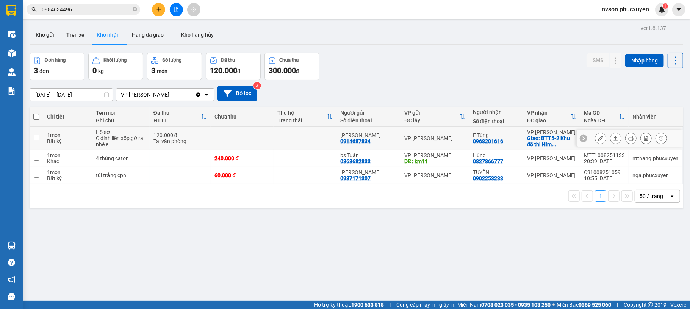
click at [598, 141] on icon at bounding box center [600, 138] width 5 height 5
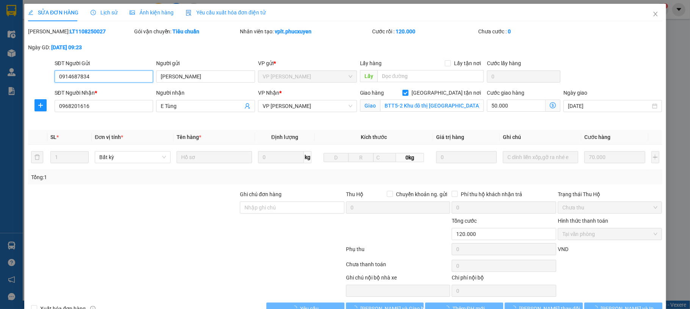
type input "0914687834"
type input "[PERSON_NAME]"
type input "0968201616"
type input "E Tùng"
checkbox input "true"
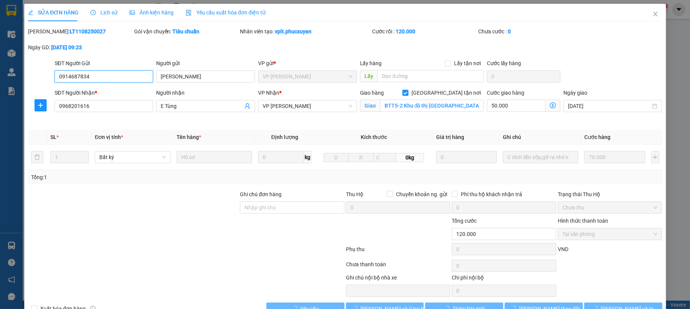
type input "BTT5-2 Khu đô thị Him Lam,Vạn Phúc,Hà Đông"
type input "120.000"
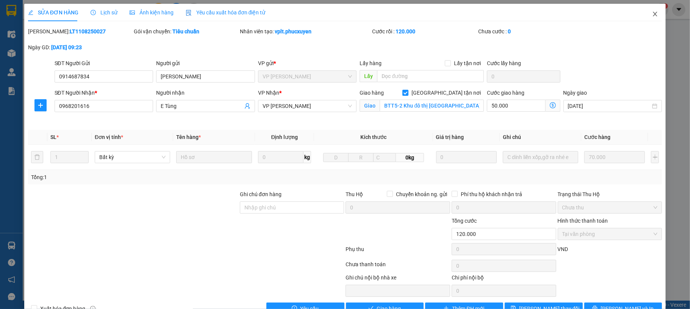
click at [652, 16] on icon "close" at bounding box center [655, 14] width 6 height 6
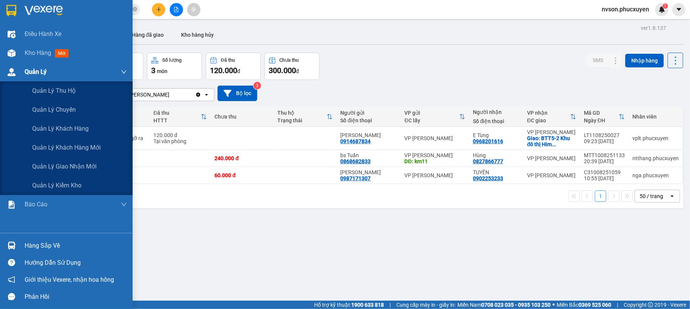
click at [16, 70] on div at bounding box center [11, 72] width 13 height 13
click at [34, 158] on div "Quản lý giao nhận mới" at bounding box center [79, 166] width 95 height 19
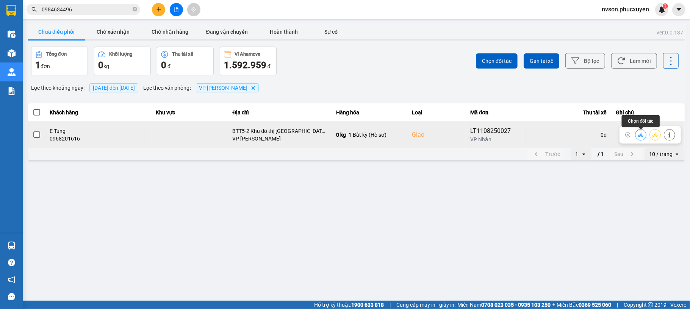
click at [640, 134] on icon at bounding box center [640, 134] width 5 height 5
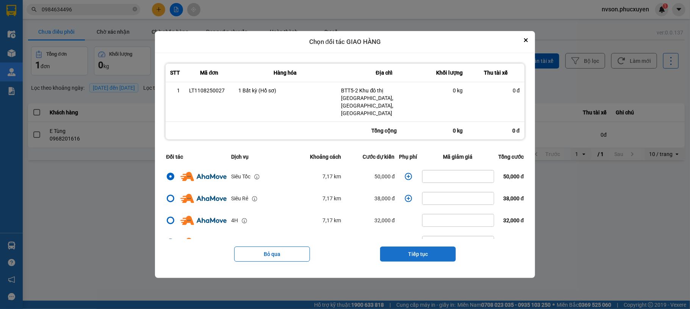
click at [412, 247] on button "Tiếp tục" at bounding box center [418, 254] width 76 height 15
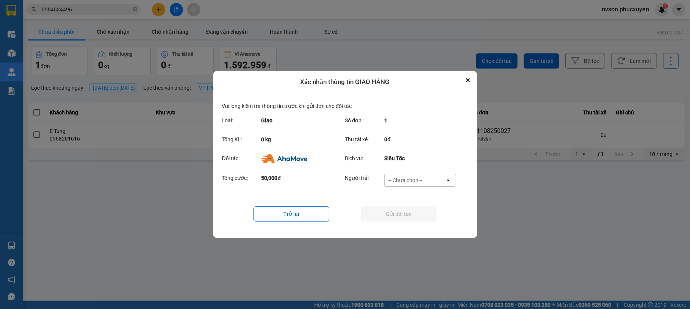
click at [414, 181] on div "-- Chưa chọn --" at bounding box center [405, 180] width 34 height 8
click at [411, 222] on span "Ví Ahamove" at bounding box center [405, 224] width 31 height 8
click at [407, 217] on button "Gửi đối tác" at bounding box center [399, 213] width 76 height 15
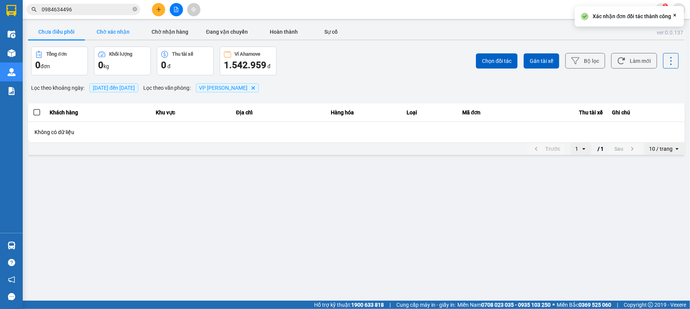
click at [117, 39] on button "Chờ xác nhận" at bounding box center [113, 31] width 57 height 15
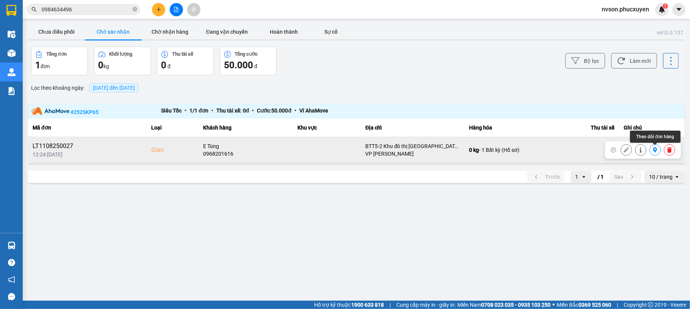
click at [653, 149] on icon at bounding box center [655, 149] width 4 height 5
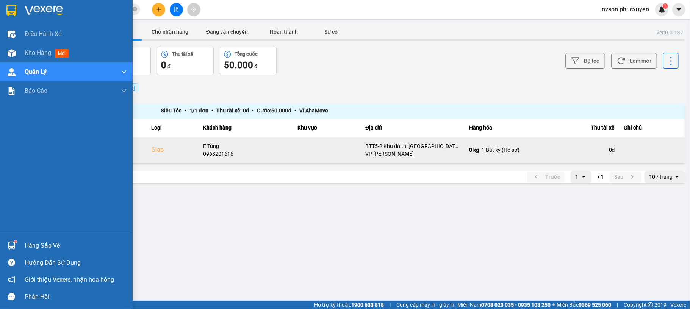
click at [14, 242] on img at bounding box center [12, 246] width 8 height 8
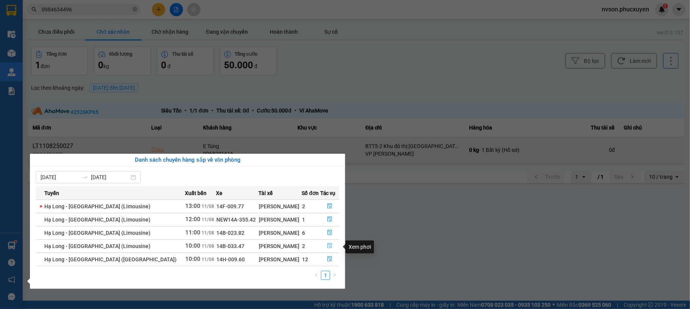
click at [327, 245] on icon "file-done" at bounding box center [329, 245] width 5 height 5
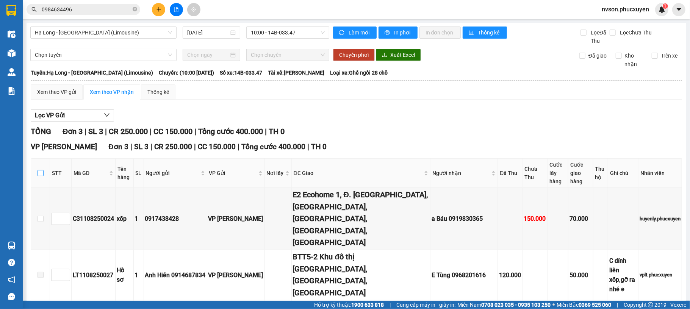
click at [39, 176] on input "checkbox" at bounding box center [40, 173] width 6 height 6
checkbox input "true"
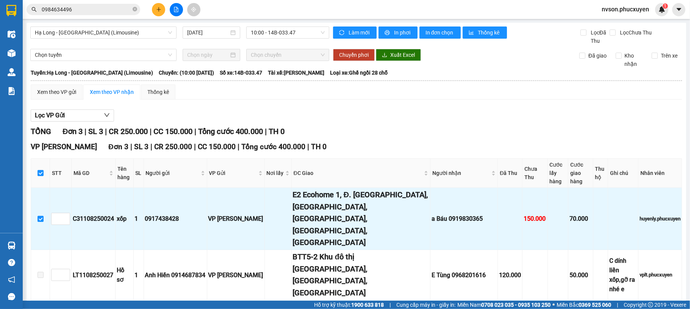
click at [129, 293] on div "VP Dương Đình Nghệ Đơn 3 | SL 3 | CR 250.000 | CC 150.000 | Tổng cước 400.000 |…" at bounding box center [356, 239] width 651 height 197
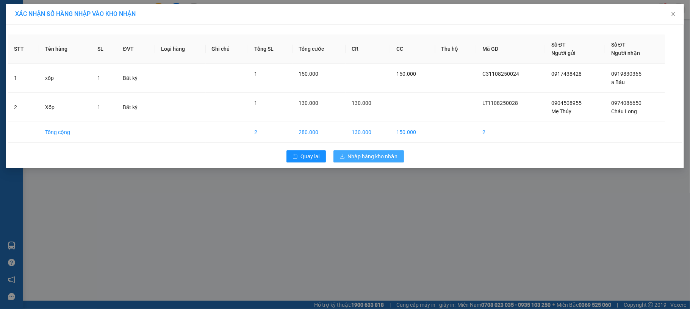
click at [346, 159] on button "Nhập hàng kho nhận" at bounding box center [368, 156] width 70 height 12
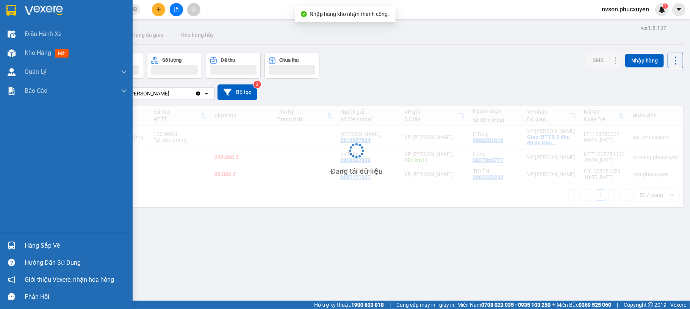
click at [14, 244] on img at bounding box center [12, 246] width 8 height 8
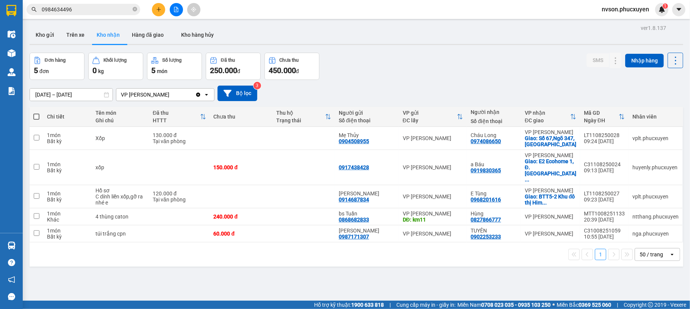
click at [402, 279] on section "Kết quả tìm kiếm ( 5 ) Bộ lọc Mã ĐH Trạng thái Món hàng Thu hộ Tổng cước Chưa c…" at bounding box center [345, 154] width 690 height 309
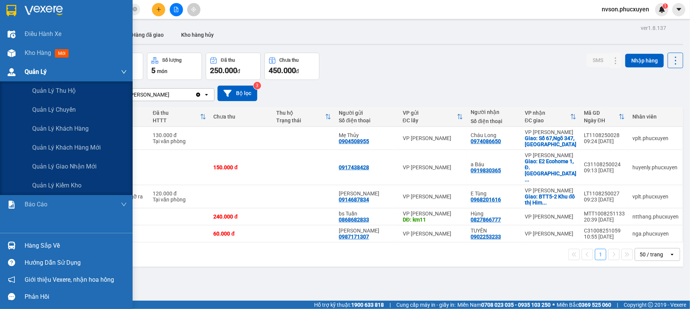
click at [5, 70] on div at bounding box center [11, 72] width 13 height 13
click at [88, 162] on span "Quản lý giao nhận mới" at bounding box center [64, 166] width 64 height 9
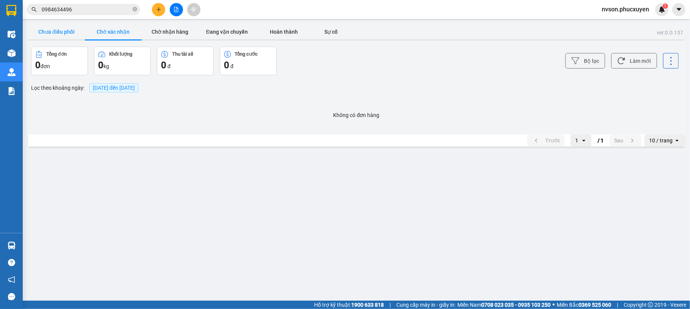
click at [52, 32] on button "Chưa điều phối" at bounding box center [56, 31] width 57 height 15
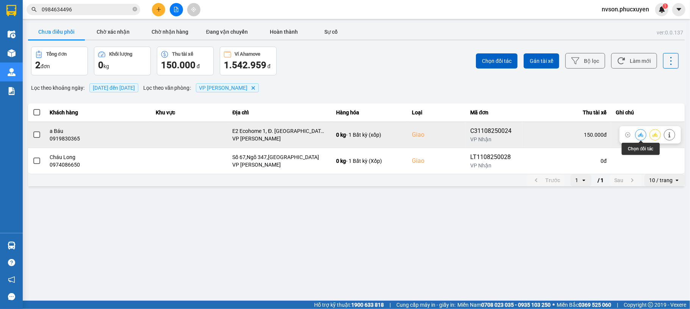
click at [637, 133] on button at bounding box center [640, 134] width 11 height 13
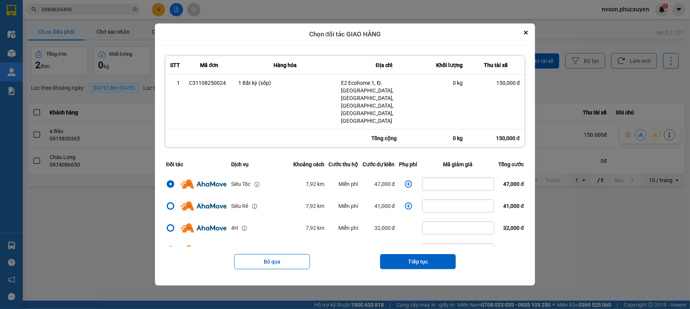
click at [404, 180] on icon "dialog" at bounding box center [408, 184] width 8 height 8
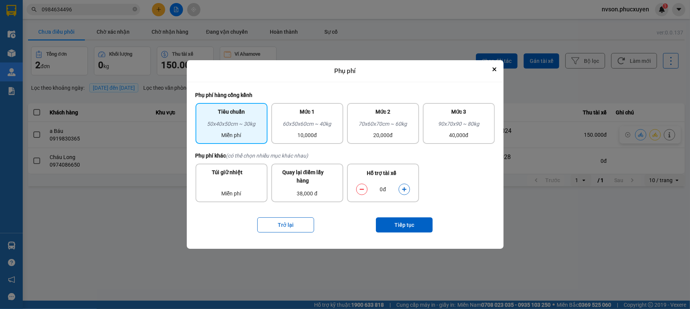
click at [405, 190] on icon "dialog" at bounding box center [403, 189] width 5 height 5
click at [493, 68] on icon "Close" at bounding box center [494, 69] width 3 height 3
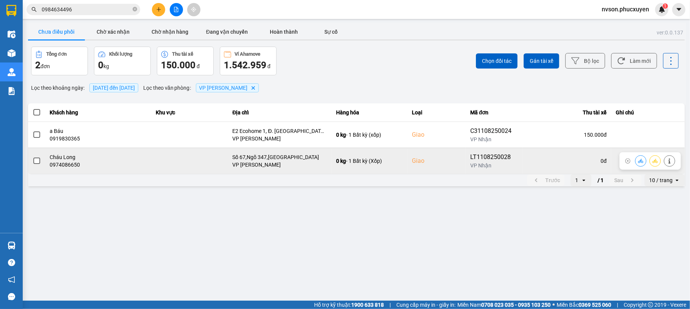
click at [641, 160] on icon at bounding box center [640, 161] width 5 height 4
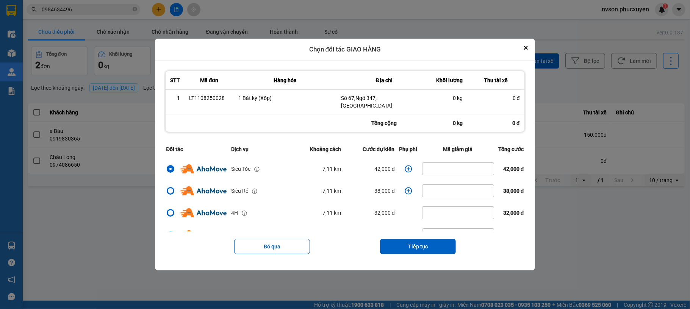
click at [404, 165] on icon "dialog" at bounding box center [407, 168] width 7 height 7
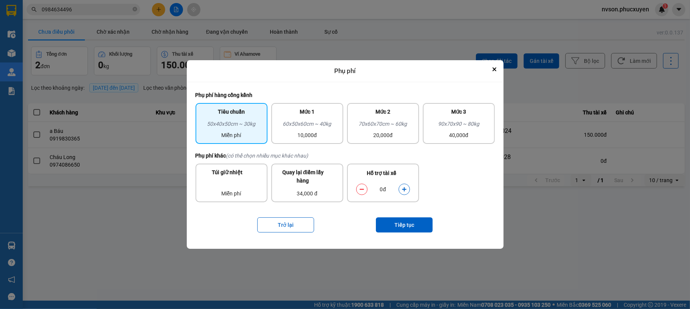
click at [403, 194] on button "dialog" at bounding box center [404, 189] width 11 height 13
click at [415, 222] on button "Tiếp tục" at bounding box center [404, 224] width 57 height 15
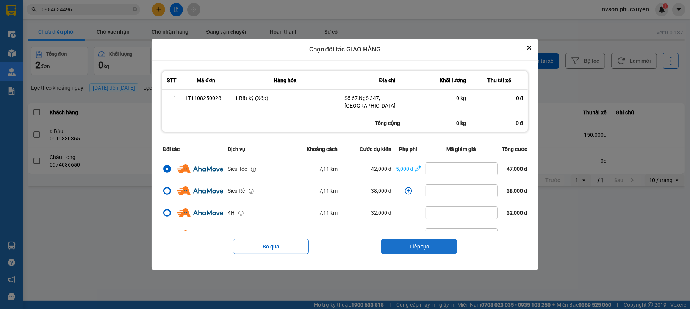
click at [426, 242] on button "Tiếp tục" at bounding box center [419, 246] width 76 height 15
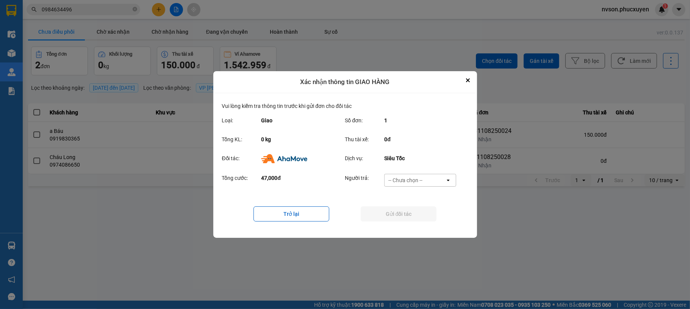
click at [439, 178] on div "-- Chưa chọn --" at bounding box center [414, 180] width 61 height 12
click at [426, 222] on div "Ví Ahamove" at bounding box center [420, 224] width 72 height 14
click at [425, 218] on button "Gửi đối tác" at bounding box center [399, 213] width 76 height 15
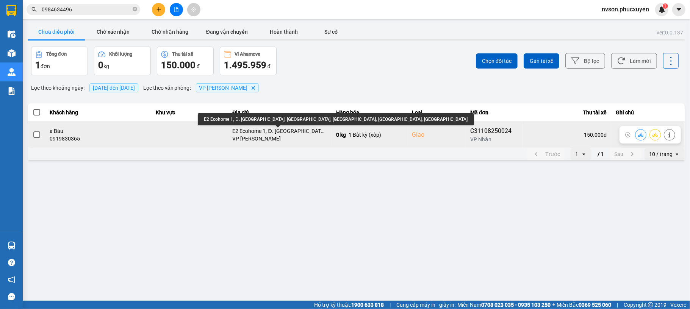
click at [265, 134] on div "E2 Ecohome 1, Đ. [GEOGRAPHIC_DATA], [GEOGRAPHIC_DATA], [GEOGRAPHIC_DATA], [GEOG…" at bounding box center [279, 131] width 95 height 8
copy div "E2 Ecohome 1, Đ. [GEOGRAPHIC_DATA], [GEOGRAPHIC_DATA], [GEOGRAPHIC_DATA], [GEOG…"
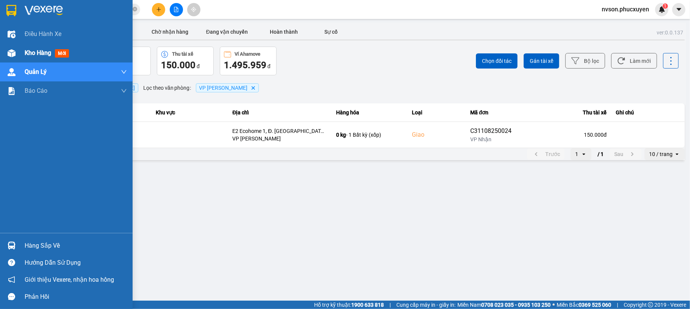
click at [17, 52] on div at bounding box center [11, 53] width 13 height 13
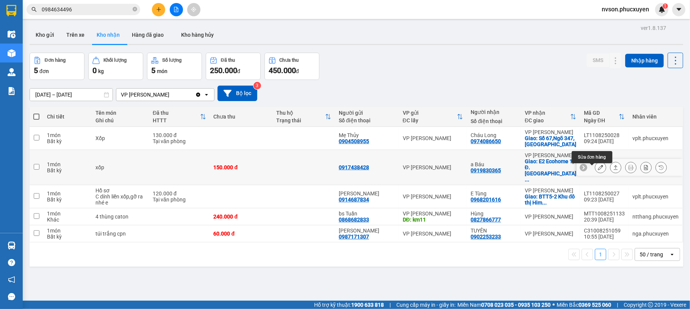
click at [598, 170] on icon at bounding box center [600, 167] width 5 height 5
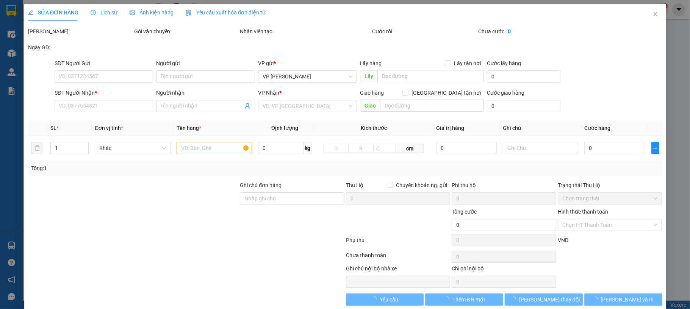
type input "0917438428"
type input "0919830365"
type input "a Báu"
checkbox input "true"
type input "E2 Ecohome 1, Đ. [GEOGRAPHIC_DATA], [GEOGRAPHIC_DATA], [GEOGRAPHIC_DATA], [GEOG…"
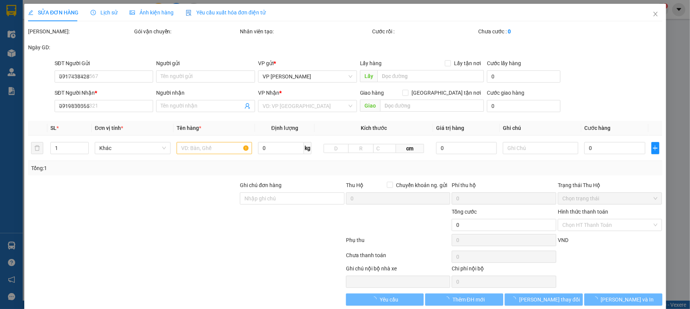
type input "150.000"
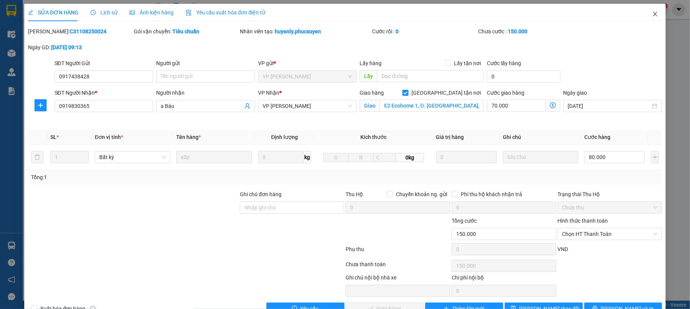
click at [644, 17] on span "Close" at bounding box center [654, 14] width 21 height 21
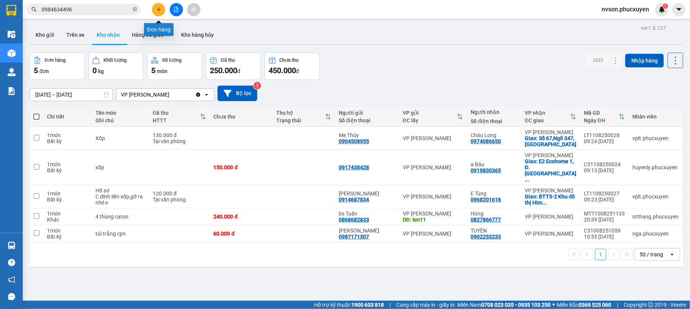
click at [155, 12] on button at bounding box center [158, 9] width 13 height 13
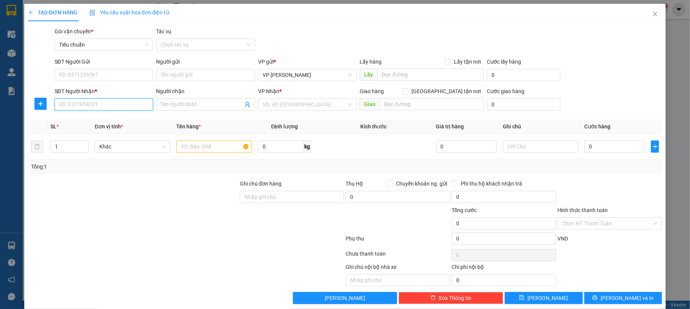
click at [96, 105] on input "SĐT Người Nhận *" at bounding box center [104, 104] width 99 height 12
type input "0971104389"
click at [172, 105] on input "Người nhận" at bounding box center [202, 104] width 82 height 8
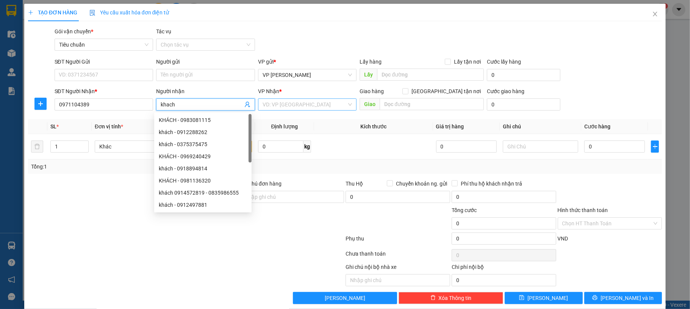
type input "khach"
click at [339, 102] on input "search" at bounding box center [304, 104] width 84 height 11
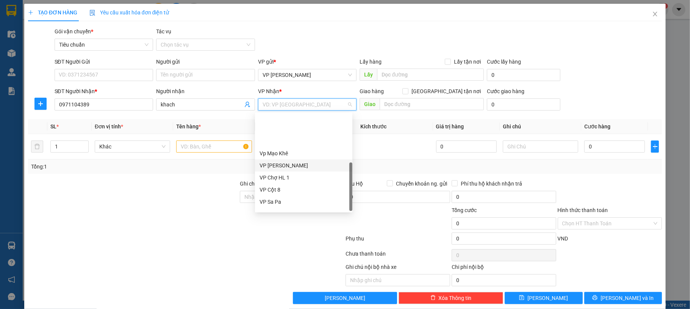
scroll to position [121, 0]
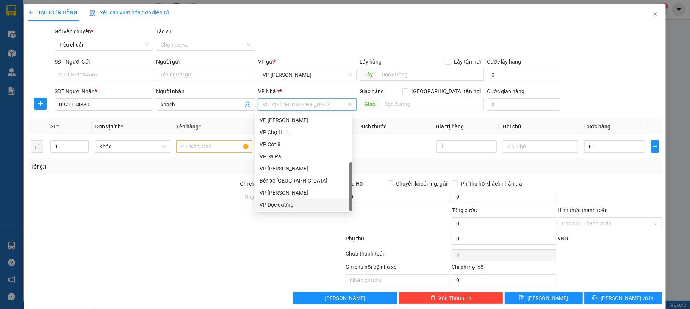
click at [314, 202] on div "VP Dọc đường" at bounding box center [303, 205] width 88 height 8
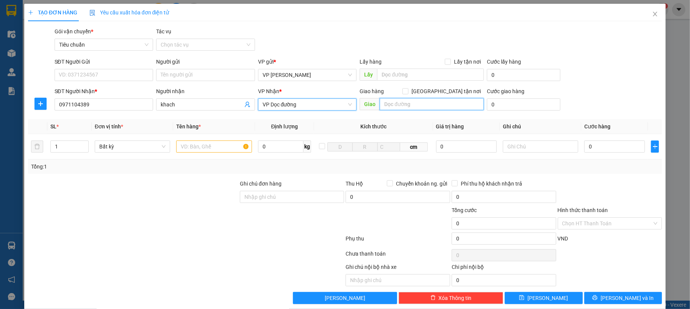
click at [400, 105] on input "text" at bounding box center [431, 104] width 104 height 12
type input "d"
type input "đường 25/4"
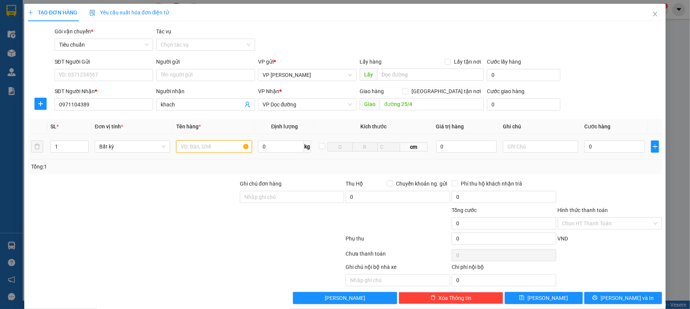
click at [194, 143] on input "text" at bounding box center [213, 146] width 75 height 12
click at [201, 150] on input "1 ghế masage" at bounding box center [213, 146] width 75 height 12
type input "1 ghế massage"
click at [595, 150] on input "0" at bounding box center [614, 146] width 61 height 12
type input "20"
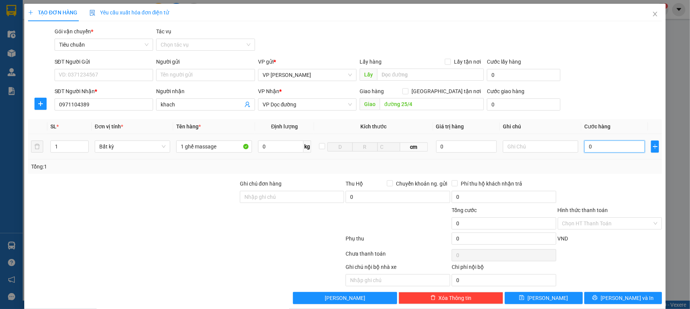
type input "20"
type input "280"
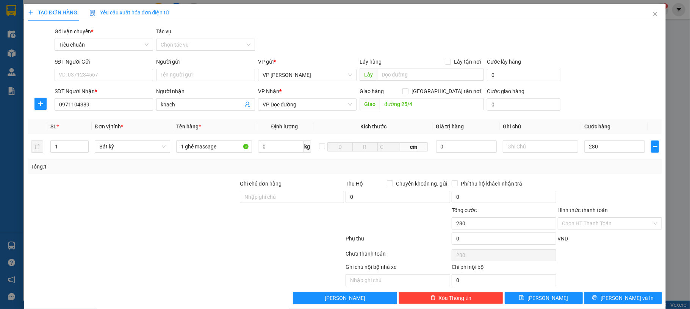
type input "280.000"
click at [596, 80] on div "SĐT Người Gửi VD: 0371234567 Người gửi Tên người gửi VP gửi * VP Dương Đình Ngh…" at bounding box center [358, 71] width 610 height 27
click at [612, 80] on div "SĐT Người Gửi VD: 0371234567 Người gửi Tên người gửi VP gửi * VP Dương Đình Ngh…" at bounding box center [358, 71] width 610 height 27
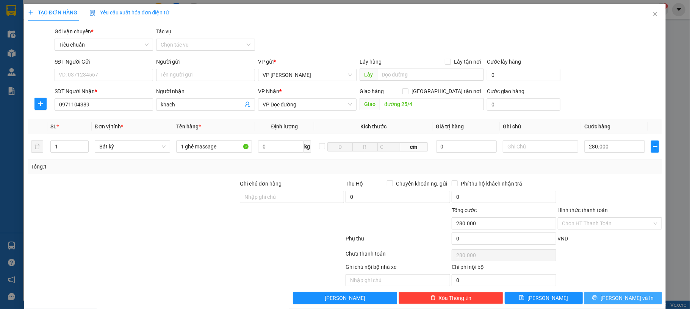
click at [597, 297] on icon "printer" at bounding box center [594, 297] width 5 height 5
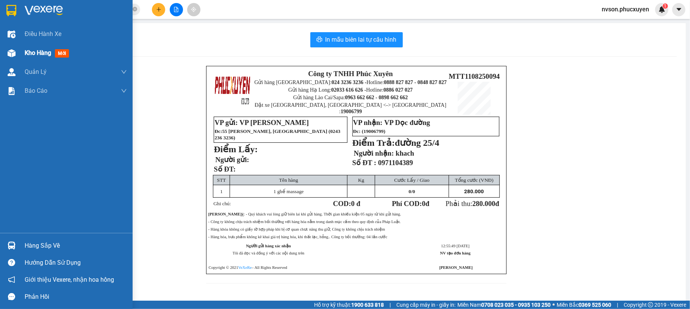
click at [10, 55] on img at bounding box center [12, 53] width 8 height 8
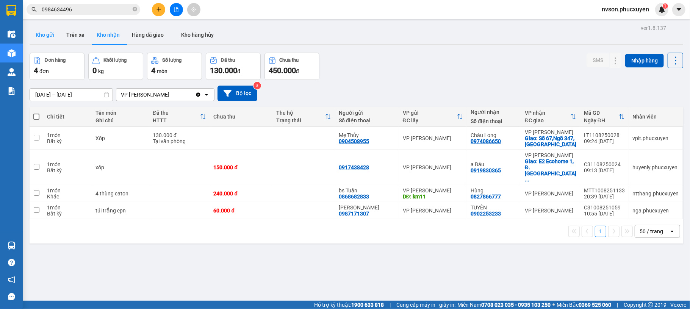
click at [30, 35] on button "Kho gửi" at bounding box center [45, 35] width 31 height 18
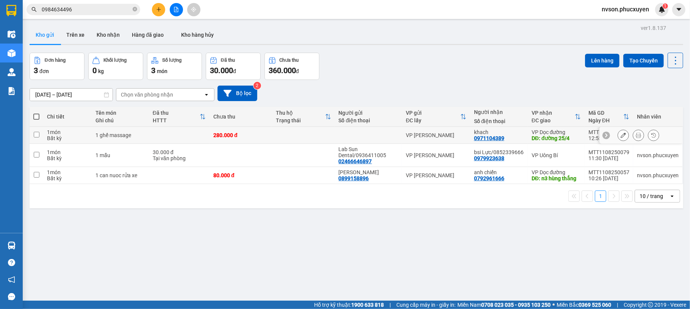
click at [345, 135] on div at bounding box center [369, 135] width 60 height 6
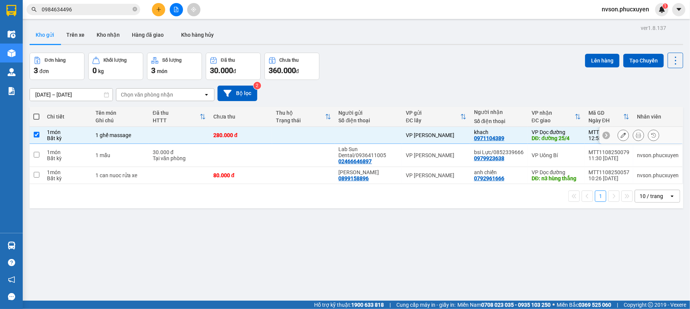
checkbox input "true"
click at [600, 55] on button "Lên hàng" at bounding box center [602, 61] width 34 height 14
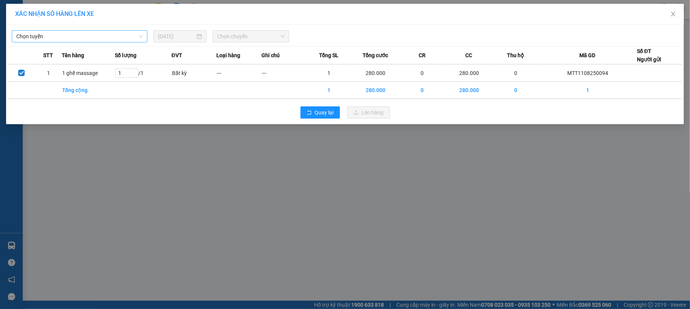
drag, startPoint x: 70, startPoint y: 27, endPoint x: 71, endPoint y: 30, distance: 3.9
click at [71, 28] on div "Chọn tuyến 11/08/2025 Chọn chuyến" at bounding box center [345, 35] width 674 height 16
click at [72, 32] on span "Chọn tuyến" at bounding box center [79, 36] width 126 height 11
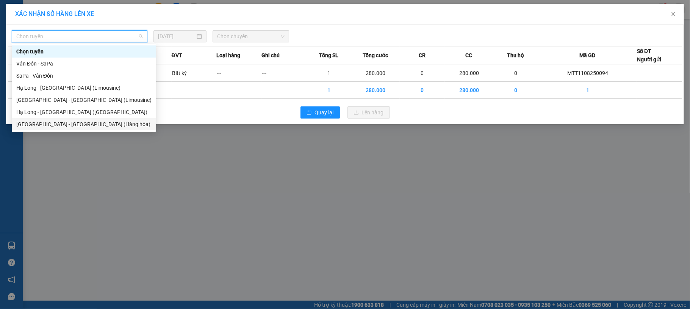
click at [87, 126] on div "Hà Nội - Hạ Long (Hàng hóa)" at bounding box center [83, 124] width 135 height 8
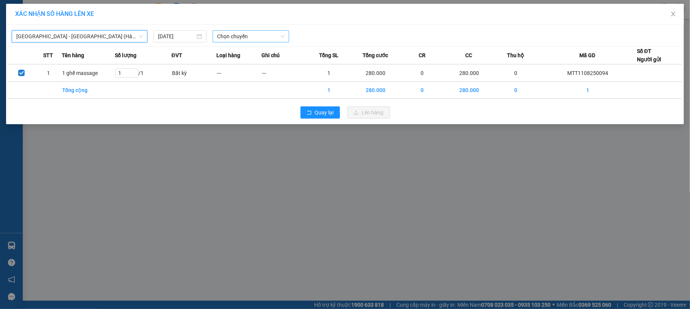
click at [245, 37] on span "Chọn chuyến" at bounding box center [250, 36] width 67 height 11
click at [251, 63] on div "10:00 - 14H-009.42" at bounding box center [246, 63] width 59 height 8
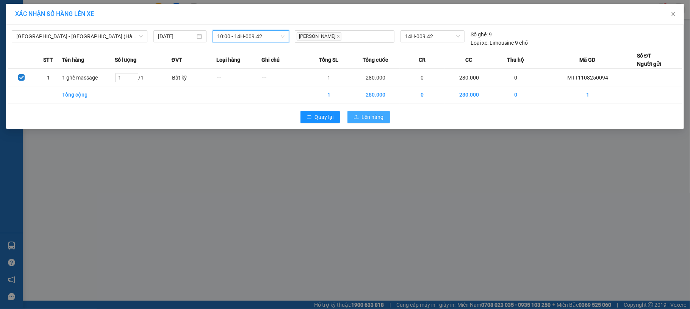
click at [373, 117] on span "Lên hàng" at bounding box center [373, 117] width 22 height 8
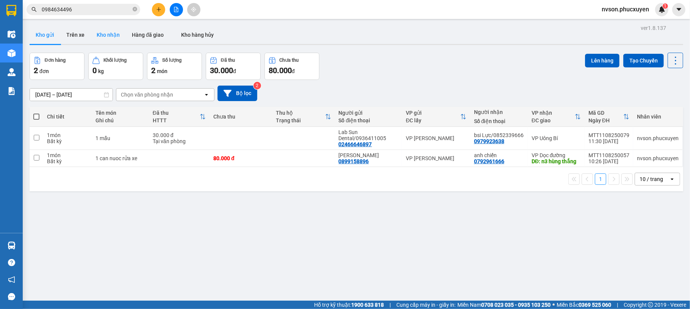
click at [111, 39] on button "Kho nhận" at bounding box center [108, 35] width 35 height 18
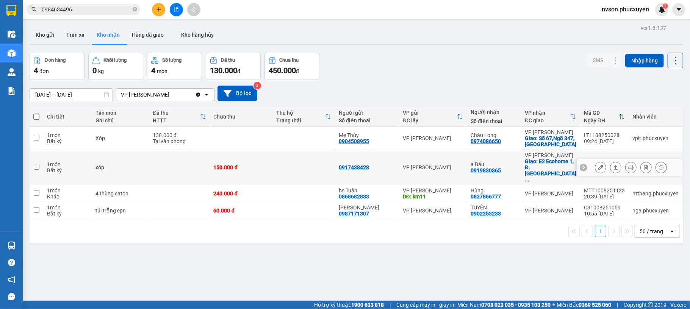
click at [423, 170] on div "VP [PERSON_NAME]" at bounding box center [433, 167] width 61 height 6
checkbox input "true"
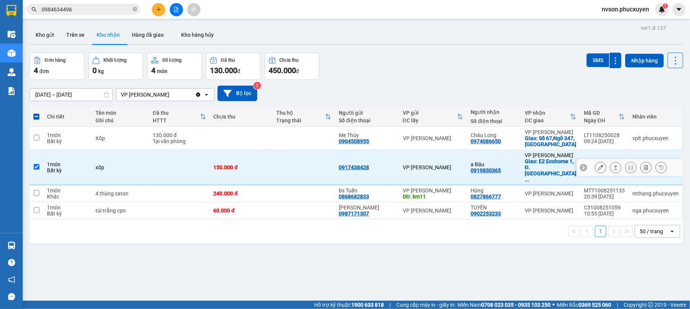
click at [598, 169] on icon at bounding box center [600, 167] width 5 height 5
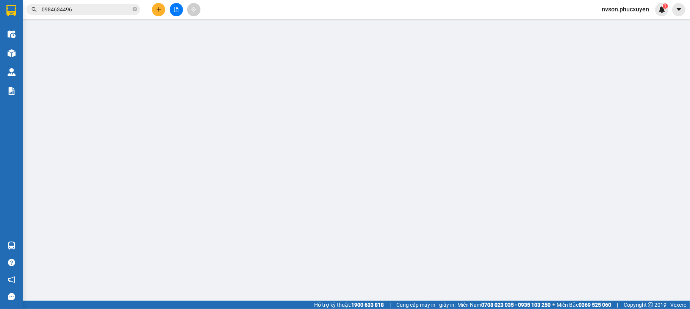
type input "0917438428"
type input "0919830365"
type input "a Báu"
checkbox input "true"
type input "E2 Ecohome 1, Đ. [GEOGRAPHIC_DATA], [GEOGRAPHIC_DATA], [GEOGRAPHIC_DATA], [GEOG…"
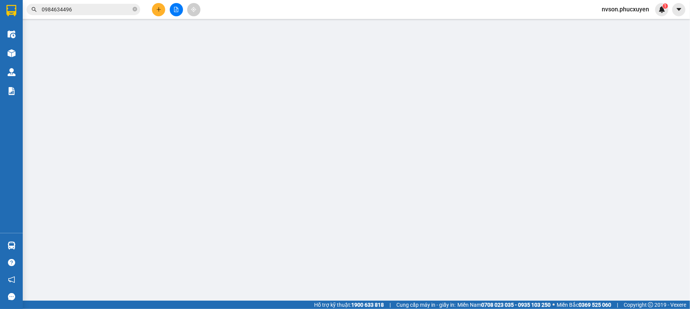
type input "150.000"
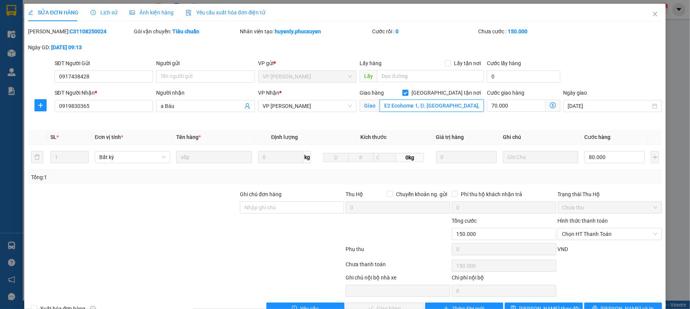
click at [462, 102] on input "E2 Ecohome 1, Đ. [GEOGRAPHIC_DATA], [GEOGRAPHIC_DATA], [GEOGRAPHIC_DATA], [GEOG…" at bounding box center [431, 106] width 104 height 12
click at [407, 91] on input "[GEOGRAPHIC_DATA] tận nơi" at bounding box center [404, 92] width 5 height 5
checkbox input "false"
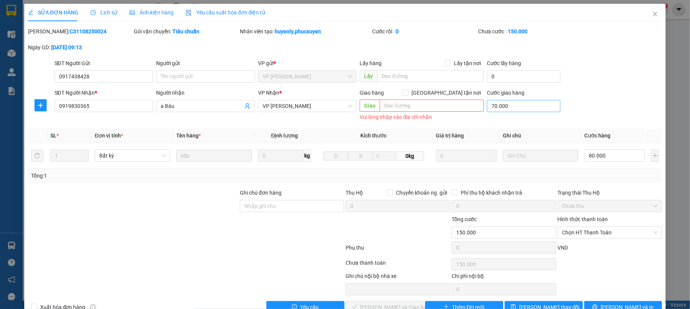
drag, startPoint x: 495, startPoint y: 98, endPoint x: 495, endPoint y: 102, distance: 4.5
click at [495, 99] on div "Cước giao hàng" at bounding box center [523, 94] width 73 height 11
click at [495, 102] on input "70.000" at bounding box center [523, 106] width 73 height 12
type input "80.000"
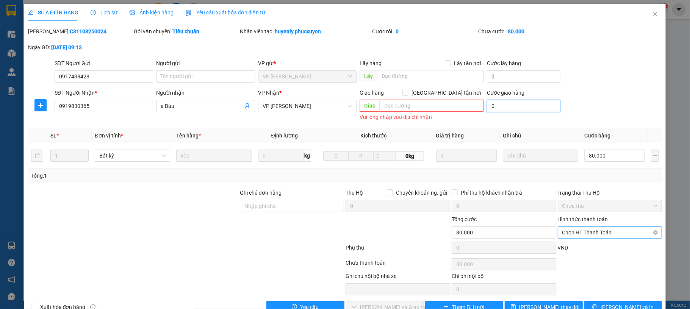
click at [606, 235] on span "Chọn HT Thanh Toán" at bounding box center [609, 232] width 95 height 11
type input "0"
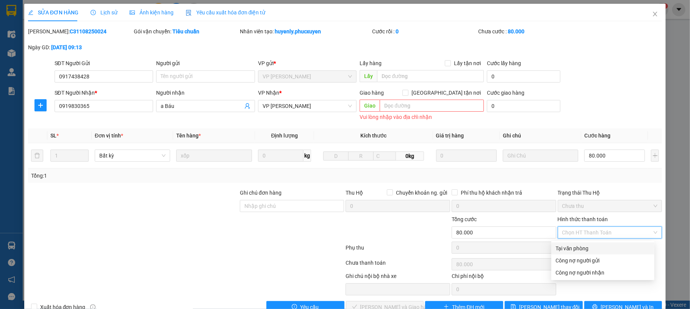
click at [583, 248] on div "Tại văn phòng" at bounding box center [603, 248] width 94 height 8
type input "0"
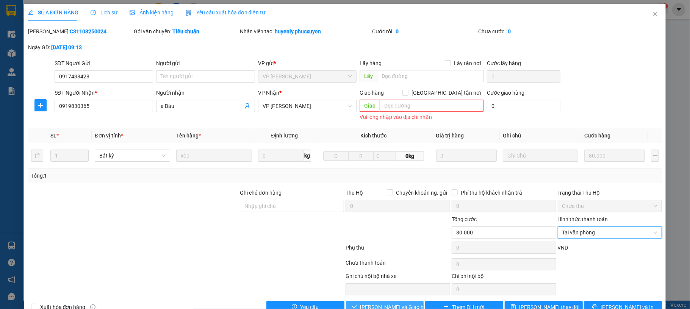
click at [397, 304] on button "Lưu và Giao hàng" at bounding box center [385, 307] width 78 height 12
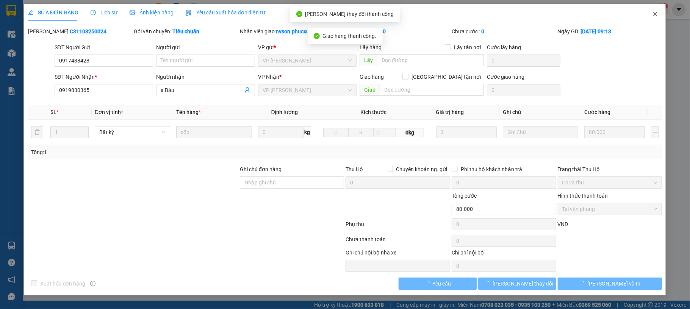
click at [647, 18] on span "Close" at bounding box center [654, 14] width 21 height 21
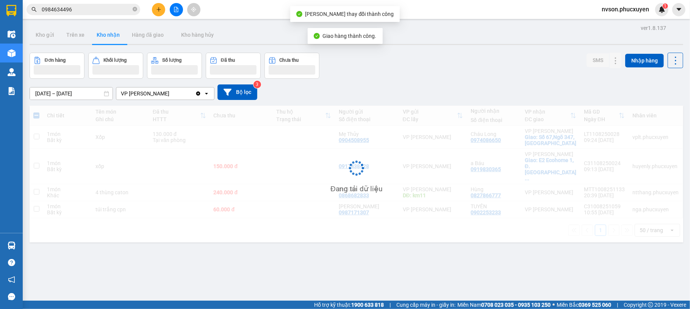
click at [654, 17] on div "Kết quả tìm kiếm ( 5 ) Bộ lọc Mã ĐH Trạng thái Món hàng Thu hộ Tổng cước Chưa c…" at bounding box center [345, 9] width 690 height 19
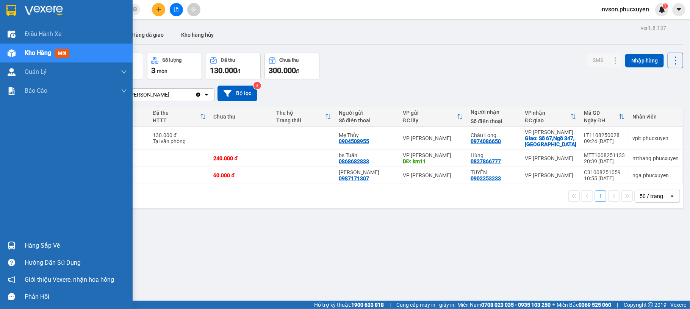
click at [20, 250] on div "Hàng sắp về" at bounding box center [66, 245] width 133 height 17
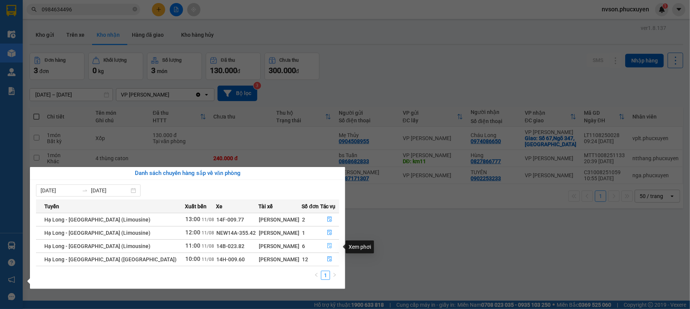
click at [323, 247] on button "button" at bounding box center [329, 246] width 19 height 12
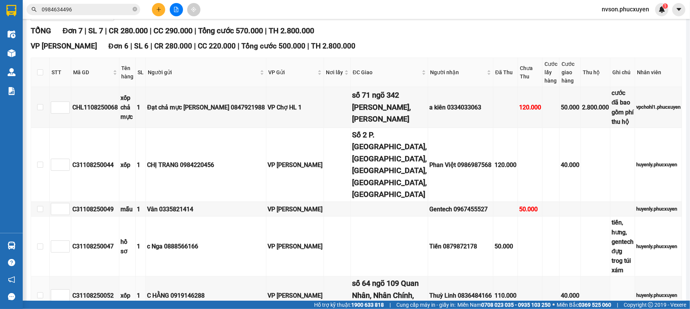
scroll to position [151, 0]
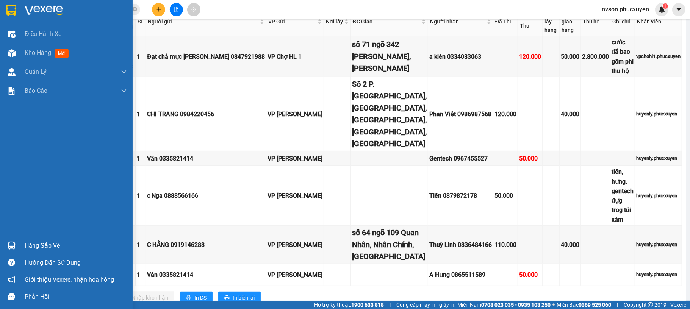
click at [16, 248] on div at bounding box center [11, 245] width 13 height 13
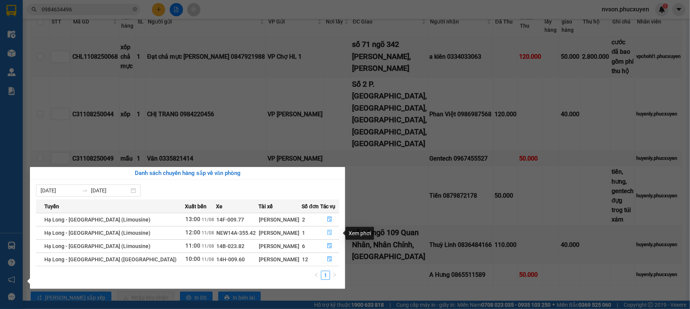
click at [329, 234] on icon "file-done" at bounding box center [329, 232] width 5 height 5
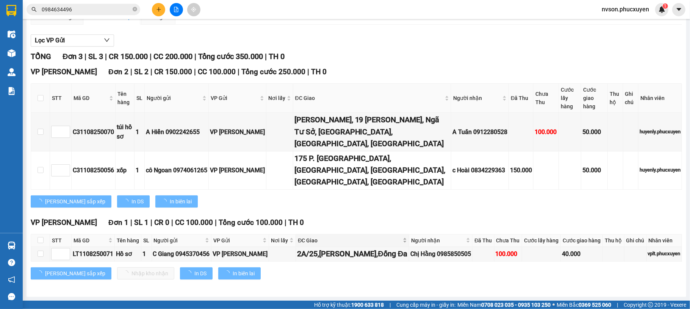
scroll to position [64, 0]
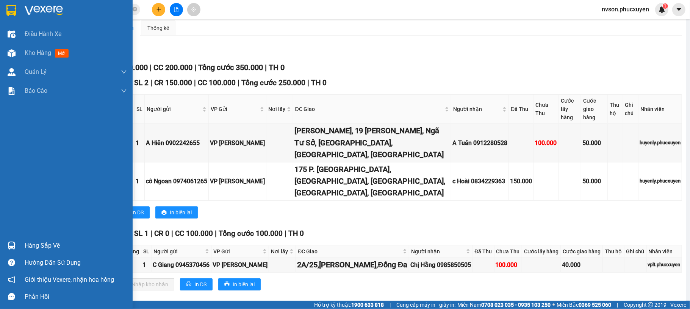
click at [17, 245] on div at bounding box center [11, 245] width 13 height 13
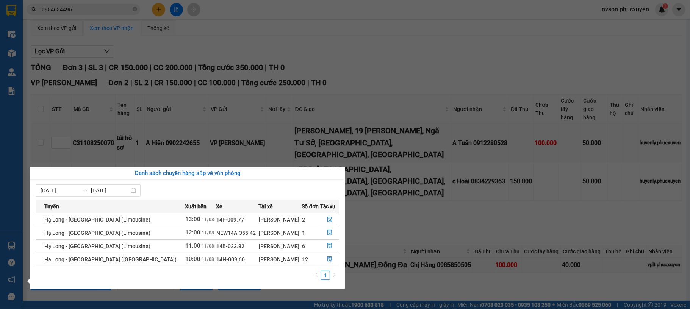
click at [428, 217] on section "Kết quả tìm kiếm ( 5 ) Bộ lọc Mã ĐH Trạng thái Món hàng Thu hộ Tổng cước Chưa c…" at bounding box center [345, 154] width 690 height 309
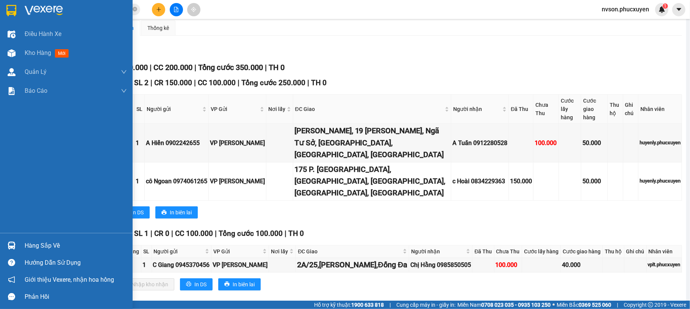
click at [11, 242] on img at bounding box center [12, 246] width 8 height 8
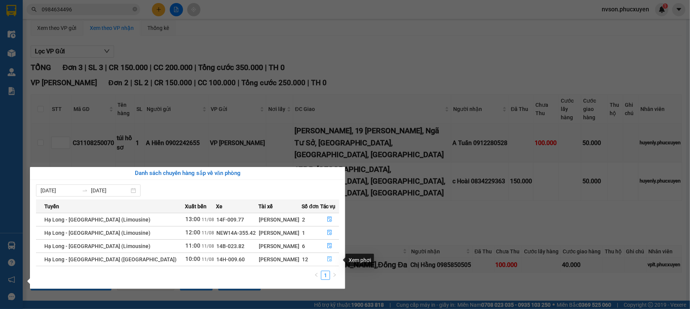
click at [327, 258] on icon "file-done" at bounding box center [329, 258] width 5 height 5
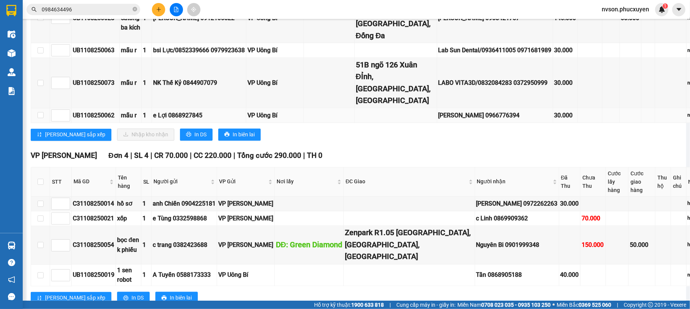
scroll to position [757, 0]
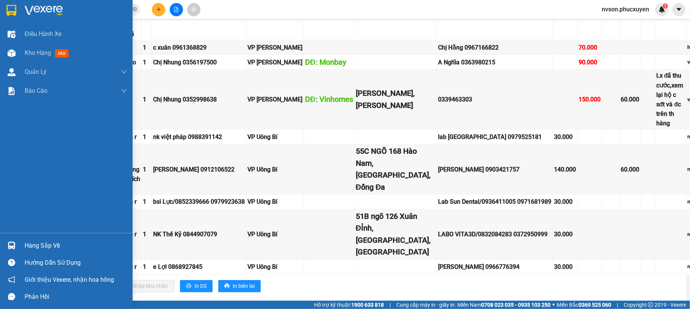
click at [15, 242] on img at bounding box center [12, 246] width 8 height 8
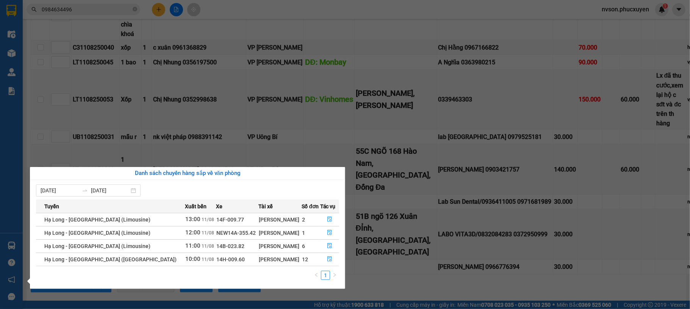
click at [156, 4] on section "Kết quả tìm kiếm ( 5 ) Bộ lọc Mã ĐH Trạng thái Món hàng Thu hộ Tổng cước Chưa c…" at bounding box center [345, 154] width 690 height 309
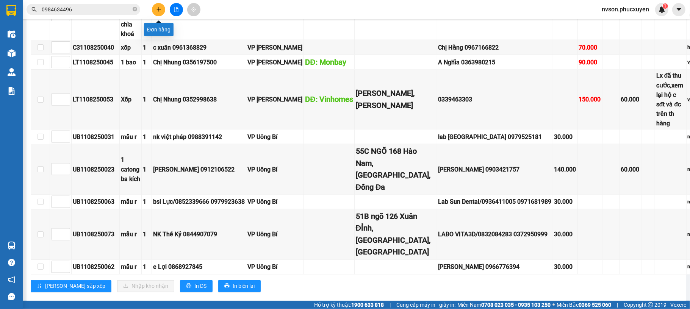
click at [156, 5] on button at bounding box center [158, 9] width 13 height 13
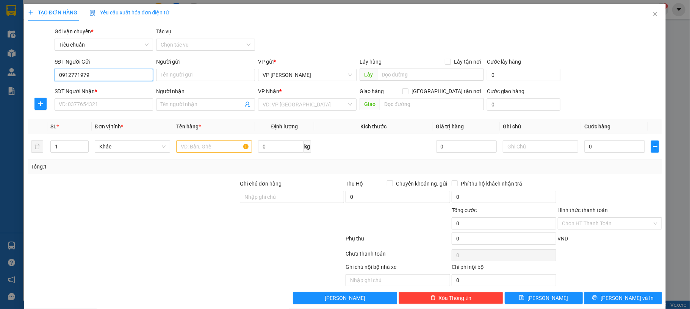
click at [129, 74] on input "0912771979" at bounding box center [104, 75] width 99 height 12
type input "0912771979"
click at [185, 76] on input "Người gửi" at bounding box center [205, 75] width 99 height 12
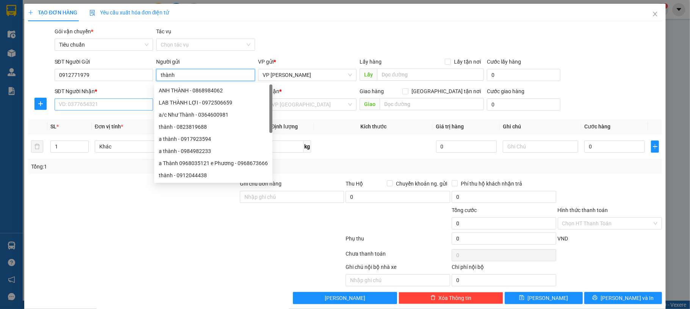
type input "thành"
click at [116, 111] on input "SĐT Người Nhận *" at bounding box center [104, 104] width 99 height 12
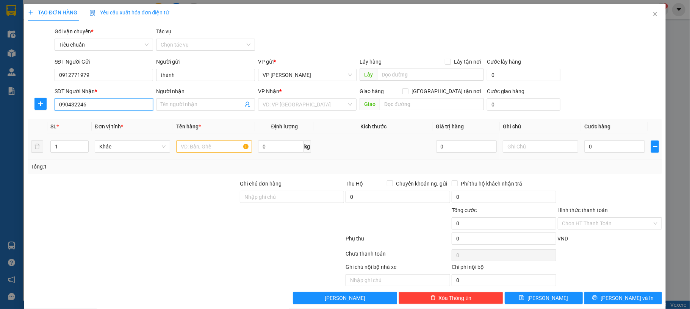
type input "0904322468"
click at [109, 117] on div "0904322468 - c Quyên" at bounding box center [102, 120] width 88 height 8
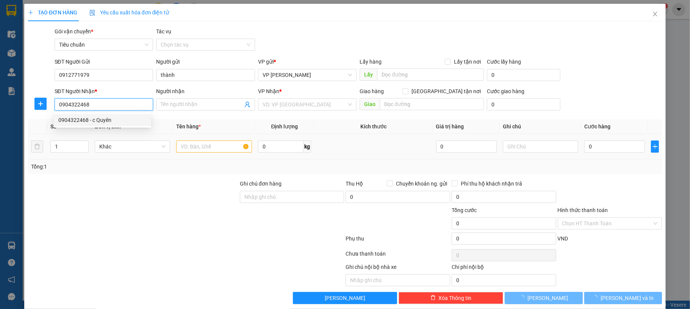
type input "c Quyên"
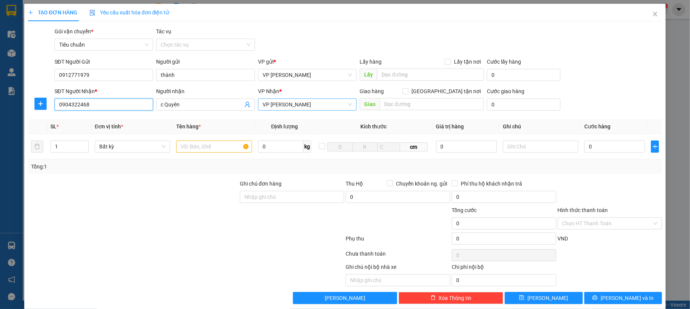
click at [312, 107] on span "VP [PERSON_NAME]" at bounding box center [307, 104] width 90 height 11
type input "0904322468"
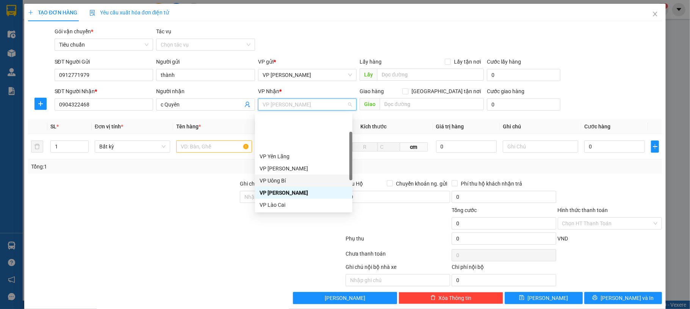
scroll to position [38, 0]
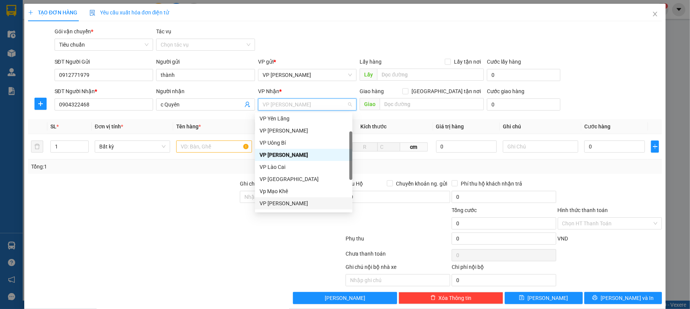
click at [296, 202] on div "VP [PERSON_NAME]" at bounding box center [303, 203] width 88 height 8
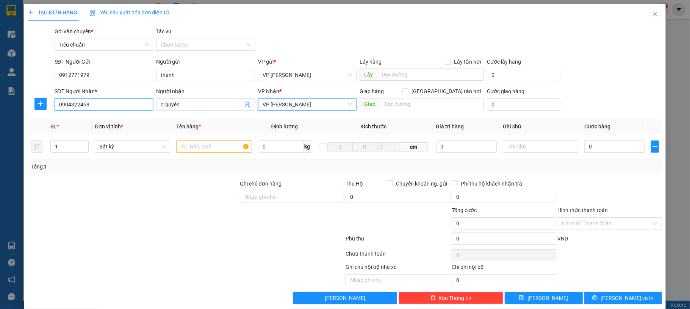
click at [115, 108] on input "0904322468" at bounding box center [104, 104] width 99 height 12
click at [212, 148] on input "text" at bounding box center [213, 146] width 75 height 12
click at [214, 146] on input "text" at bounding box center [213, 146] width 75 height 12
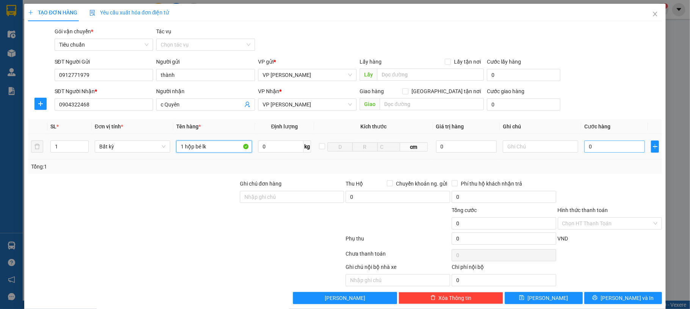
type input "1 hộp bé lk"
click at [600, 151] on input "0" at bounding box center [614, 146] width 61 height 12
type input "50"
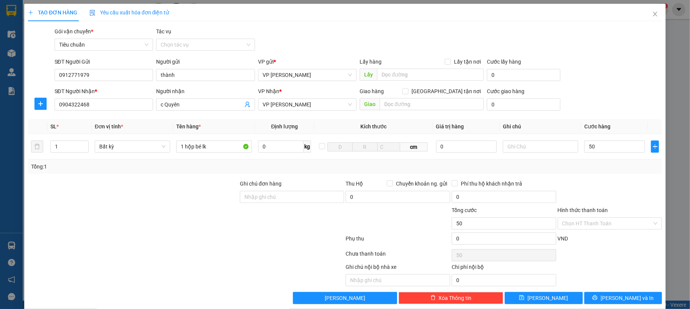
type input "50.000"
click at [584, 67] on div "SĐT Người Gửi 0912771979 Người gửi thành VP gửi * VP Dương Đình Nghệ Lấy hàng L…" at bounding box center [358, 71] width 610 height 27
click at [615, 225] on input "Hình thức thanh toán" at bounding box center [607, 223] width 90 height 11
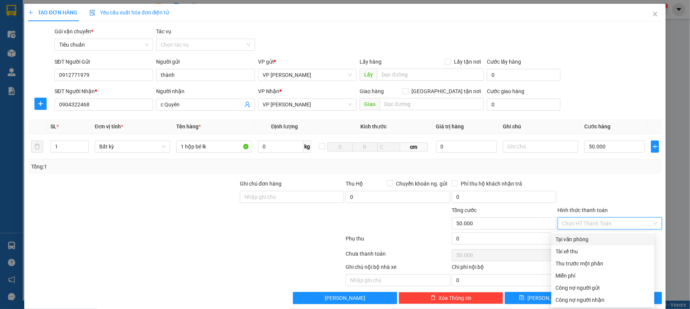
click at [589, 237] on div "Tại văn phòng" at bounding box center [603, 239] width 94 height 8
type input "0"
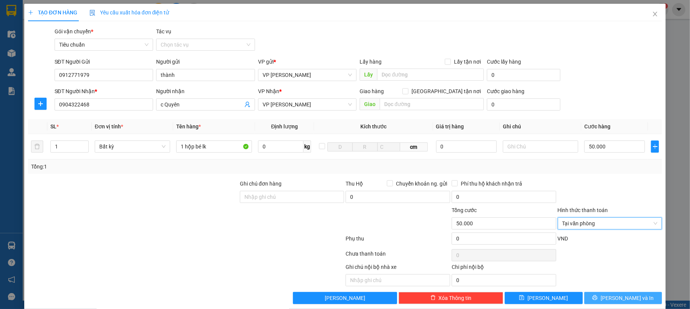
click at [613, 296] on span "[PERSON_NAME] và In" at bounding box center [626, 298] width 53 height 8
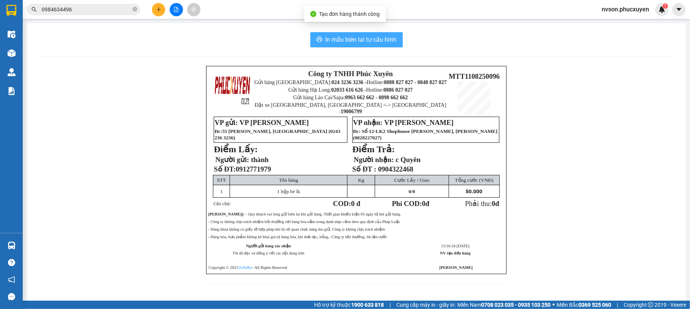
click at [371, 38] on span "In mẫu biên lai tự cấu hình" at bounding box center [360, 39] width 71 height 9
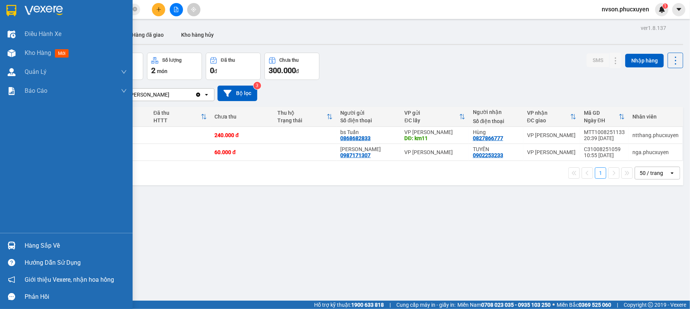
click at [20, 249] on div "Hàng sắp về" at bounding box center [66, 245] width 133 height 17
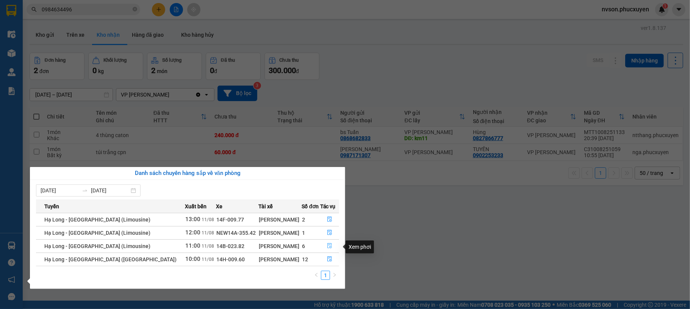
click at [321, 244] on button "button" at bounding box center [329, 246] width 19 height 12
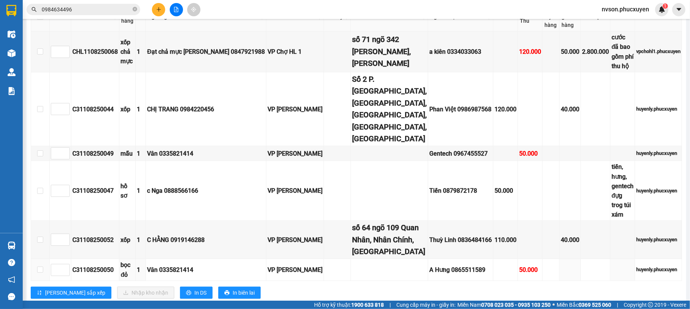
scroll to position [207, 0]
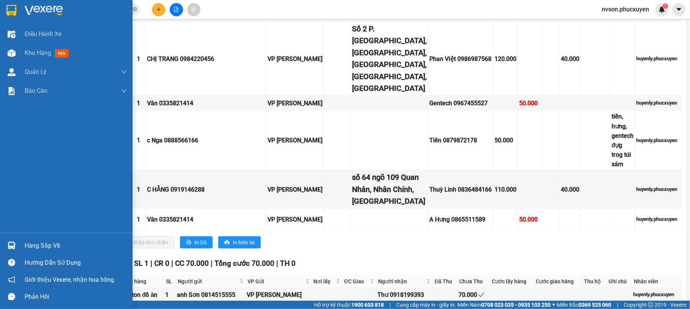
click at [17, 249] on div at bounding box center [11, 245] width 13 height 13
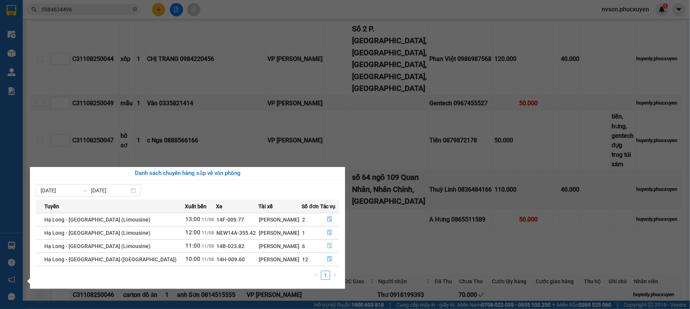
click at [320, 248] on button "button" at bounding box center [329, 246] width 19 height 12
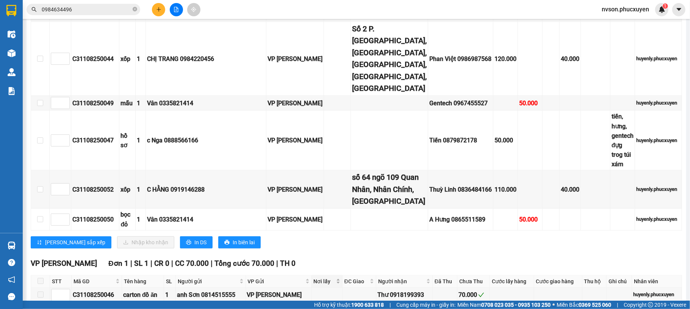
scroll to position [55, 0]
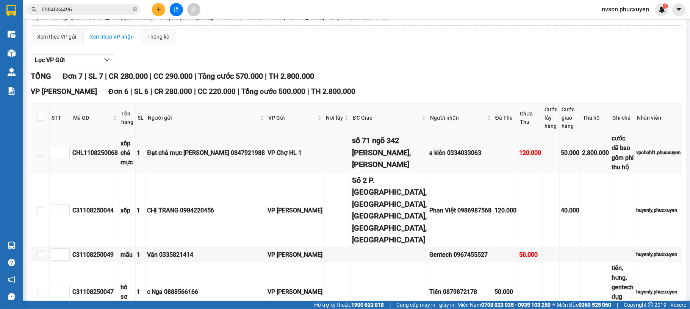
click at [352, 145] on div "số 71 ngõ 342 khương đình,thanh xuân" at bounding box center [389, 153] width 75 height 36
copy div "số 71 ngõ 342 khương đình,thanh xuân"
click at [432, 59] on div "Lọc VP Gửi" at bounding box center [356, 60] width 651 height 12
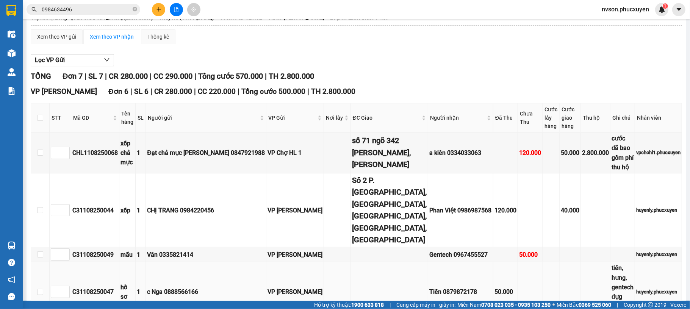
scroll to position [106, 0]
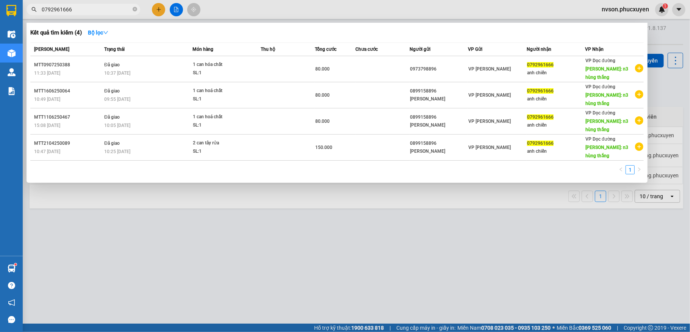
click at [197, 236] on div at bounding box center [345, 166] width 690 height 332
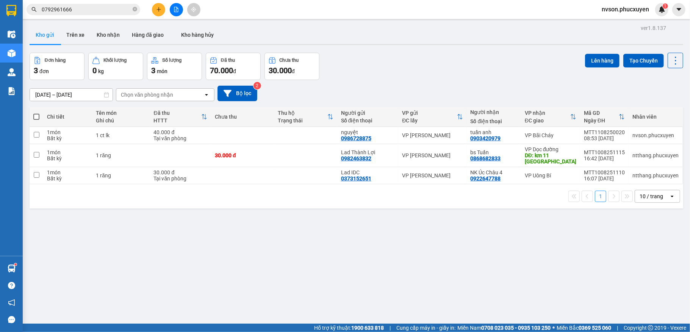
click at [112, 34] on button "Kho nhận" at bounding box center [108, 35] width 35 height 18
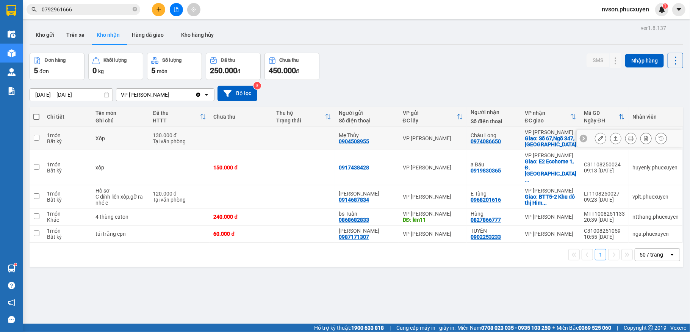
click at [598, 141] on icon at bounding box center [600, 138] width 5 height 5
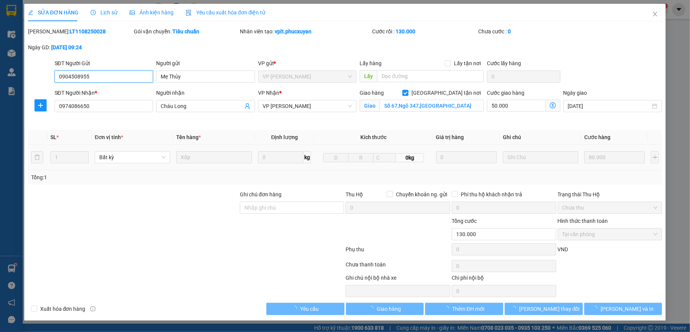
type input "0904508955"
type input "Mẹ Thủy"
type input "0974086650"
type input "Cháu Long"
checkbox input "true"
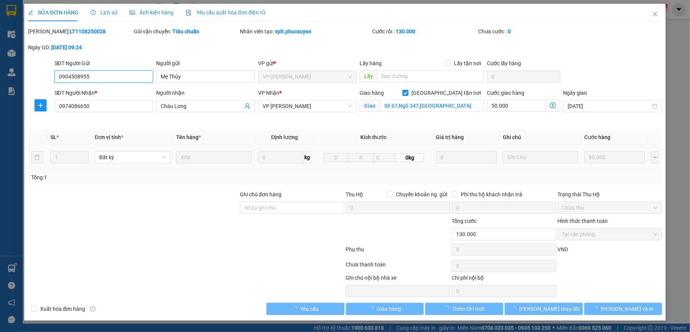
type input "Số 67,Ngõ 347,Cổ Nhuế"
type input "130.000"
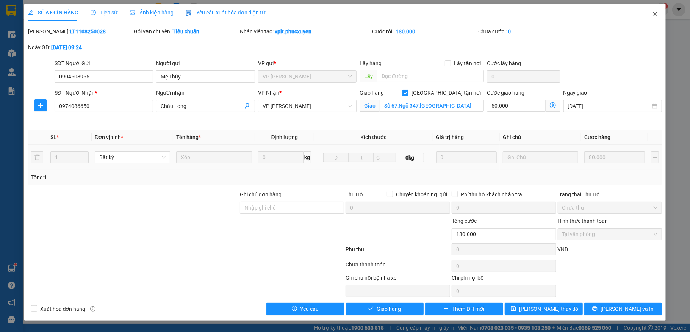
click at [658, 11] on span "Close" at bounding box center [654, 14] width 21 height 21
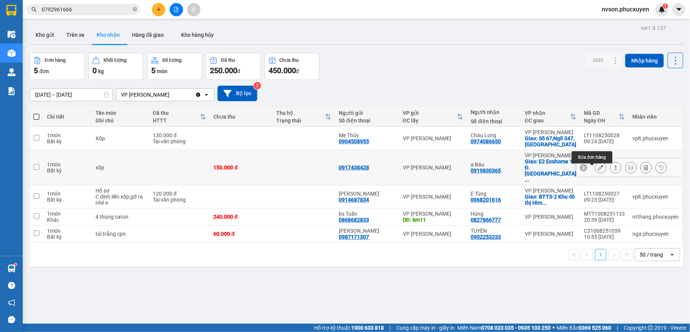
click at [595, 170] on button at bounding box center [600, 167] width 11 height 13
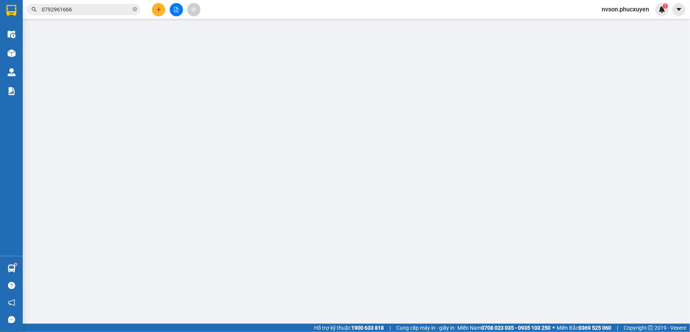
type input "0917438428"
type input "0919830365"
type input "a Báu"
checkbox input "true"
type input "E2 Ecohome 1, Đ. [GEOGRAPHIC_DATA], [GEOGRAPHIC_DATA], [GEOGRAPHIC_DATA], [GEOG…"
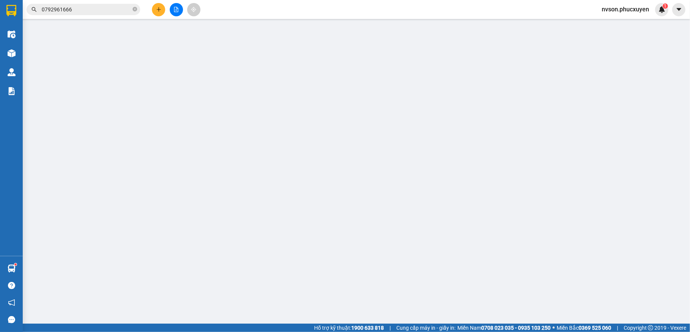
type input "150.000"
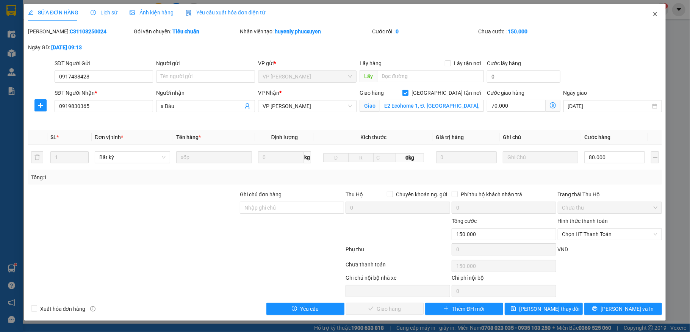
drag, startPoint x: 652, startPoint y: 20, endPoint x: 588, endPoint y: 1, distance: 67.0
click at [652, 19] on span "Close" at bounding box center [654, 14] width 21 height 21
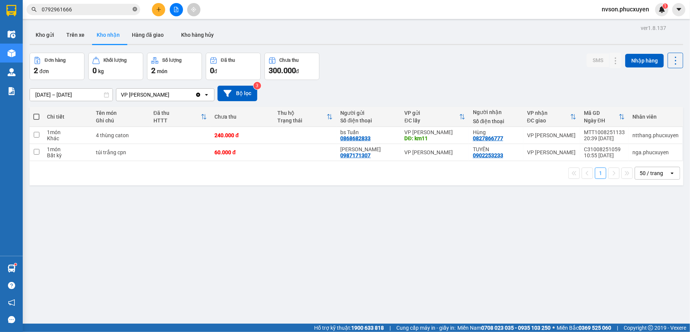
click at [133, 11] on icon "close-circle" at bounding box center [135, 9] width 5 height 5
click at [98, 6] on input "text" at bounding box center [86, 9] width 89 height 8
paste input "0904322468"
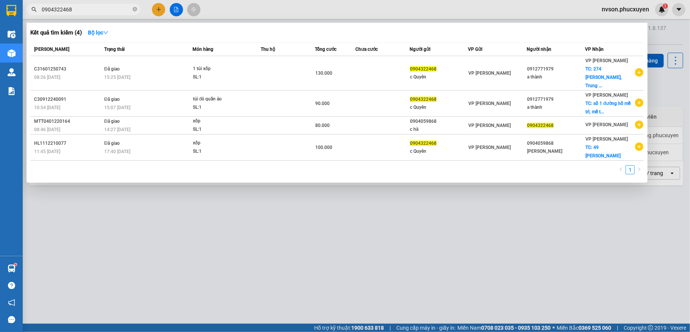
type input "0904322468"
